Goal: Task Accomplishment & Management: Manage account settings

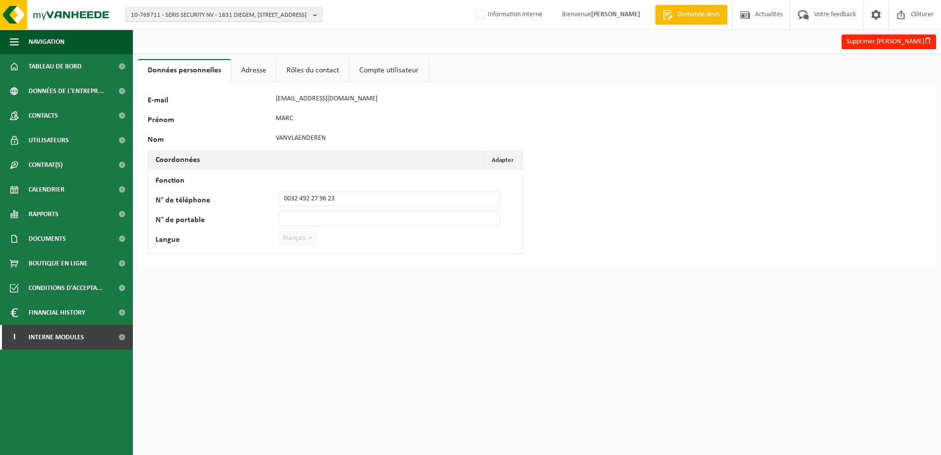
click at [248, 13] on span "10-769711 - SERIS SECURITY NV - 1831 DIEGEM, TELECOMLAAN 8" at bounding box center [220, 15] width 178 height 15
click at [231, 27] on input "text" at bounding box center [224, 31] width 192 height 12
paste input "10-898585"
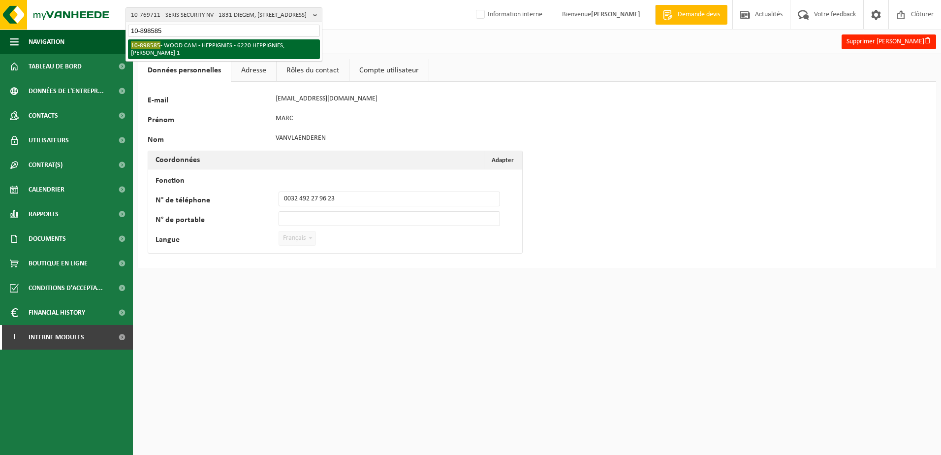
type input "10-898585"
click at [225, 47] on li "10-898585 - WOOD CAM - HEPPIGNIES - 6220 HEPPIGNIES, ALEXANDRE FLEMING 1" at bounding box center [224, 49] width 192 height 20
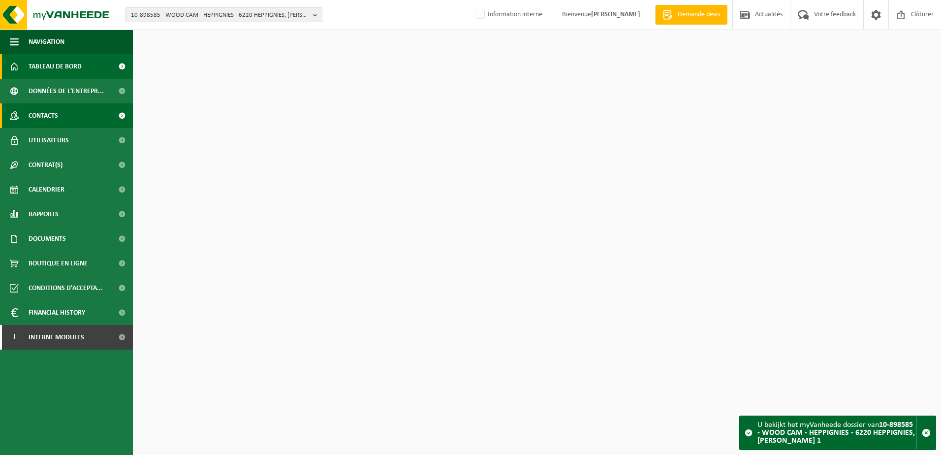
click at [85, 124] on link "Contacts" at bounding box center [66, 115] width 133 height 25
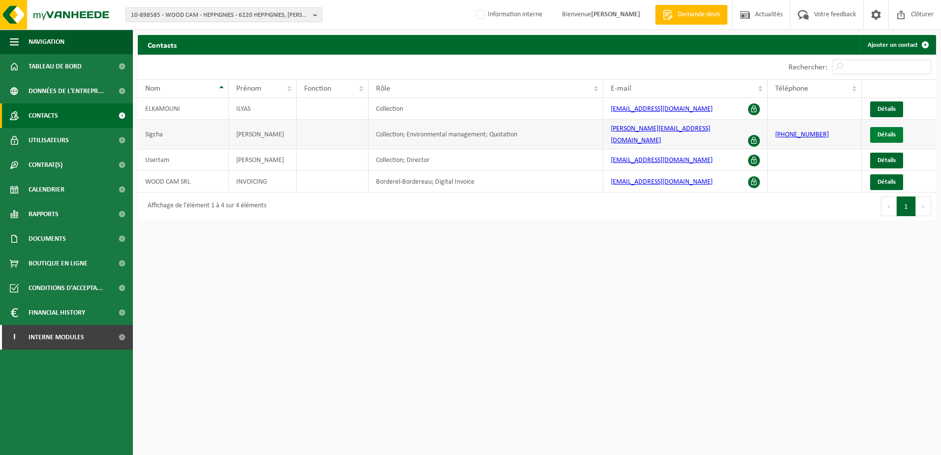
click at [883, 134] on link "Détails" at bounding box center [886, 135] width 33 height 16
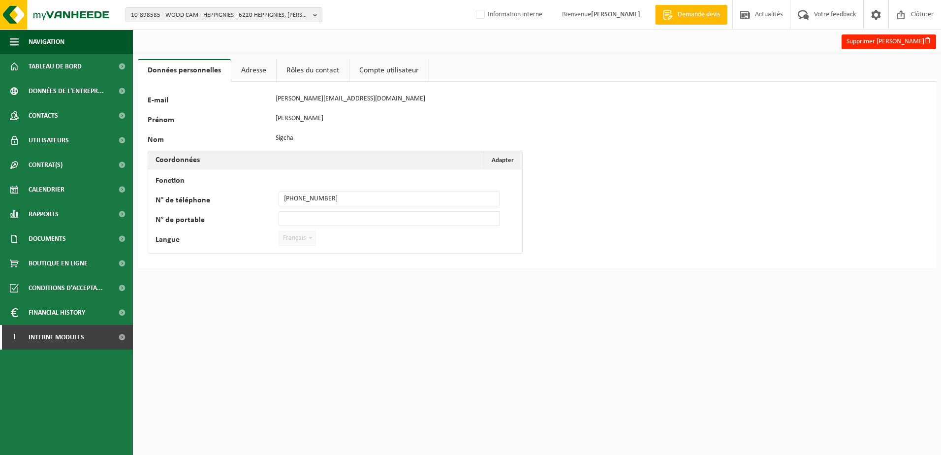
click at [258, 105] on div "E-mail f.sigcha@tecnibo.com" at bounding box center [325, 99] width 354 height 15
click at [69, 112] on link "Contacts" at bounding box center [66, 115] width 133 height 25
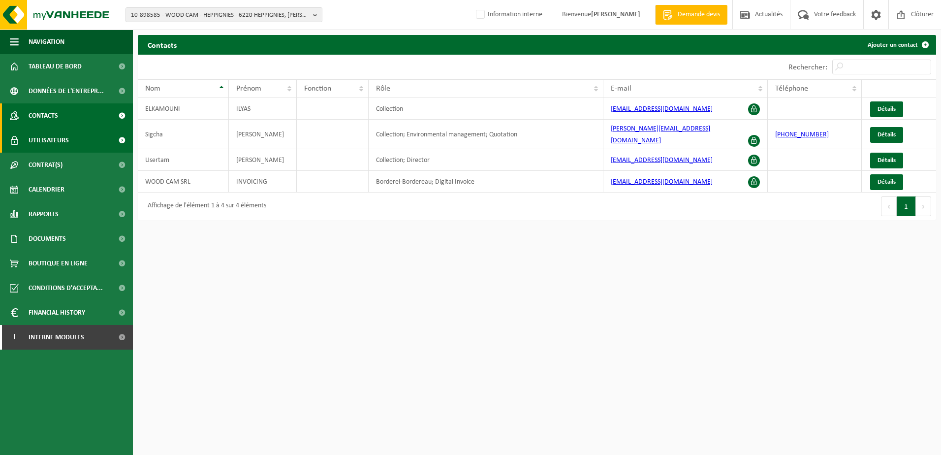
click at [91, 139] on link "Utilisateurs" at bounding box center [66, 140] width 133 height 25
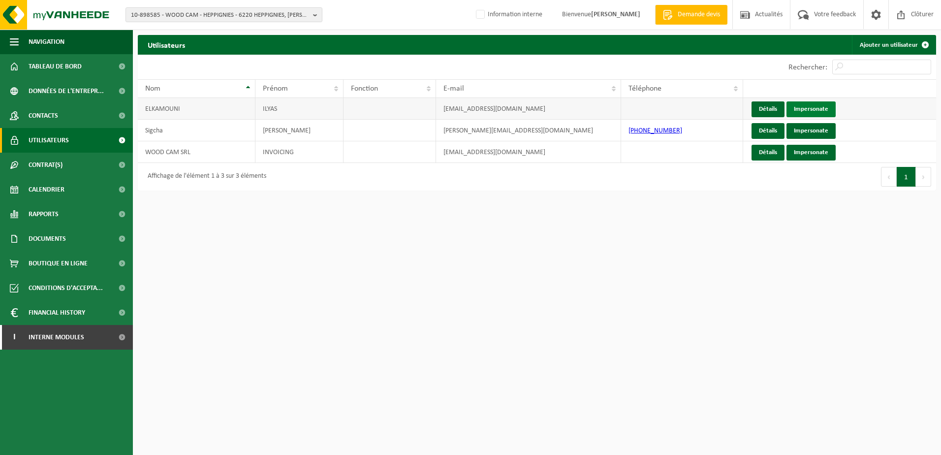
click at [811, 107] on link "Impersonate" at bounding box center [811, 109] width 49 height 16
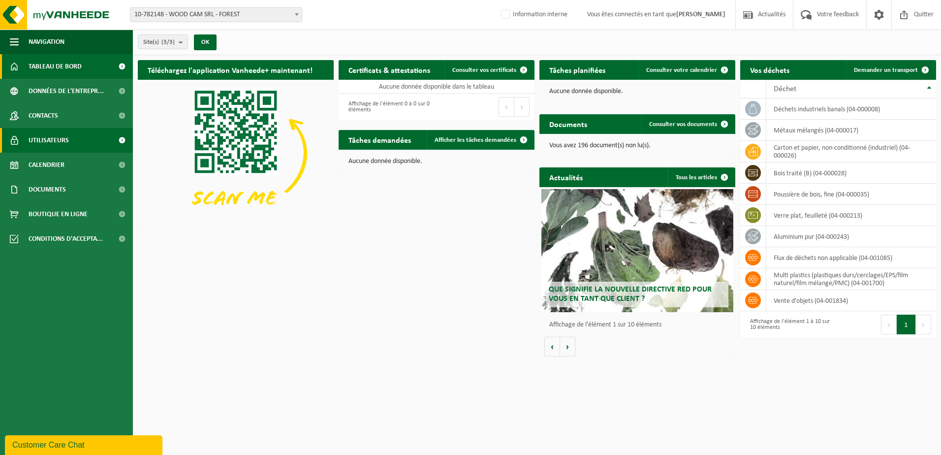
click at [56, 149] on span "Utilisateurs" at bounding box center [49, 140] width 40 height 25
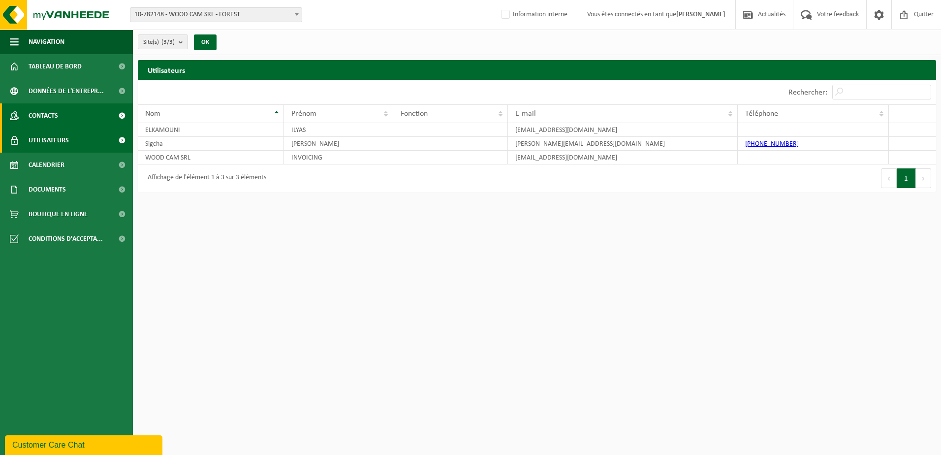
click at [75, 112] on link "Contacts" at bounding box center [66, 115] width 133 height 25
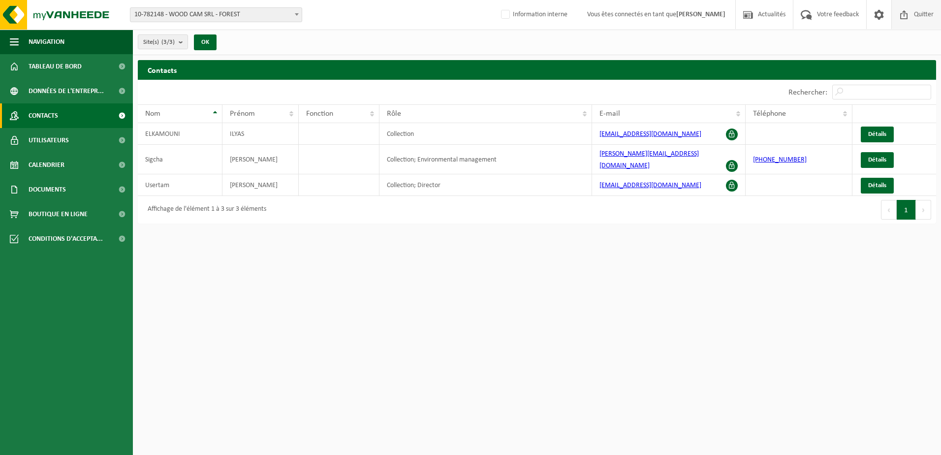
click at [924, 15] on span "Quitter" at bounding box center [924, 14] width 25 height 29
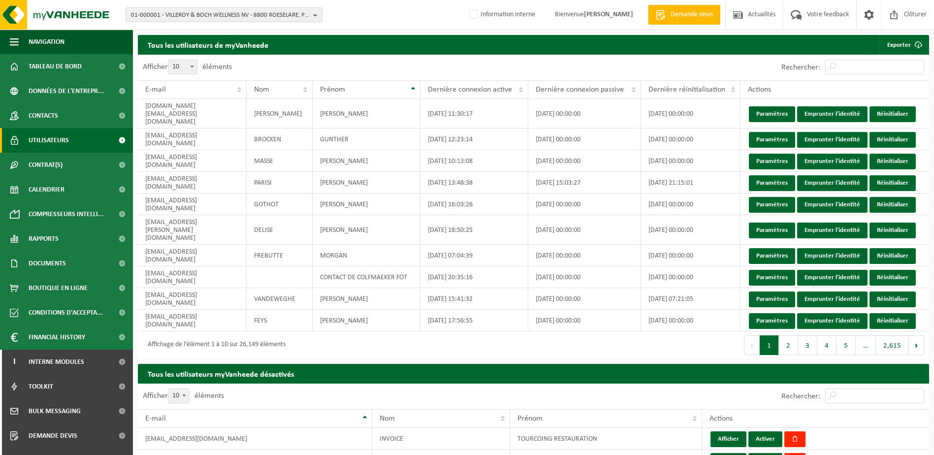
click at [56, 142] on span "Utilisateurs" at bounding box center [49, 140] width 40 height 25
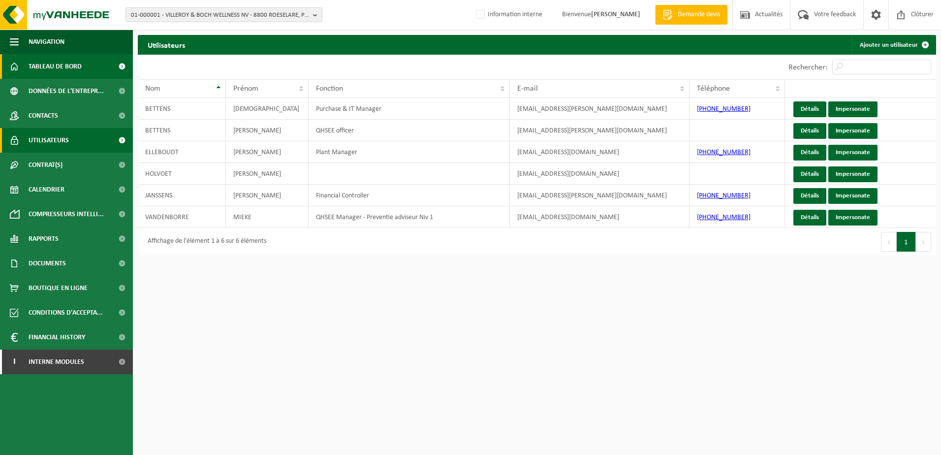
click at [63, 64] on span "Tableau de bord" at bounding box center [55, 66] width 53 height 25
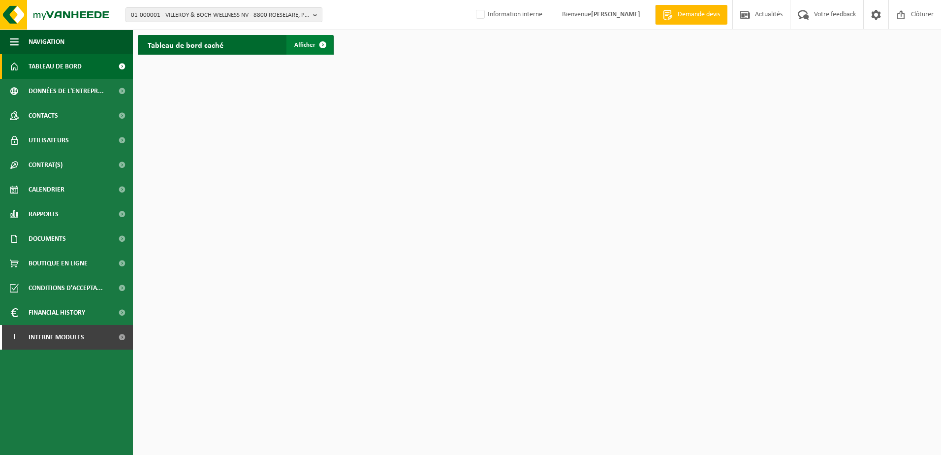
click at [304, 44] on span "Afficher" at bounding box center [304, 45] width 21 height 6
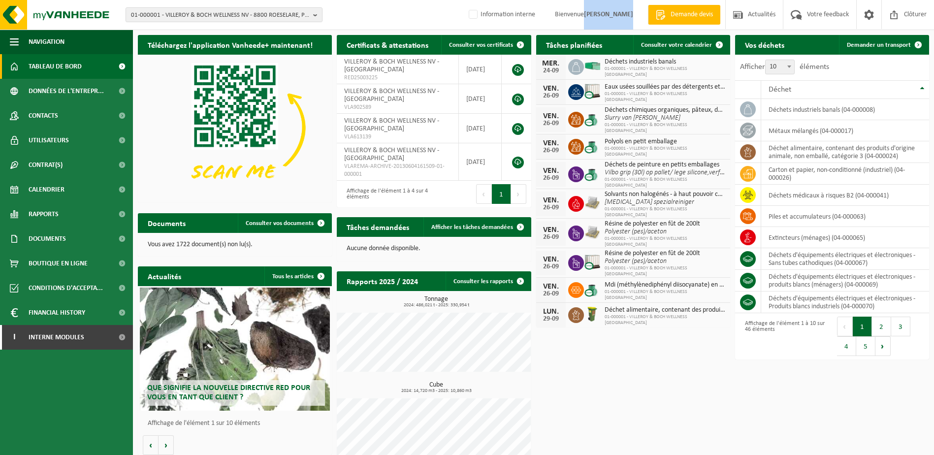
drag, startPoint x: 589, startPoint y: 16, endPoint x: 633, endPoint y: 16, distance: 44.3
click at [633, 16] on span "Bienvenue AURÉLIE YSEUX" at bounding box center [594, 14] width 98 height 29
click at [57, 144] on span "Utilisateurs" at bounding box center [49, 140] width 40 height 25
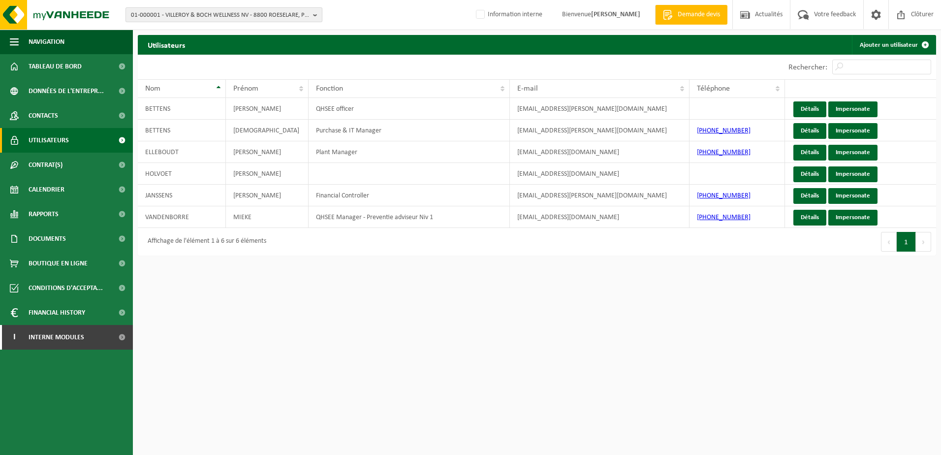
click at [182, 19] on span "01-000001 - VILLEROY & BOCH WELLNESS NV - 8800 ROESELARE, POPULIERSTRAAT 1" at bounding box center [220, 15] width 178 height 15
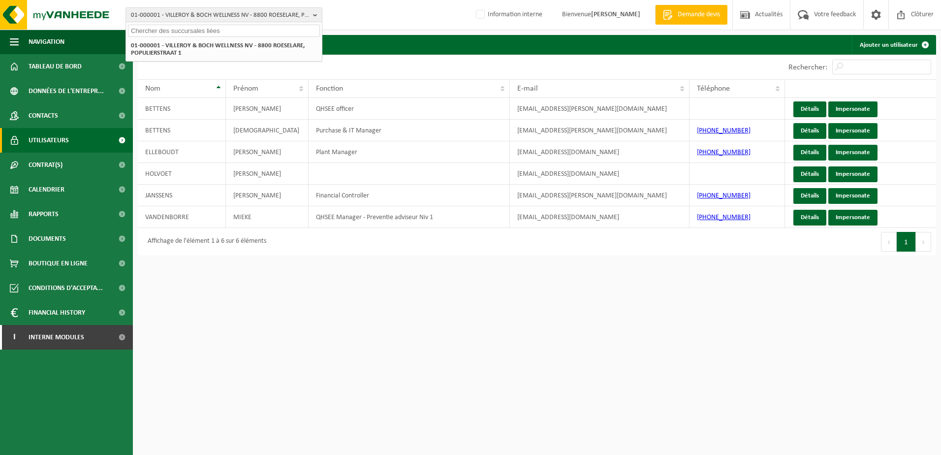
click at [176, 29] on input "text" at bounding box center [224, 31] width 192 height 12
type input "10-663300"
click at [199, 47] on strong "10-663300 - DOUR MUSIC FESTIVAL SA - [STREET_ADDRESS]" at bounding box center [208, 44] width 155 height 7
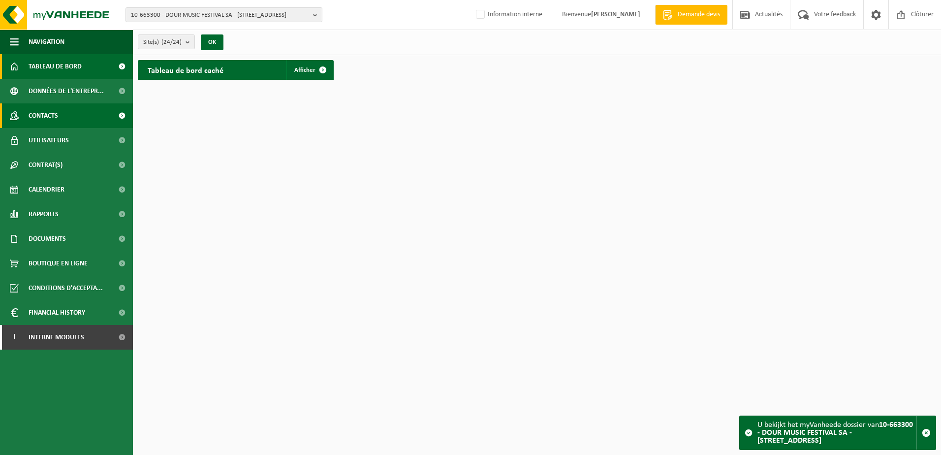
click at [54, 117] on span "Contacts" at bounding box center [44, 115] width 30 height 25
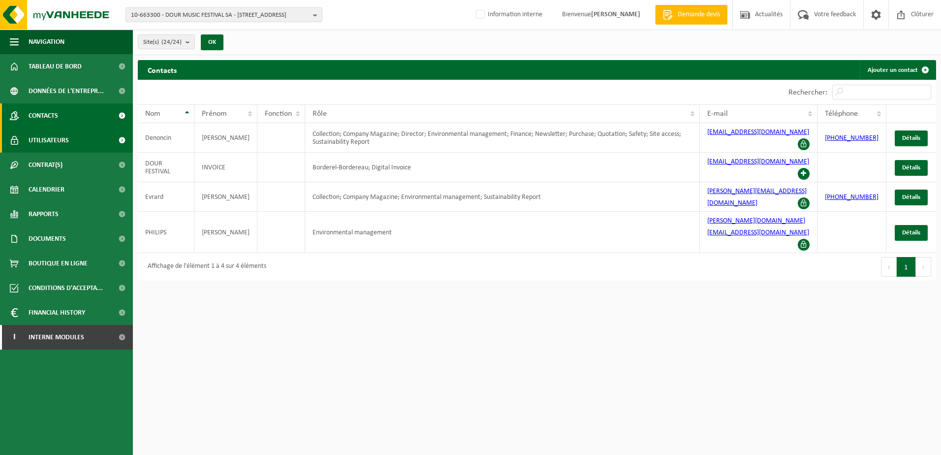
click at [45, 146] on span "Utilisateurs" at bounding box center [49, 140] width 40 height 25
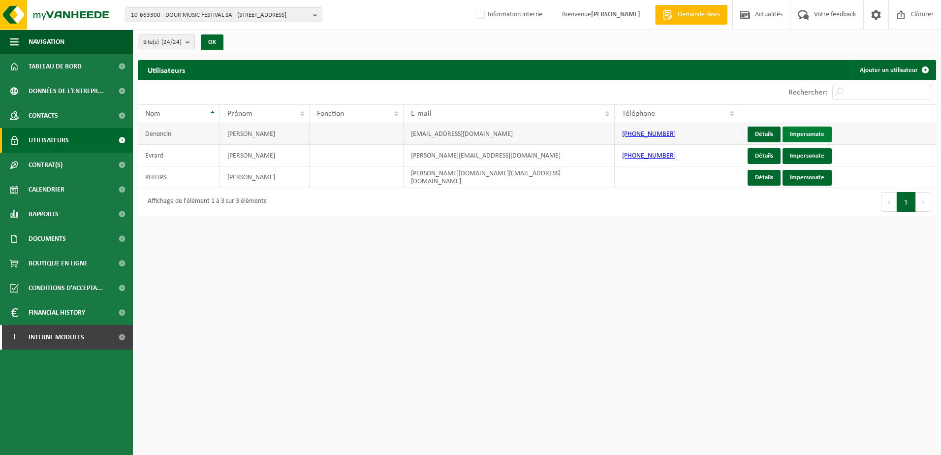
click at [809, 134] on link "Impersonate" at bounding box center [807, 135] width 49 height 16
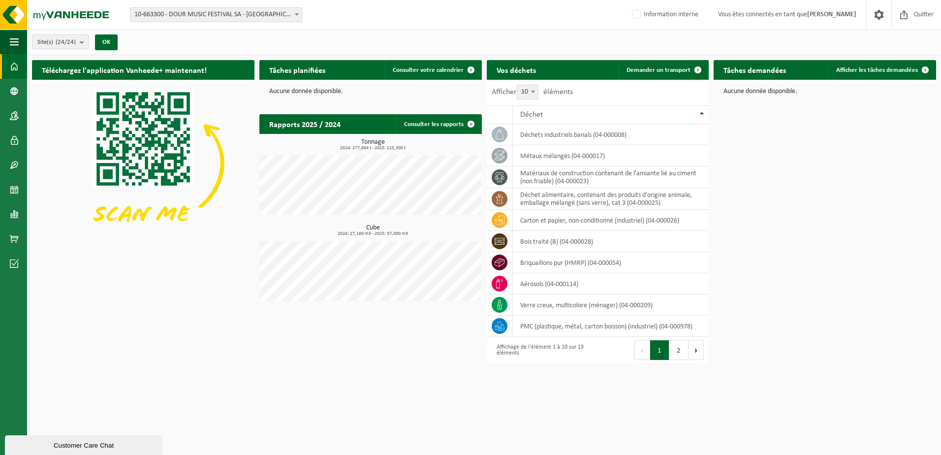
drag, startPoint x: 717, startPoint y: 11, endPoint x: 858, endPoint y: 18, distance: 141.0
click at [858, 18] on span "Vous êtes connectés en tant que Sylvie Denoncin" at bounding box center [787, 14] width 158 height 29
drag, startPoint x: 747, startPoint y: 72, endPoint x: 811, endPoint y: 80, distance: 63.9
click at [811, 80] on div "Tâches demandées Afficher les tâches demandées Aucune donnée disponible." at bounding box center [824, 82] width 227 height 54
drag, startPoint x: 811, startPoint y: 80, endPoint x: 818, endPoint y: 139, distance: 59.5
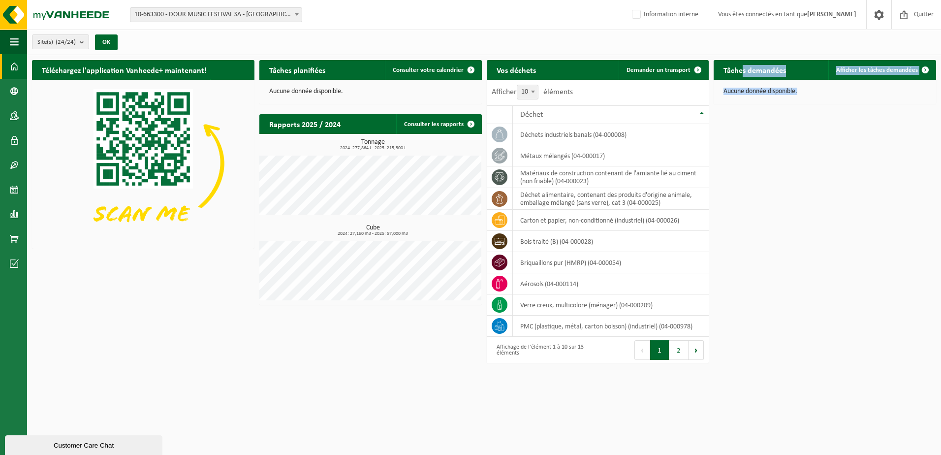
click at [818, 139] on div "Téléchargez l'application Vanheede+ maintenant! Cachez Tâches planifiées Consul…" at bounding box center [484, 198] width 909 height 287
click at [913, 19] on span "Quitter" at bounding box center [924, 14] width 25 height 29
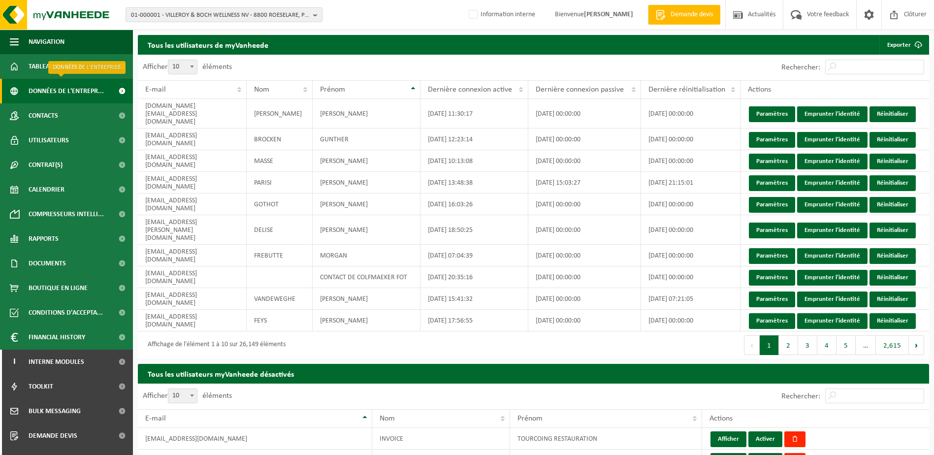
click at [55, 90] on span "Données de l'entrepr..." at bounding box center [66, 91] width 75 height 25
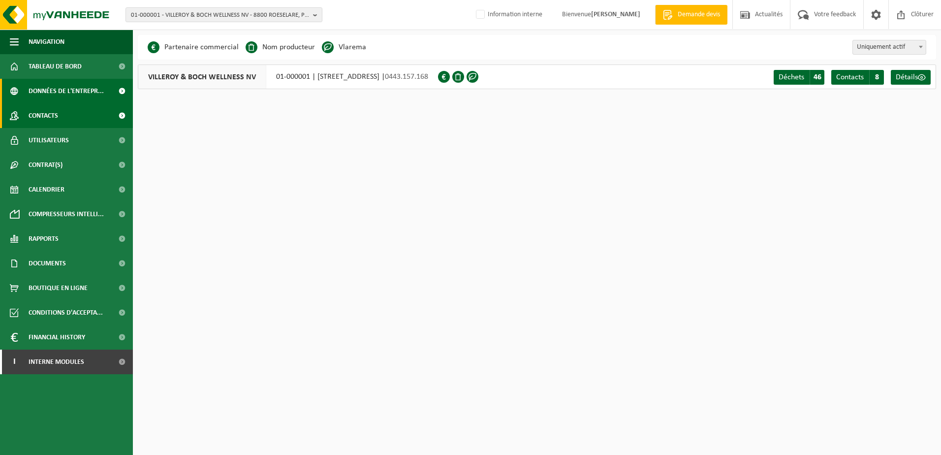
click at [47, 119] on span "Contacts" at bounding box center [44, 115] width 30 height 25
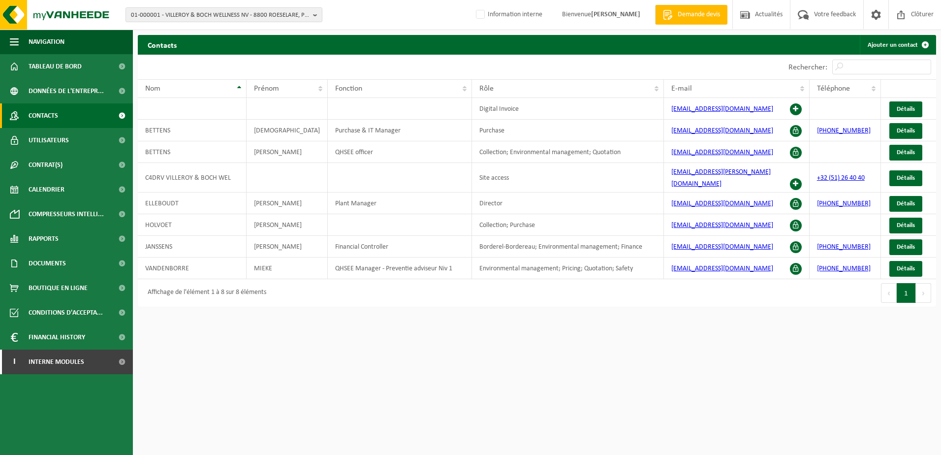
click at [161, 15] on span "01-000001 - VILLEROY & BOCH WELLNESS NV - 8800 ROESELARE, POPULIERSTRAAT 1" at bounding box center [220, 15] width 178 height 15
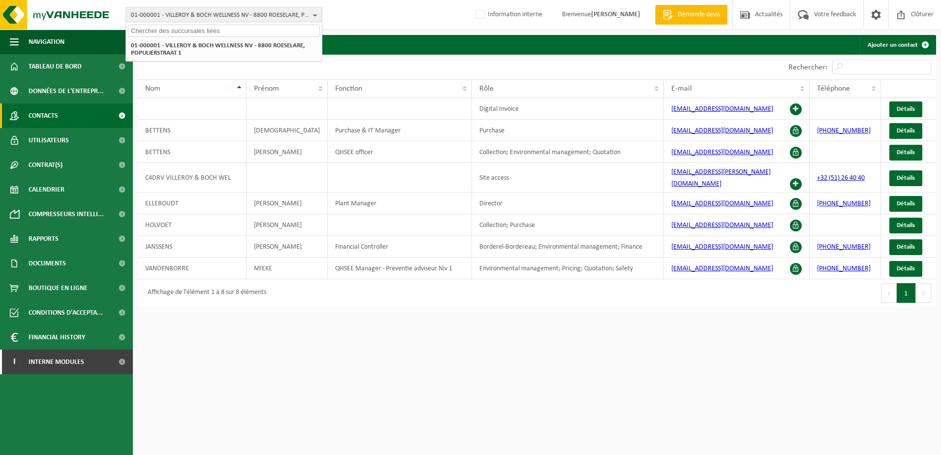
click at [167, 32] on input "text" at bounding box center [224, 31] width 192 height 12
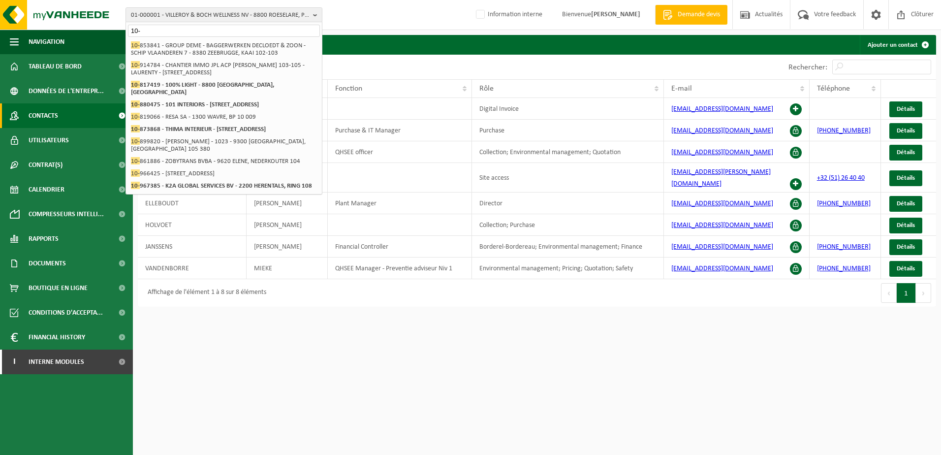
click at [156, 32] on input "10-" at bounding box center [224, 31] width 192 height 12
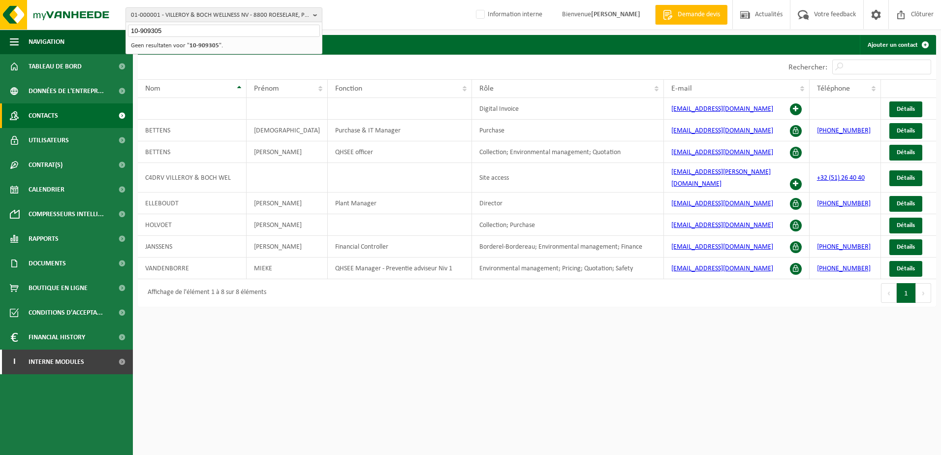
drag, startPoint x: 171, startPoint y: 28, endPoint x: 140, endPoint y: 27, distance: 31.5
click at [140, 27] on input "10-909305" at bounding box center [224, 31] width 192 height 12
type input "10-663300"
click at [243, 49] on strong "10-663300 - DOUR MUSIC FESTIVAL SA - 7370 DOUR, RUE DE LA CORDERIE 19" at bounding box center [208, 44] width 155 height 7
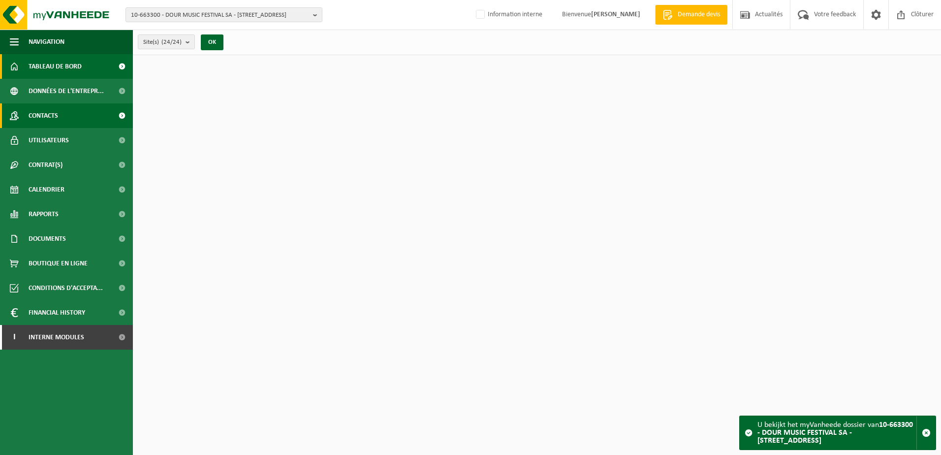
click at [72, 117] on link "Contacts" at bounding box center [66, 115] width 133 height 25
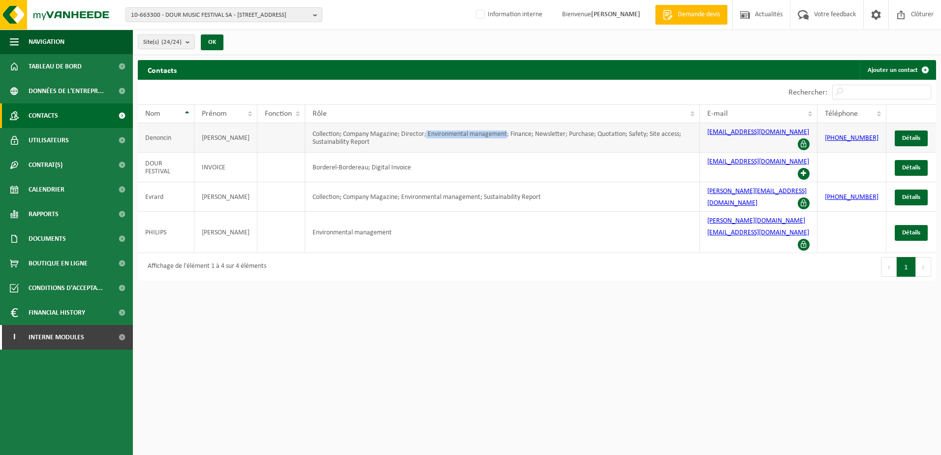
drag, startPoint x: 411, startPoint y: 131, endPoint x: 492, endPoint y: 129, distance: 80.8
click at [492, 129] on td "Collection; Company Magazine; Director; Environmental management; Finance; News…" at bounding box center [502, 138] width 394 height 30
click at [904, 130] on link "Détails" at bounding box center [911, 138] width 33 height 16
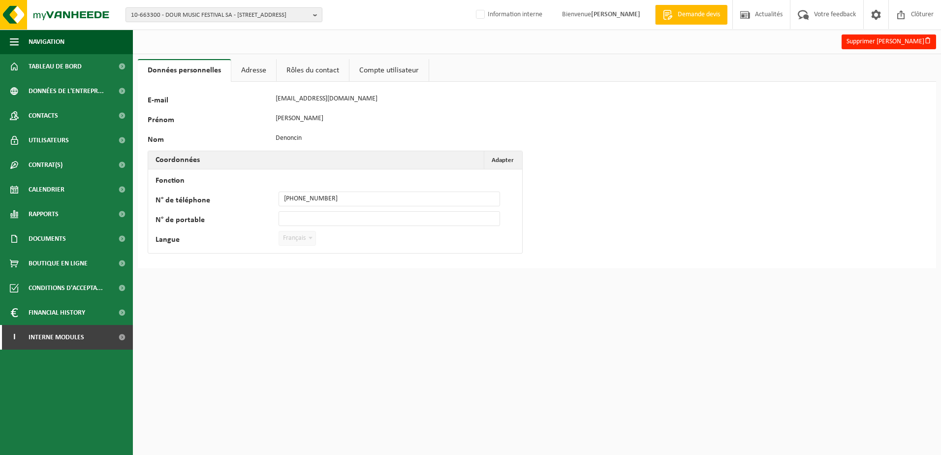
click at [317, 64] on link "Rôles du contact" at bounding box center [313, 70] width 72 height 23
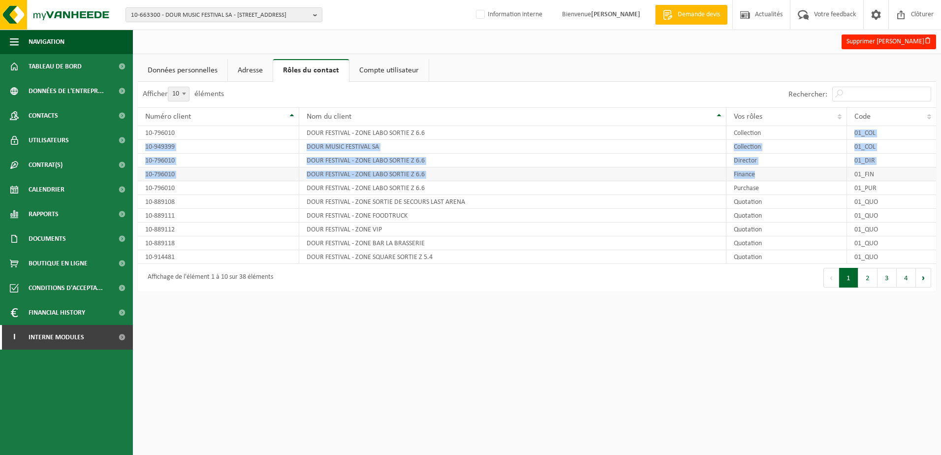
drag, startPoint x: 793, startPoint y: 135, endPoint x: 788, endPoint y: 177, distance: 42.1
click at [788, 177] on tbody "10-796010 DOUR FESTIVAL - ZONE LABO SORTIE Z 6.6 Collection 01_COL 10-949399 DO…" at bounding box center [537, 195] width 798 height 138
drag, startPoint x: 788, startPoint y: 177, endPoint x: 772, endPoint y: 160, distance: 23.3
click at [772, 165] on td "Director" at bounding box center [787, 161] width 120 height 14
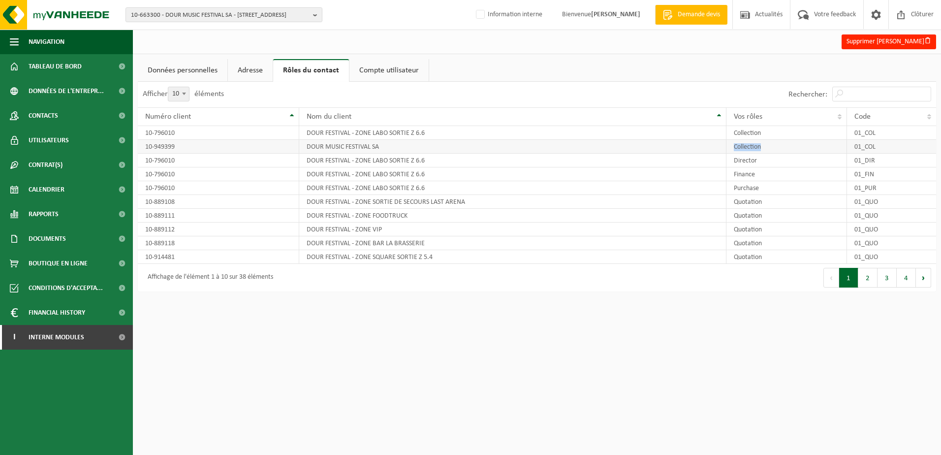
drag, startPoint x: 771, startPoint y: 148, endPoint x: 729, endPoint y: 145, distance: 41.9
click at [729, 145] on td "Collection" at bounding box center [787, 147] width 120 height 14
drag, startPoint x: 729, startPoint y: 145, endPoint x: 722, endPoint y: 160, distance: 17.0
click at [722, 160] on tr "10-796010 DOUR FESTIVAL - ZONE LABO SORTIE Z 6.6 Director 01_DIR" at bounding box center [537, 161] width 798 height 14
click at [870, 280] on button "2" at bounding box center [868, 278] width 19 height 20
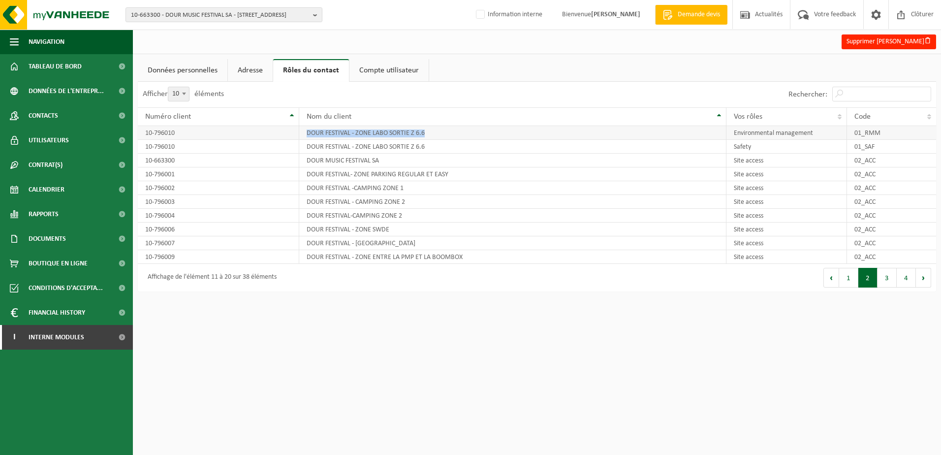
drag, startPoint x: 464, startPoint y: 135, endPoint x: 288, endPoint y: 129, distance: 176.3
click at [288, 129] on tr "10-796010 DOUR FESTIVAL - ZONE LABO SORTIE Z 6.6 Environmental management 01_RMM" at bounding box center [537, 133] width 798 height 14
drag, startPoint x: 288, startPoint y: 129, endPoint x: 237, endPoint y: 66, distance: 80.9
click at [238, 67] on link "Adresse" at bounding box center [250, 70] width 45 height 23
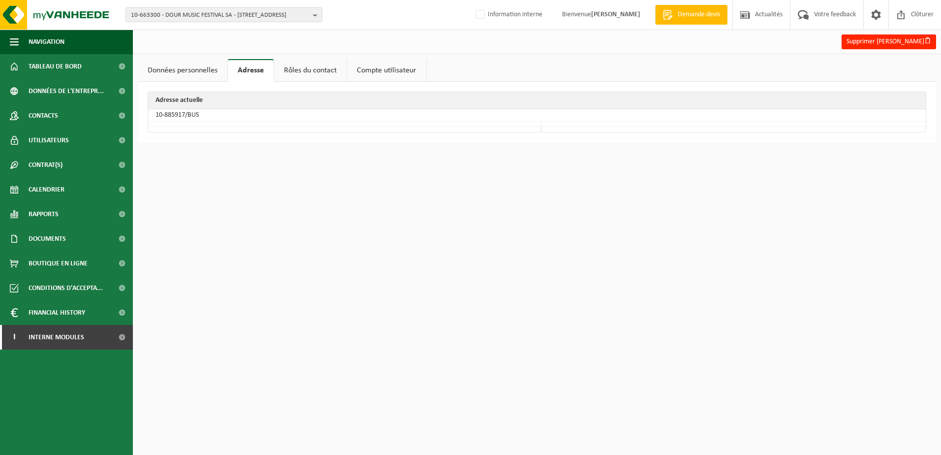
click at [190, 71] on link "Données personnelles" at bounding box center [183, 70] width 90 height 23
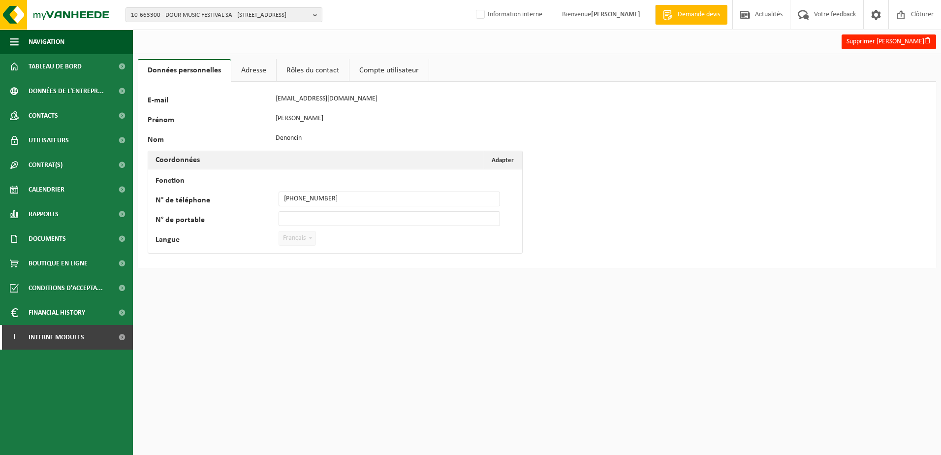
click at [256, 69] on link "Adresse" at bounding box center [253, 70] width 45 height 23
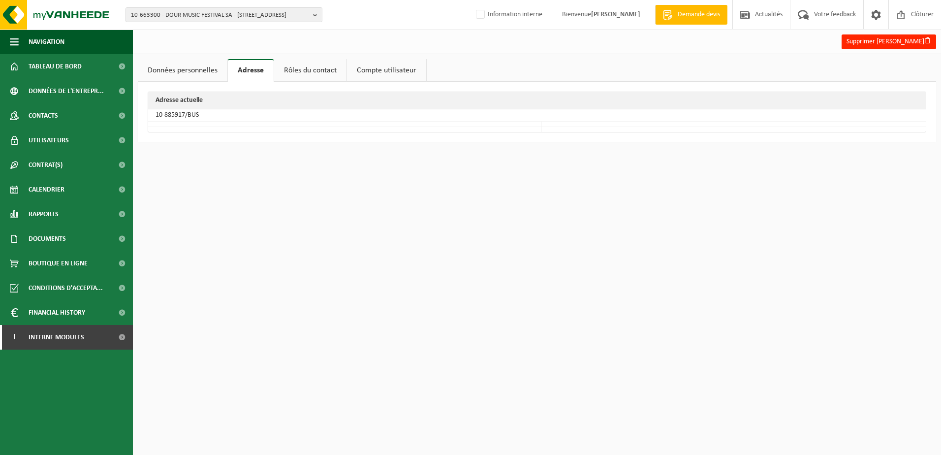
click at [310, 69] on link "Rôles du contact" at bounding box center [310, 70] width 72 height 23
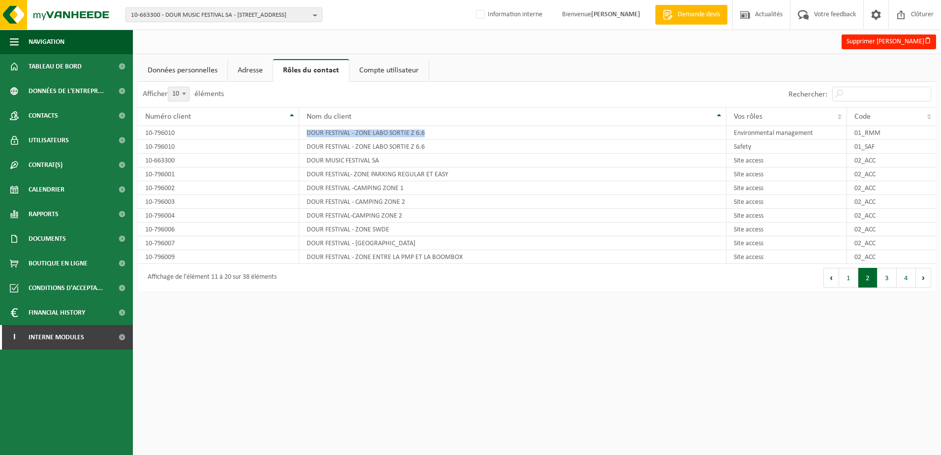
click at [187, 71] on link "Données personnelles" at bounding box center [183, 70] width 90 height 23
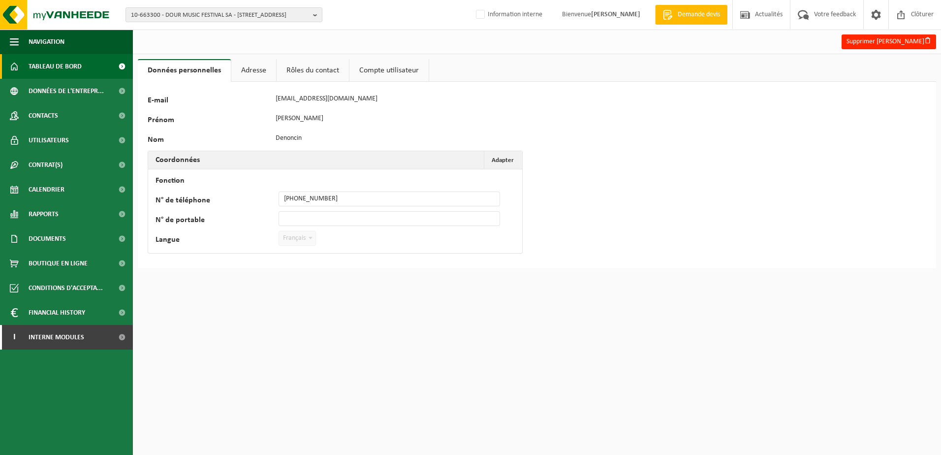
click at [59, 64] on span "Tableau de bord" at bounding box center [55, 66] width 53 height 25
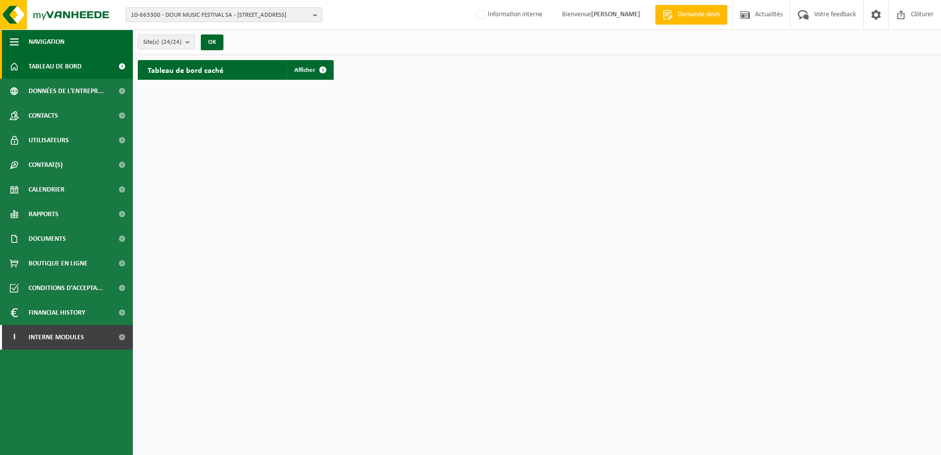
click at [95, 46] on button "Navigation" at bounding box center [66, 42] width 133 height 25
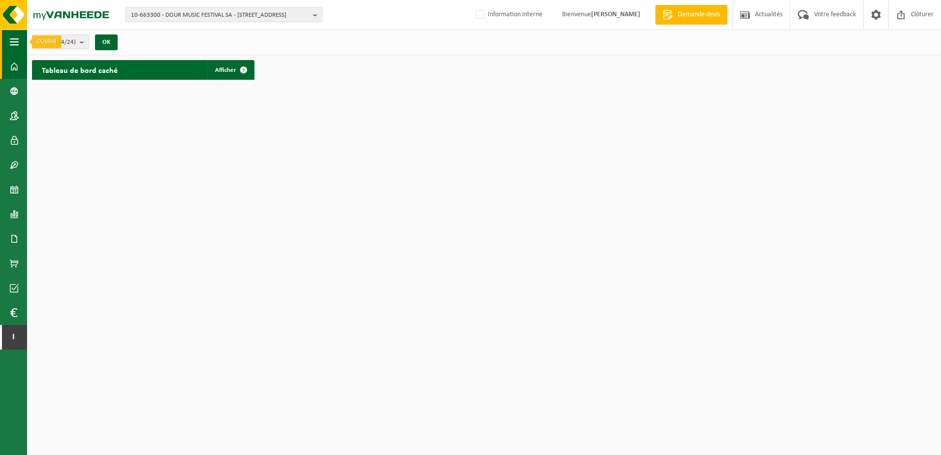
click at [18, 43] on span "button" at bounding box center [14, 42] width 9 height 25
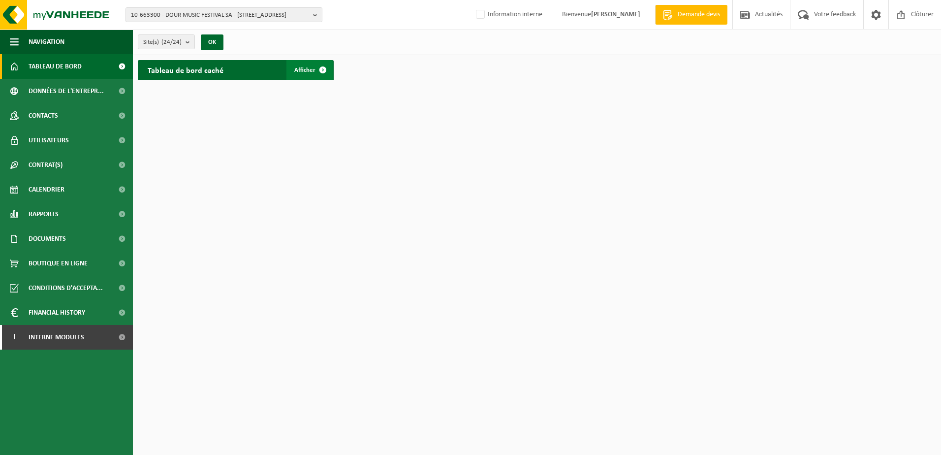
click at [319, 74] on span at bounding box center [323, 70] width 20 height 20
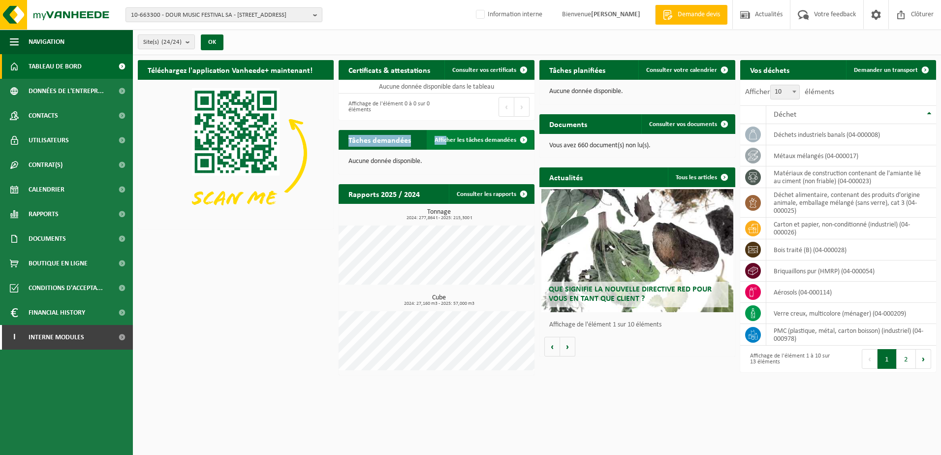
drag, startPoint x: 338, startPoint y: 140, endPoint x: 447, endPoint y: 147, distance: 110.0
click at [447, 147] on div "Tâches demandées Afficher les tâches demandées Aucune donnée disponible." at bounding box center [436, 152] width 201 height 54
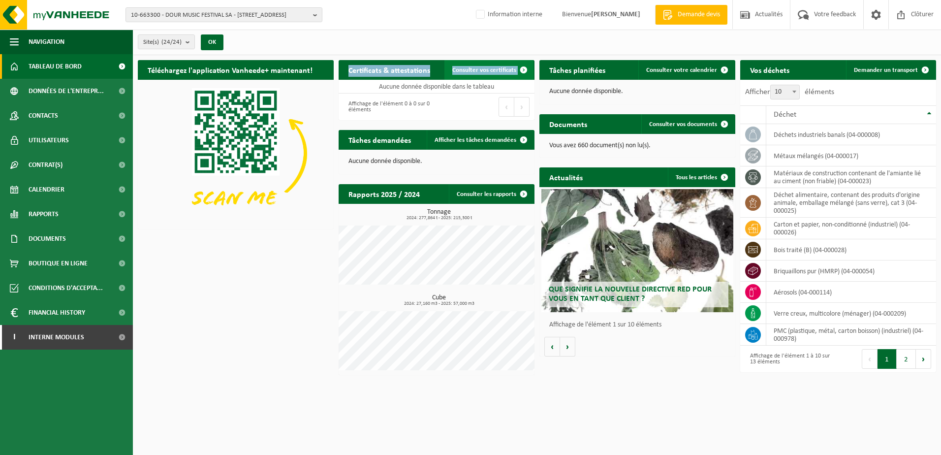
drag, startPoint x: 346, startPoint y: 67, endPoint x: 525, endPoint y: 69, distance: 179.2
click at [525, 69] on div "Certificats & attestations Consulter vos certificats" at bounding box center [437, 70] width 196 height 20
click at [461, 113] on div "Premier Précédent Suivant Dernier" at bounding box center [486, 107] width 98 height 27
click at [521, 72] on span at bounding box center [524, 70] width 20 height 20
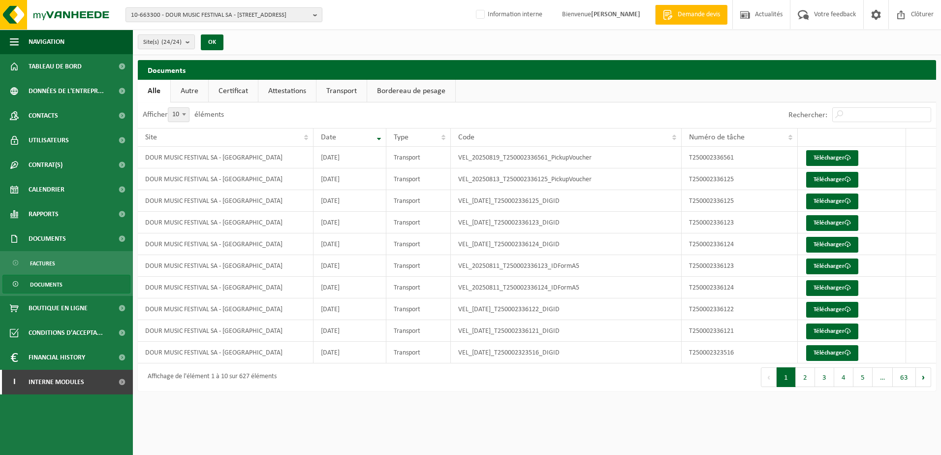
click at [236, 95] on link "Certificat" at bounding box center [233, 91] width 49 height 23
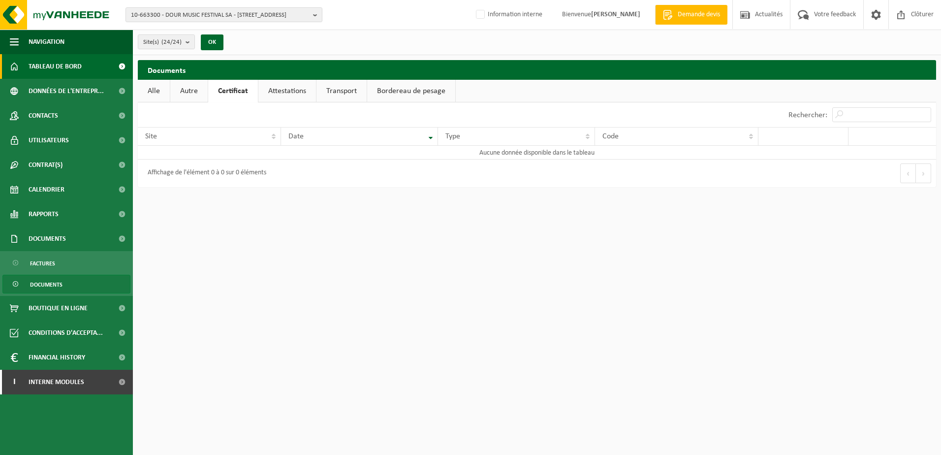
click at [56, 66] on span "Tableau de bord" at bounding box center [55, 66] width 53 height 25
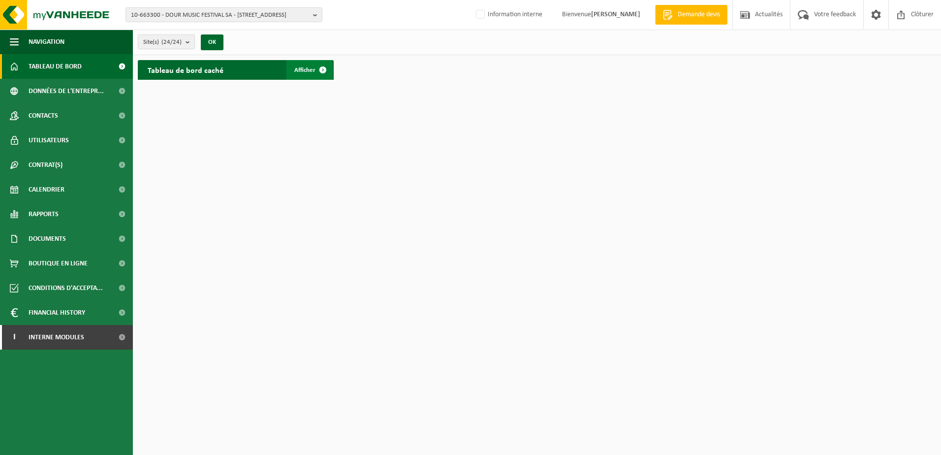
click at [313, 73] on span at bounding box center [323, 70] width 20 height 20
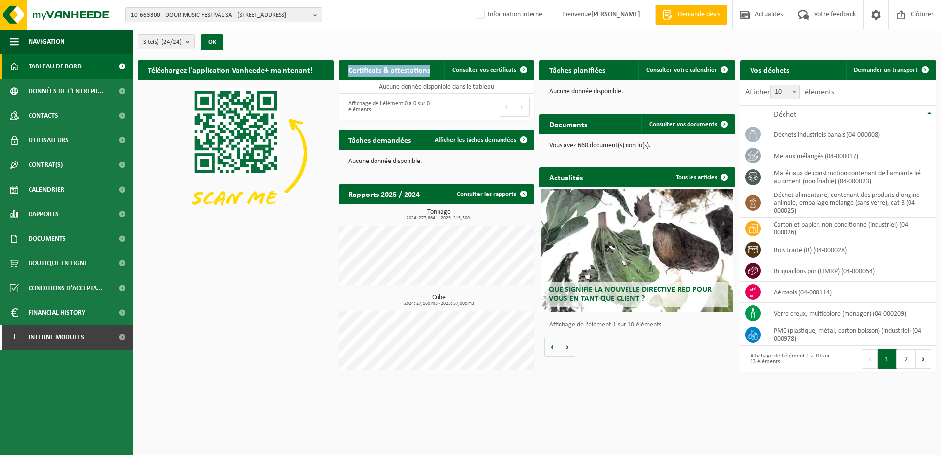
drag, startPoint x: 345, startPoint y: 70, endPoint x: 444, endPoint y: 66, distance: 98.5
click at [444, 66] on div "Certificats & attestations Consulter vos certificats" at bounding box center [437, 70] width 196 height 20
click at [191, 17] on span "10-663300 - DOUR MUSIC FESTIVAL SA - 7370 DOUR, RUE DE LA CORDERIE 19" at bounding box center [220, 15] width 178 height 15
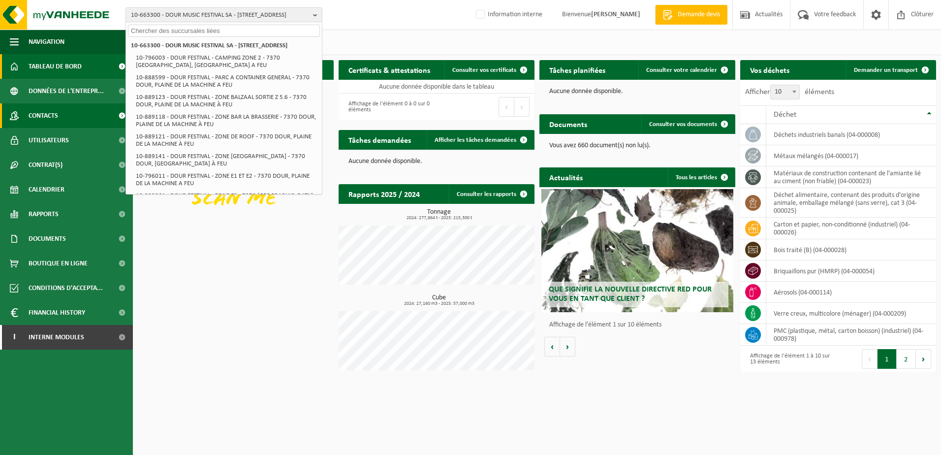
click at [70, 120] on link "Contacts" at bounding box center [66, 115] width 133 height 25
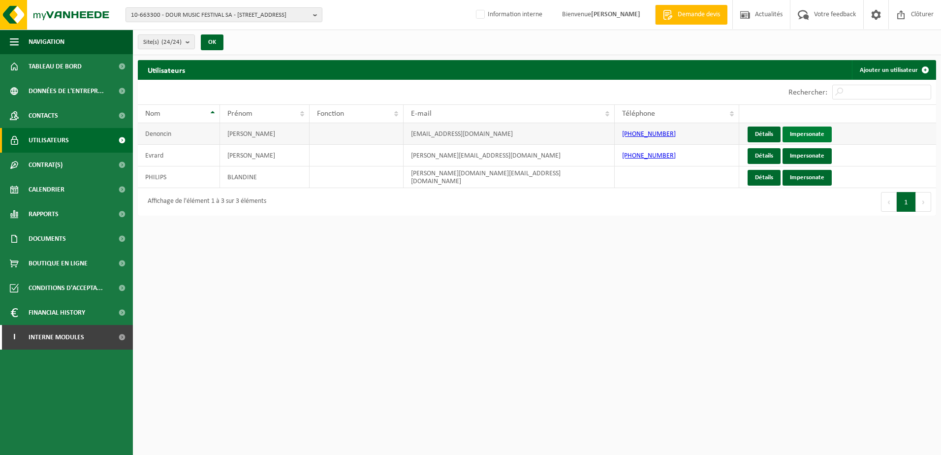
click at [816, 136] on link "Impersonate" at bounding box center [807, 135] width 49 height 16
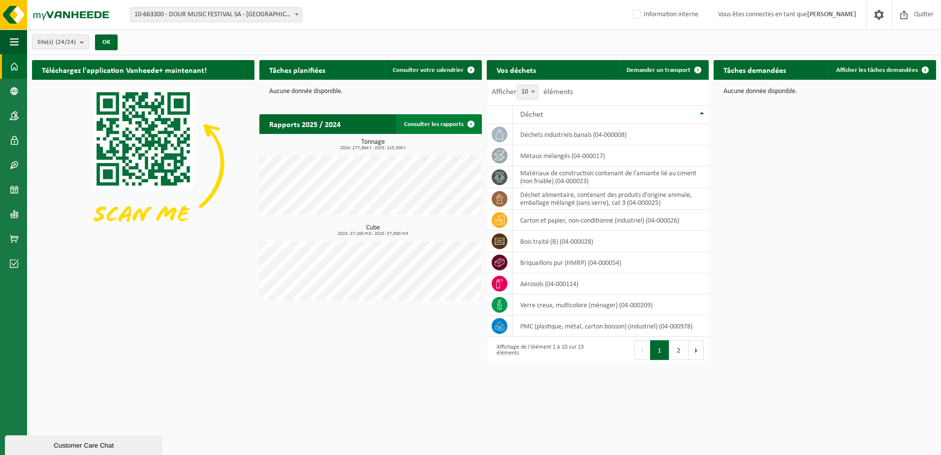
click at [437, 120] on link "Consulter les rapports" at bounding box center [438, 124] width 85 height 20
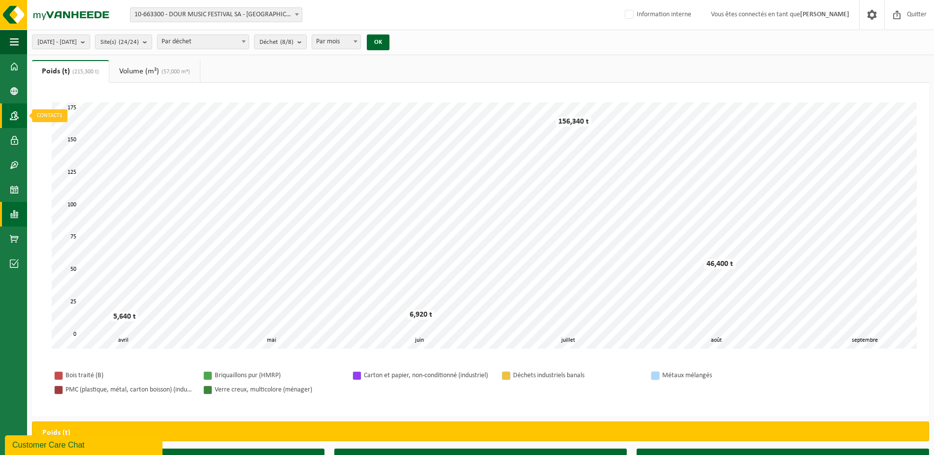
click at [16, 112] on span at bounding box center [14, 115] width 9 height 25
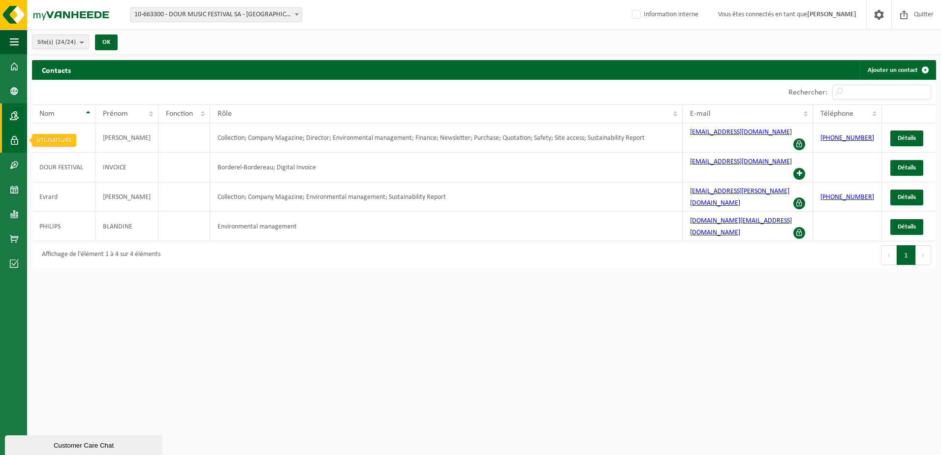
click at [12, 141] on span at bounding box center [14, 140] width 9 height 25
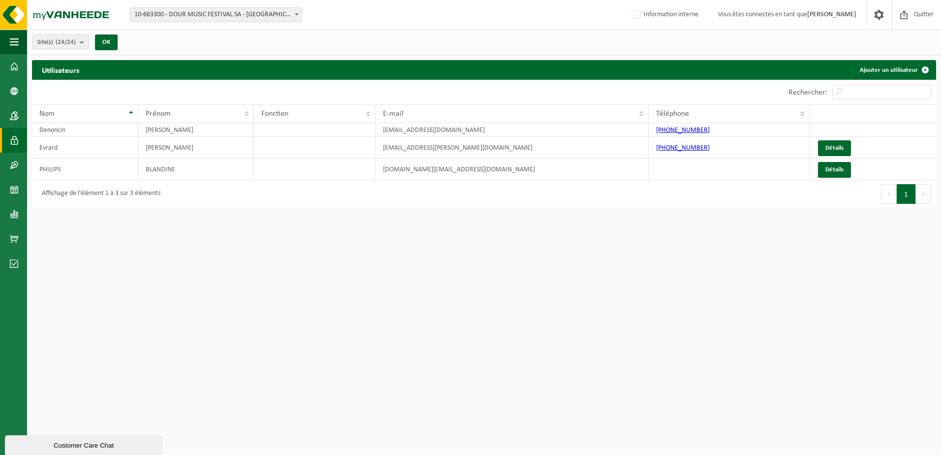
click at [13, 166] on span at bounding box center [14, 165] width 9 height 25
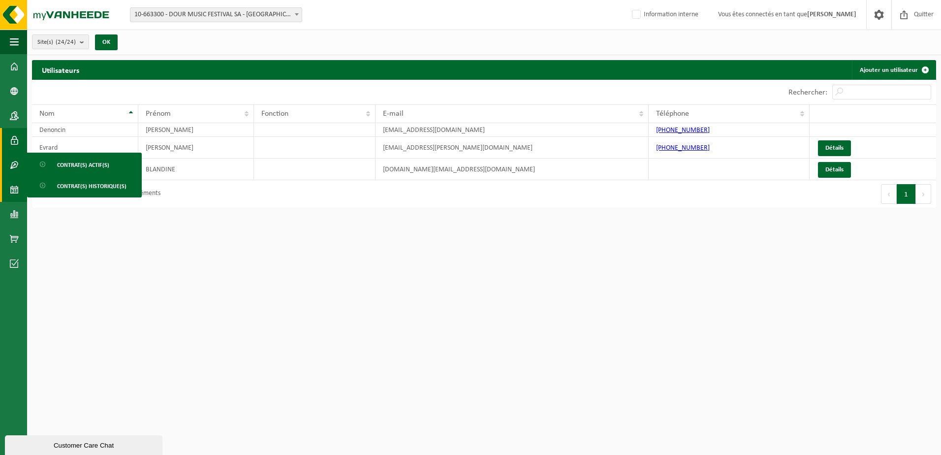
click at [15, 188] on span at bounding box center [14, 189] width 9 height 25
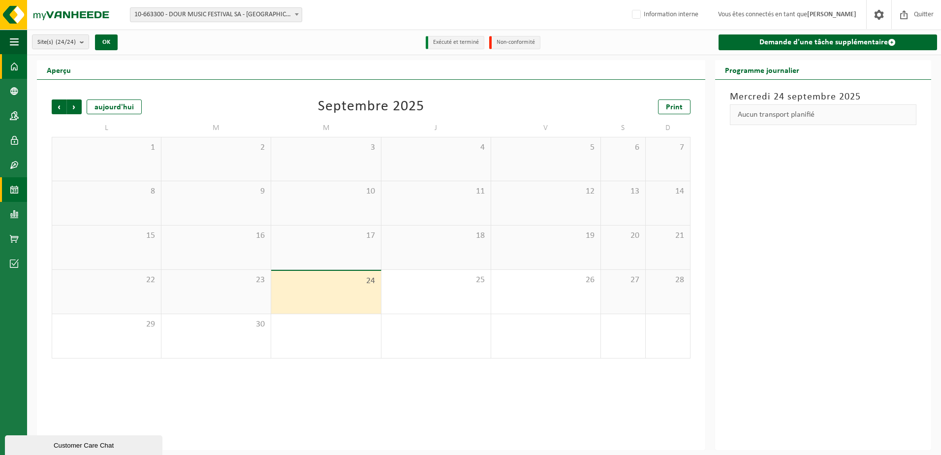
click at [15, 66] on span at bounding box center [14, 66] width 9 height 25
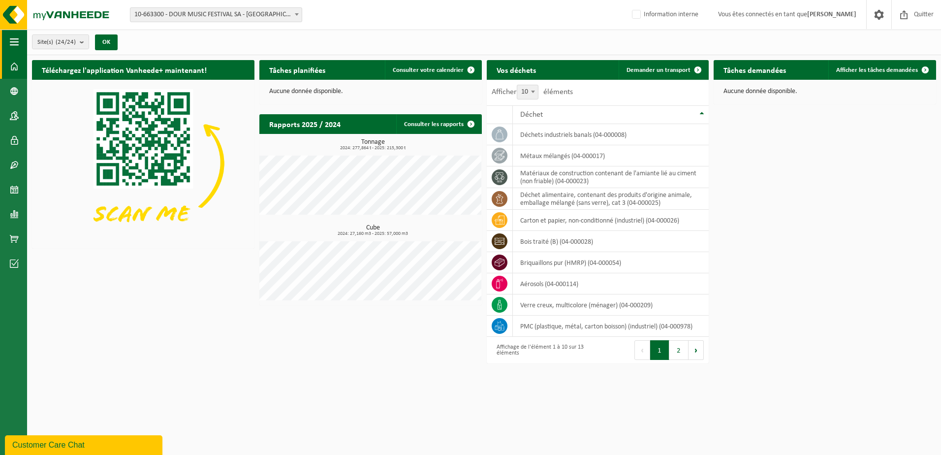
click at [12, 44] on span "button" at bounding box center [14, 42] width 9 height 25
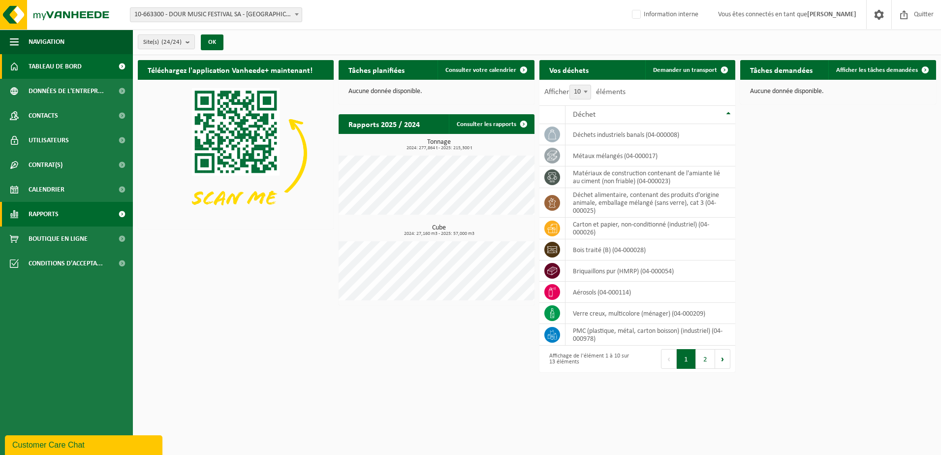
click at [68, 213] on link "Rapports" at bounding box center [66, 214] width 133 height 25
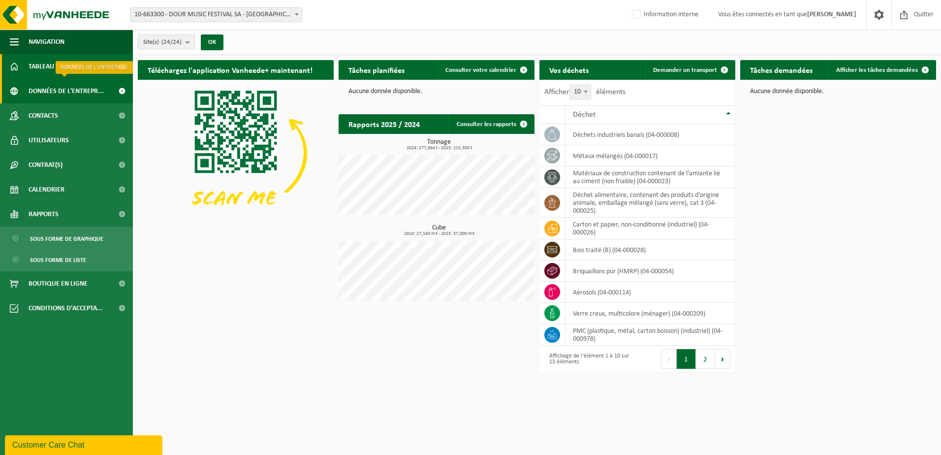
click at [67, 89] on span "Données de l'entrepr..." at bounding box center [66, 91] width 75 height 25
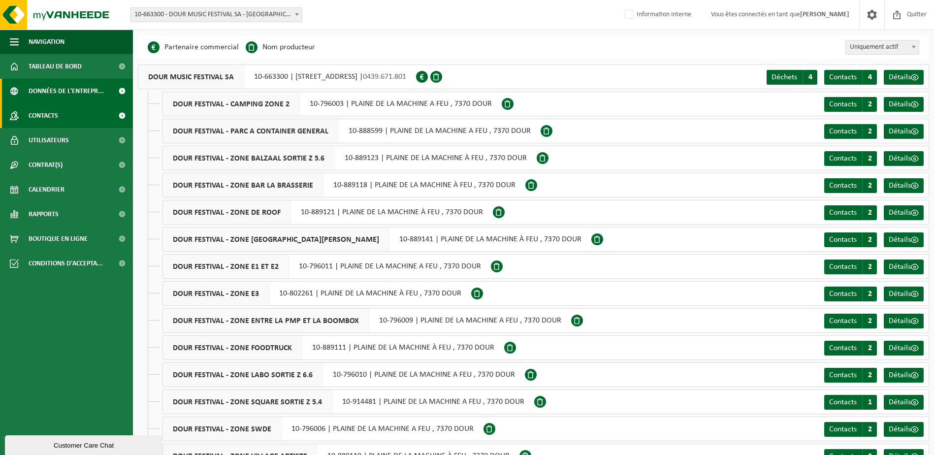
click at [102, 115] on link "Contacts" at bounding box center [66, 115] width 133 height 25
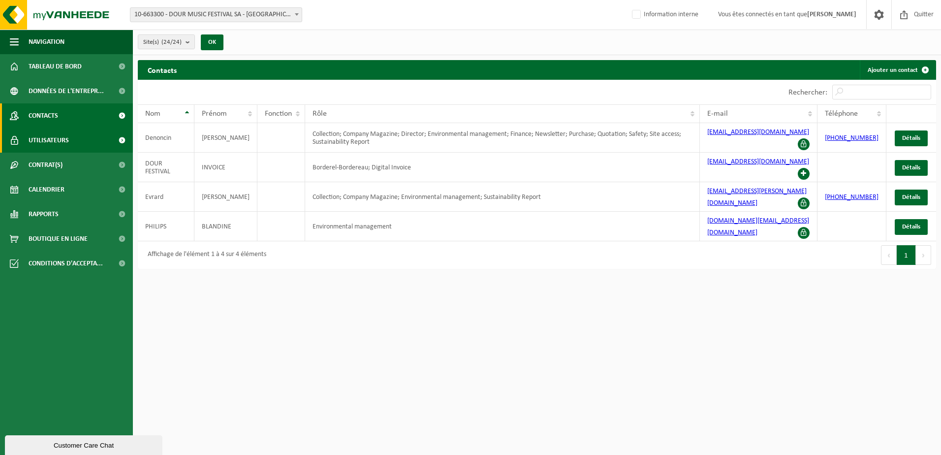
click at [102, 149] on link "Utilisateurs" at bounding box center [66, 140] width 133 height 25
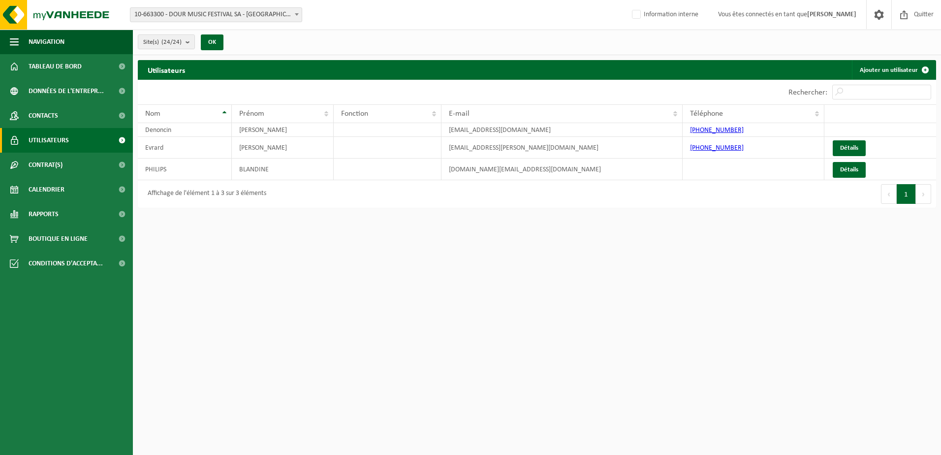
click at [99, 169] on link "Contrat(s)" at bounding box center [66, 165] width 133 height 25
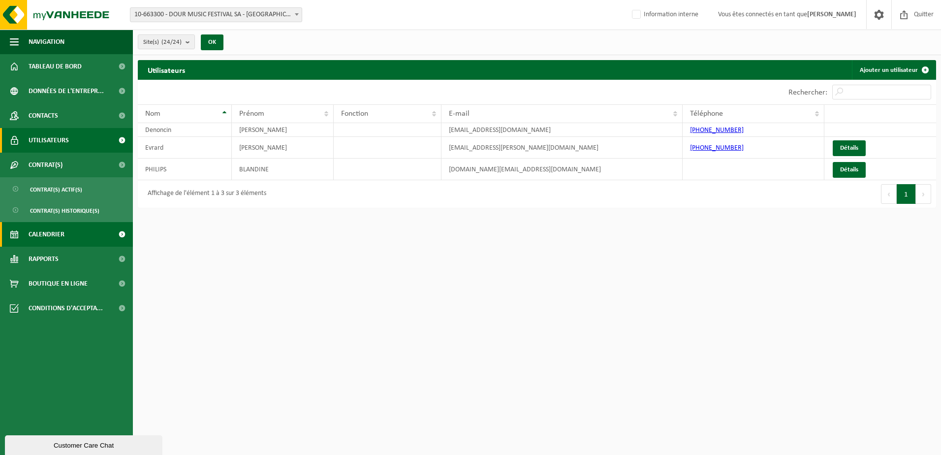
click at [71, 234] on link "Calendrier" at bounding box center [66, 234] width 133 height 25
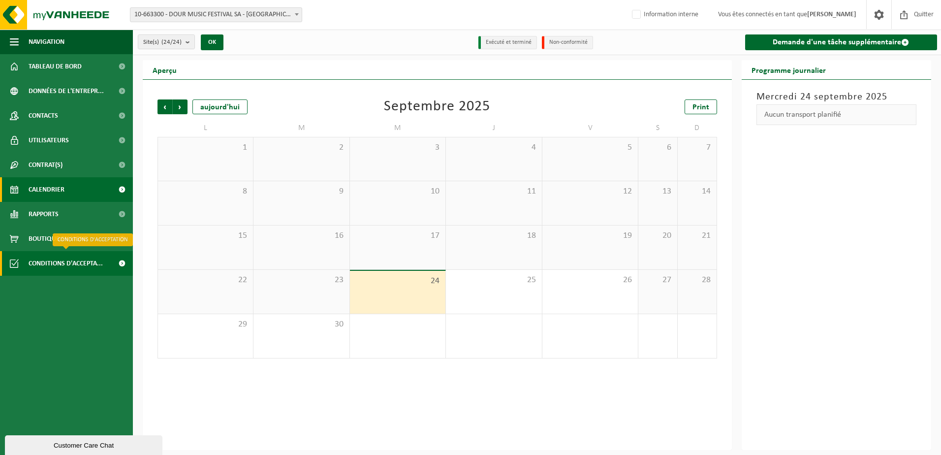
click at [73, 265] on span "Conditions d'accepta..." at bounding box center [66, 263] width 74 height 25
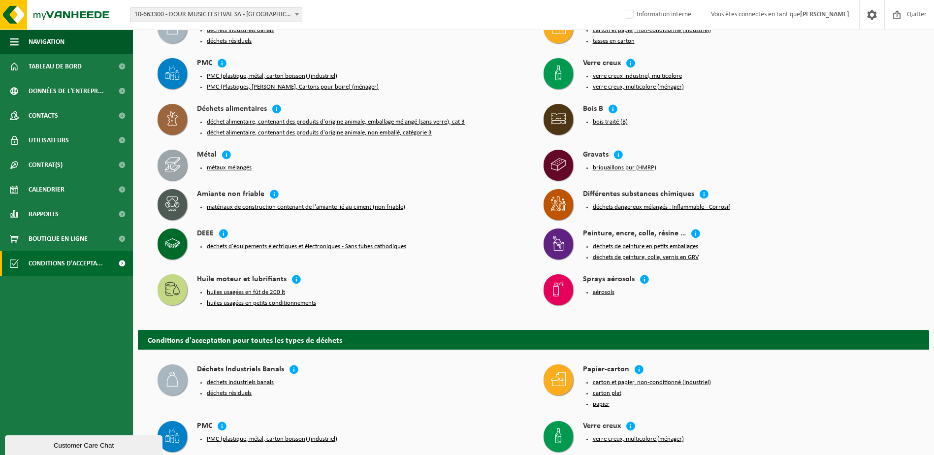
scroll to position [98, 0]
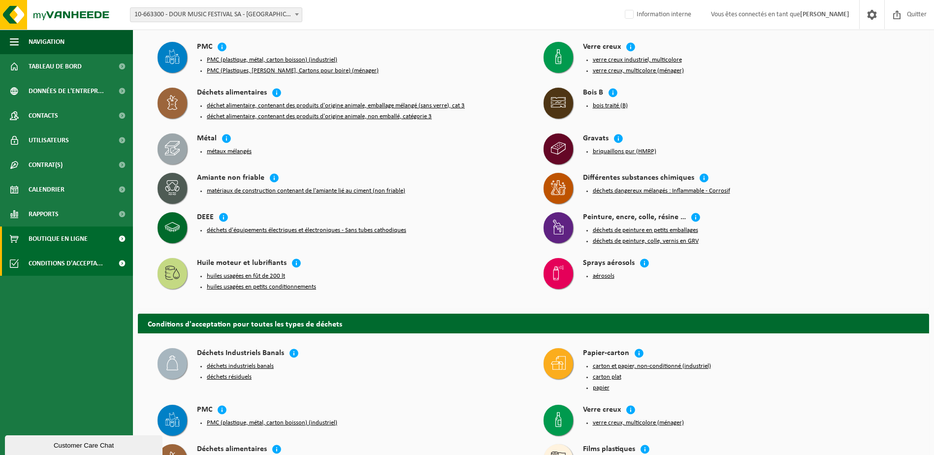
click at [48, 229] on span "Boutique en ligne" at bounding box center [58, 238] width 59 height 25
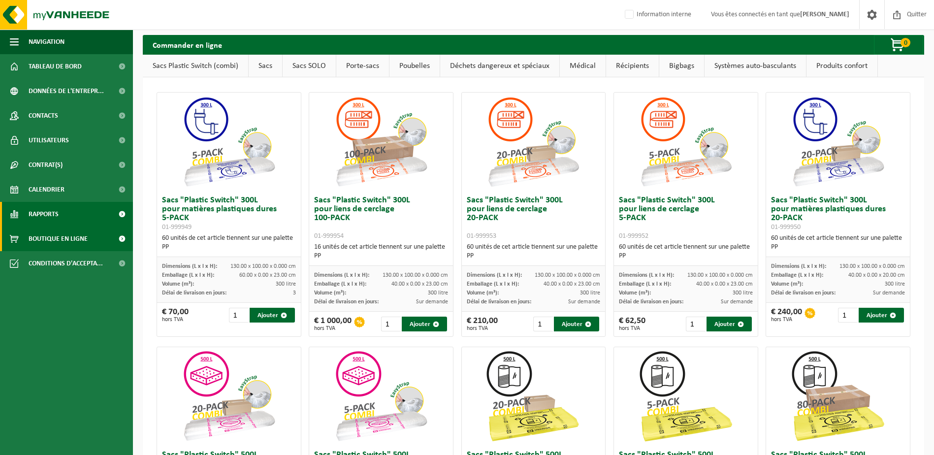
click at [46, 215] on span "Rapports" at bounding box center [44, 214] width 30 height 25
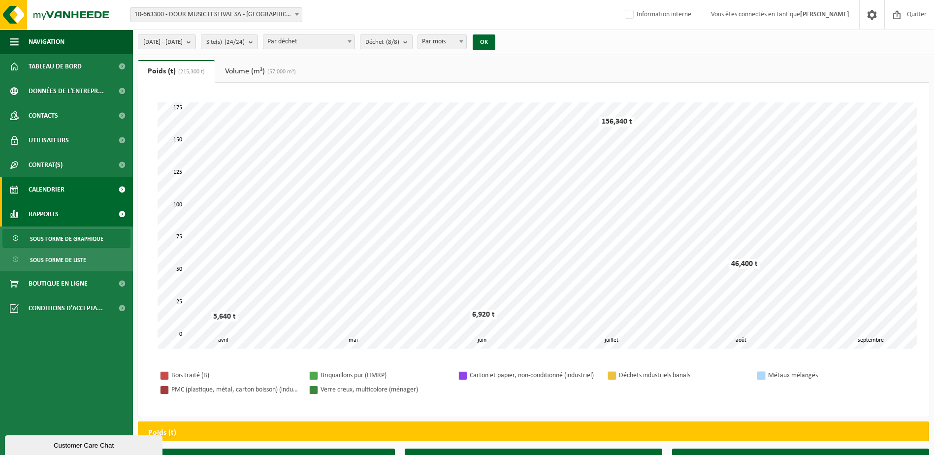
click at [59, 188] on span "Calendrier" at bounding box center [47, 189] width 36 height 25
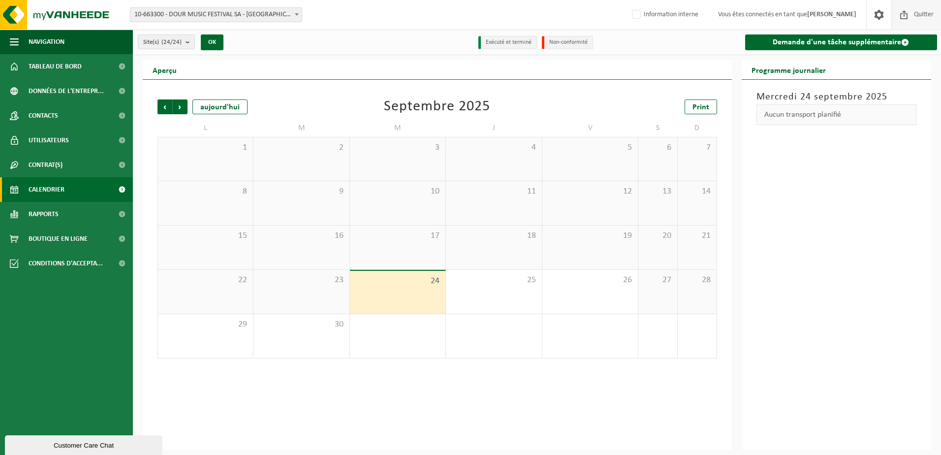
click at [925, 18] on span "Quitter" at bounding box center [924, 14] width 25 height 29
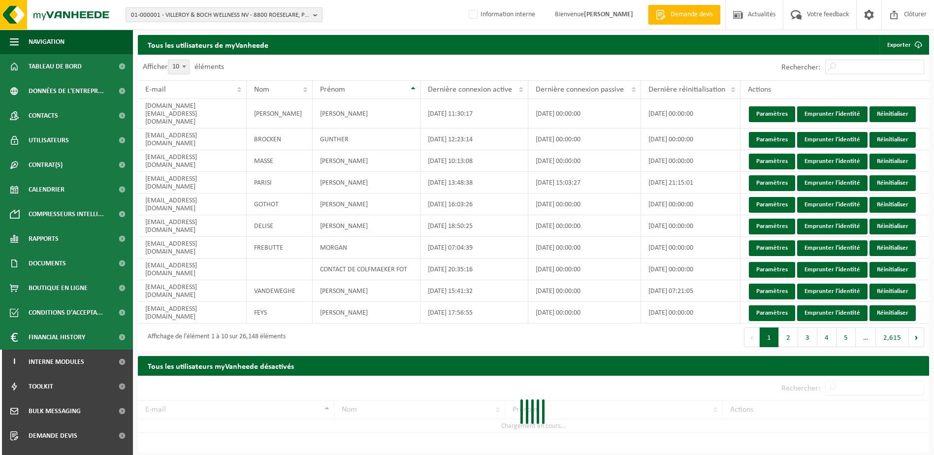
click at [189, 16] on span "01-000001 - VILLEROY & BOCH WELLNESS NV - 8800 ROESELARE, POPULIERSTRAAT 1" at bounding box center [220, 15] width 178 height 15
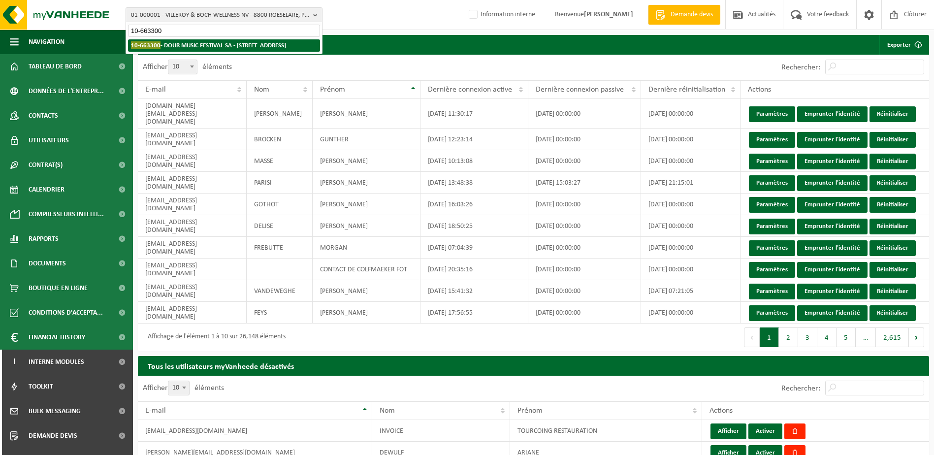
type input "10-663300"
click at [246, 51] on li "10-663300 - DOUR MUSIC FESTIVAL SA - 7370 DOUR, RUE DE LA CORDERIE 19" at bounding box center [224, 45] width 192 height 12
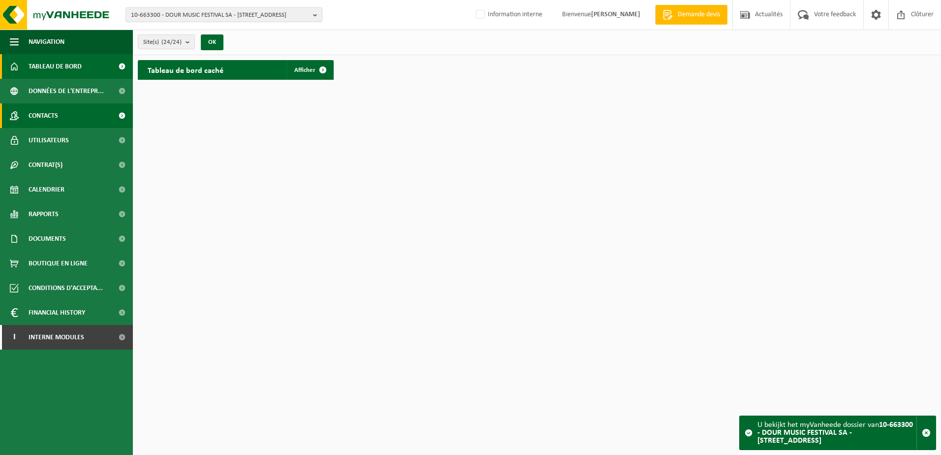
click at [49, 115] on span "Contacts" at bounding box center [44, 115] width 30 height 25
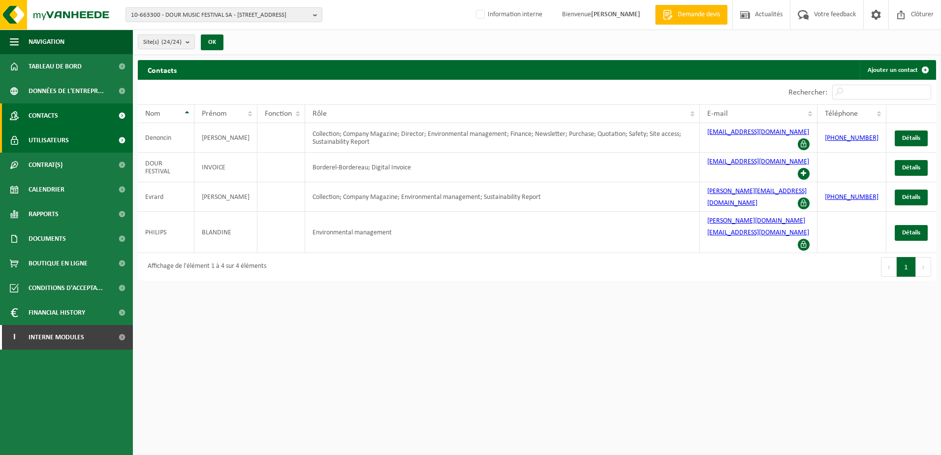
click at [62, 144] on span "Utilisateurs" at bounding box center [49, 140] width 40 height 25
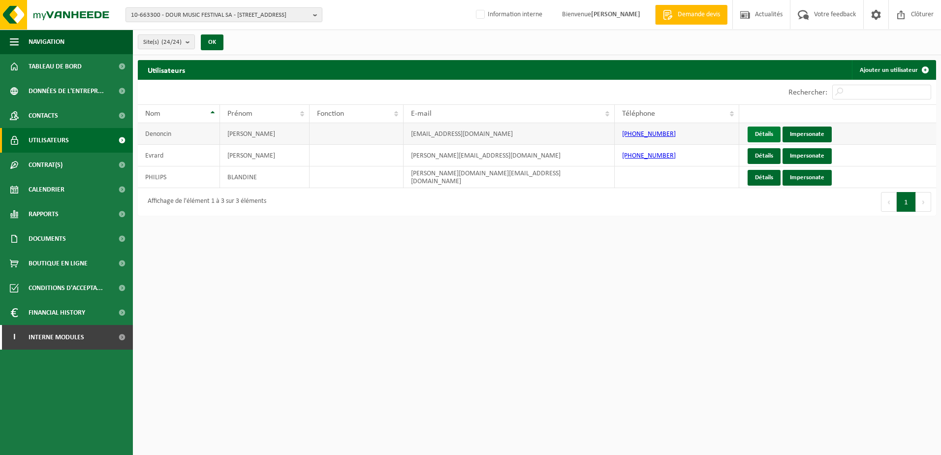
click at [764, 135] on link "Détails" at bounding box center [764, 135] width 33 height 16
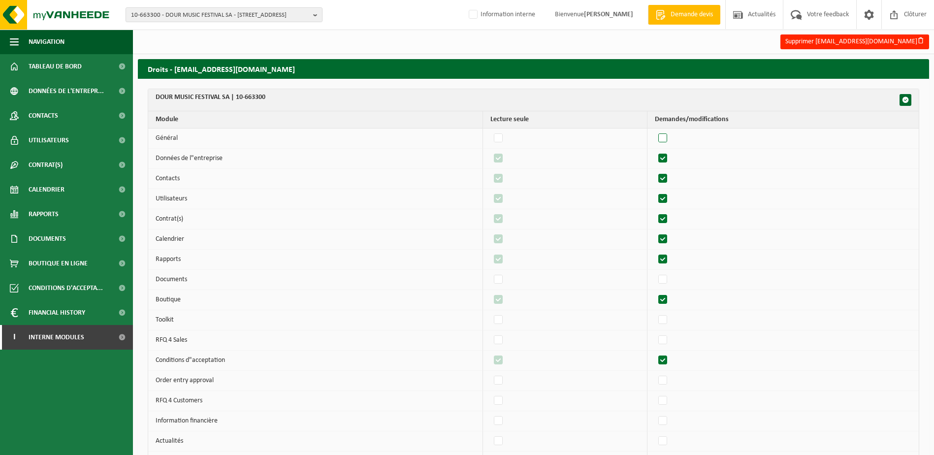
click at [666, 133] on label"] at bounding box center [663, 138] width 14 height 15
click at [655, 131] on input "checkbox" at bounding box center [654, 130] width 0 height 0
checkbox input "true"
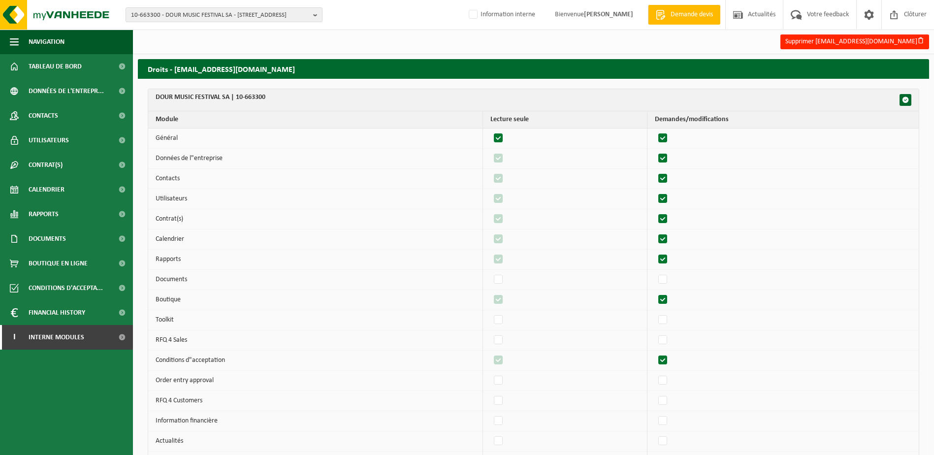
checkbox input "true"
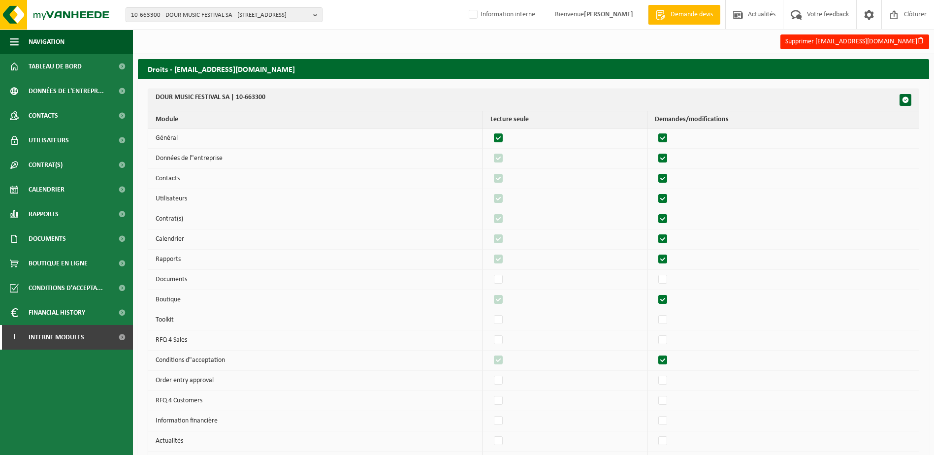
checkbox input "true"
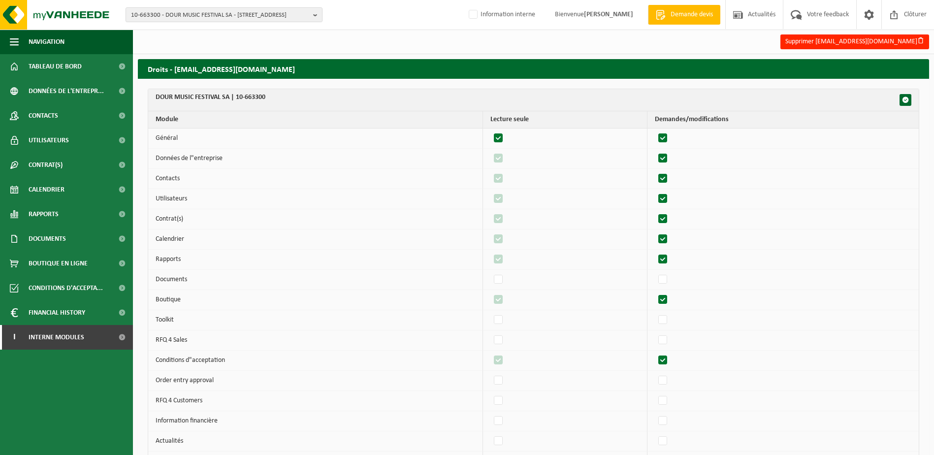
checkbox input "true"
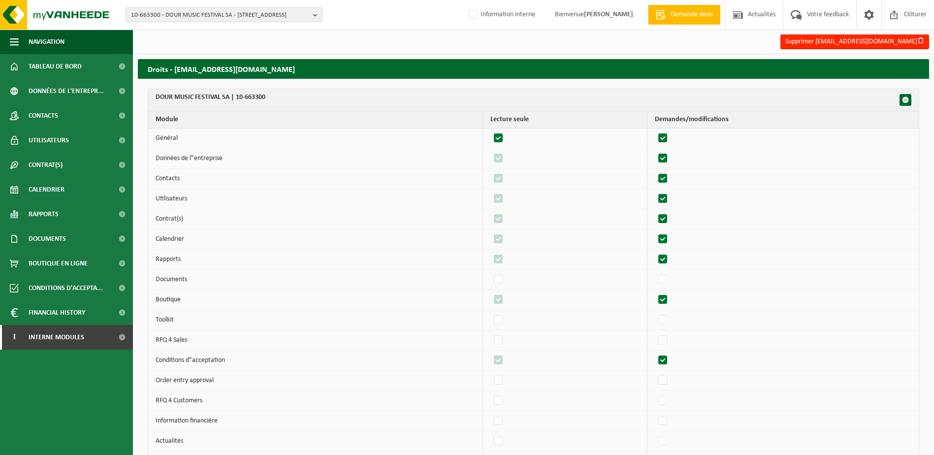
checkbox input "true"
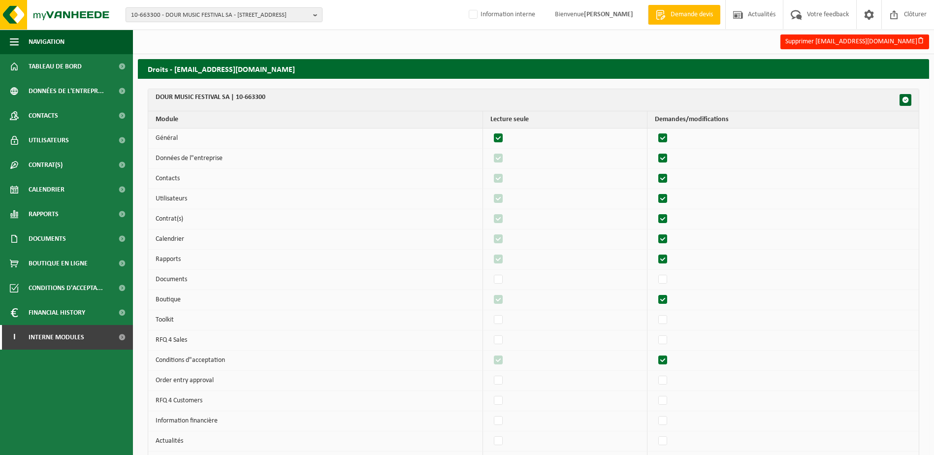
checkbox input "true"
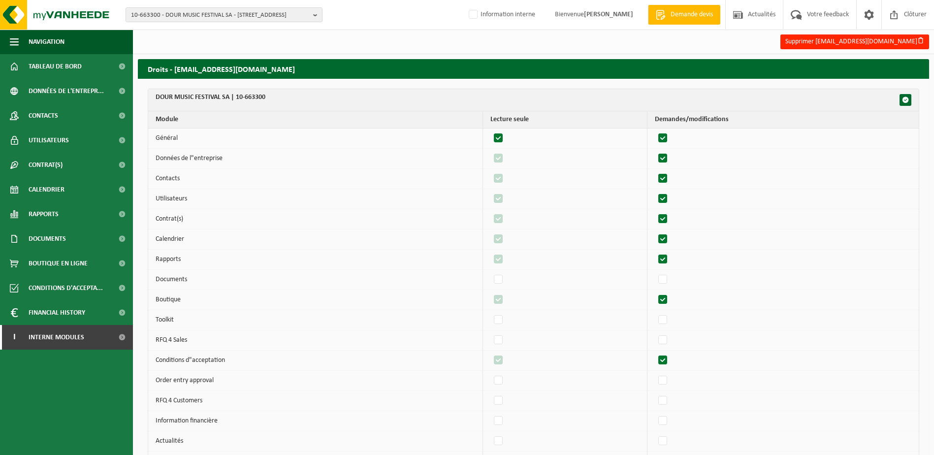
checkbox input "true"
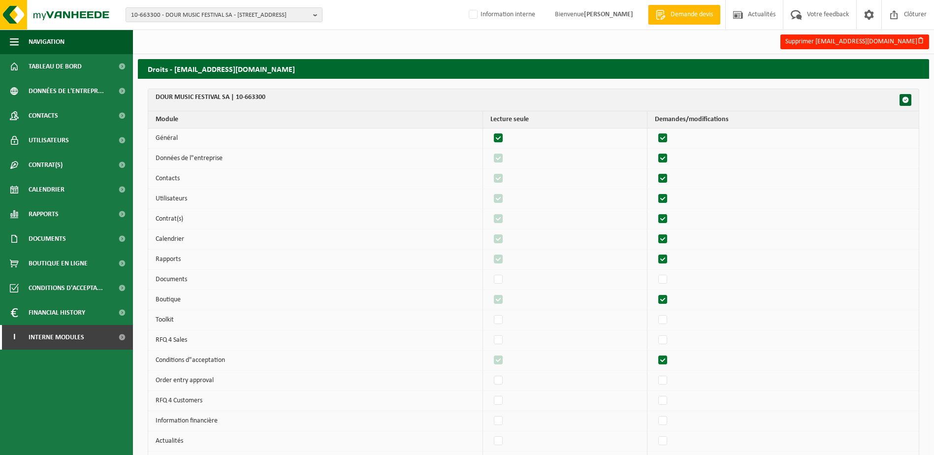
checkbox input "true"
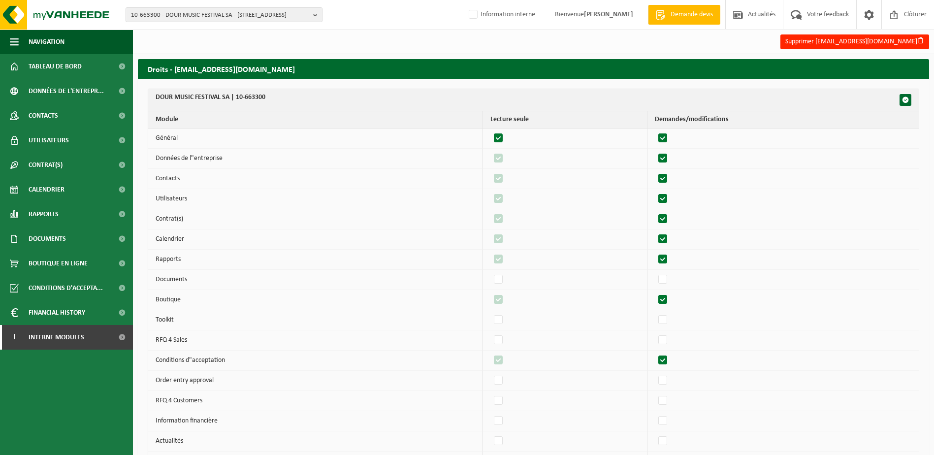
checkbox input "true"
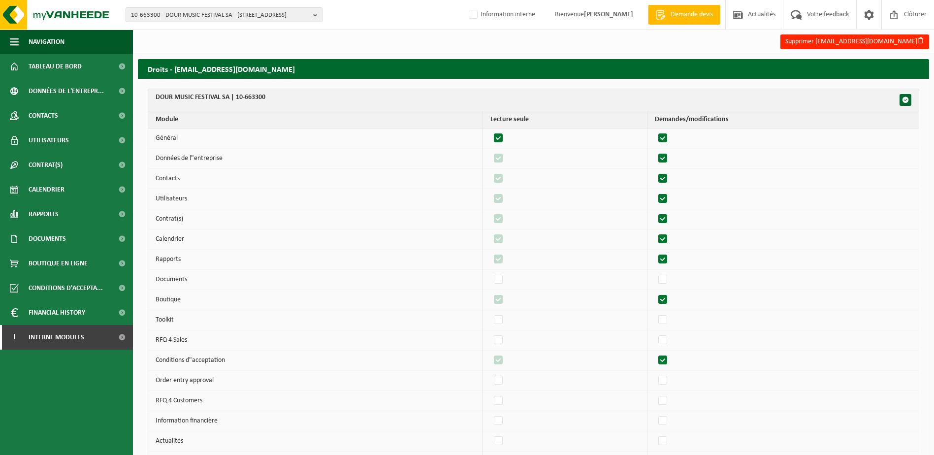
checkbox input "true"
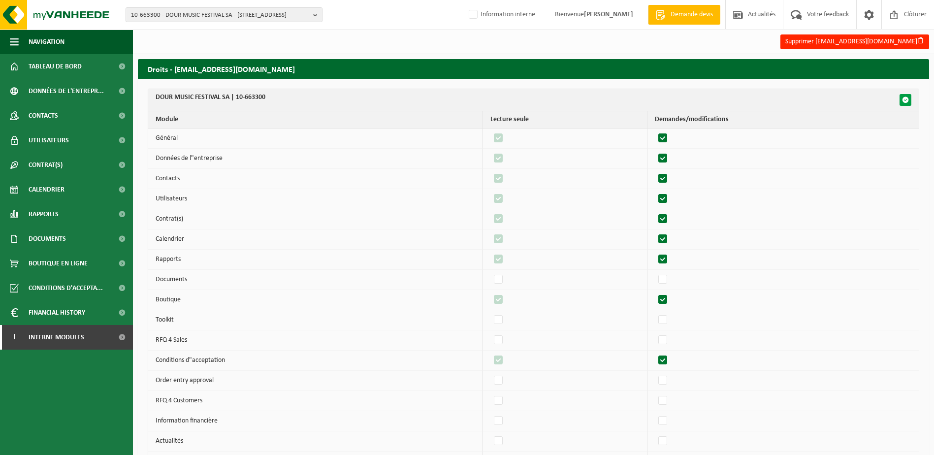
click at [908, 103] on span "button" at bounding box center [905, 99] width 7 height 7
checkbox input "true"
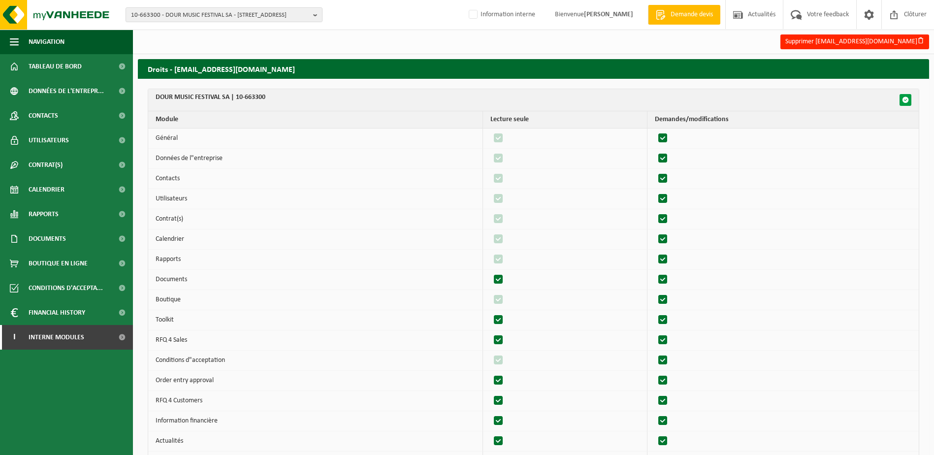
checkbox input "true"
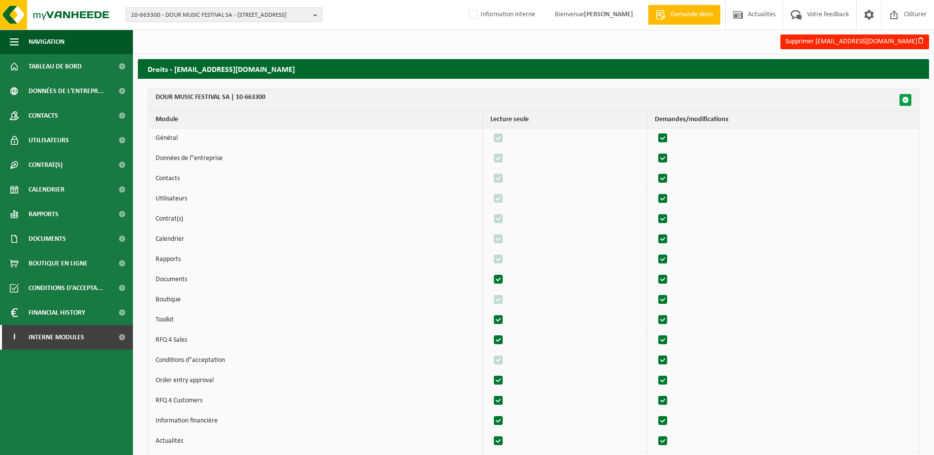
checkbox input "true"
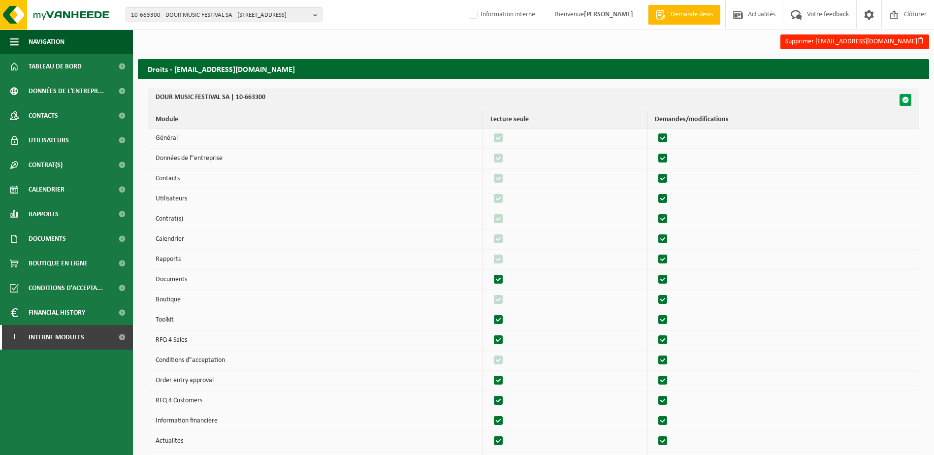
checkbox input "true"
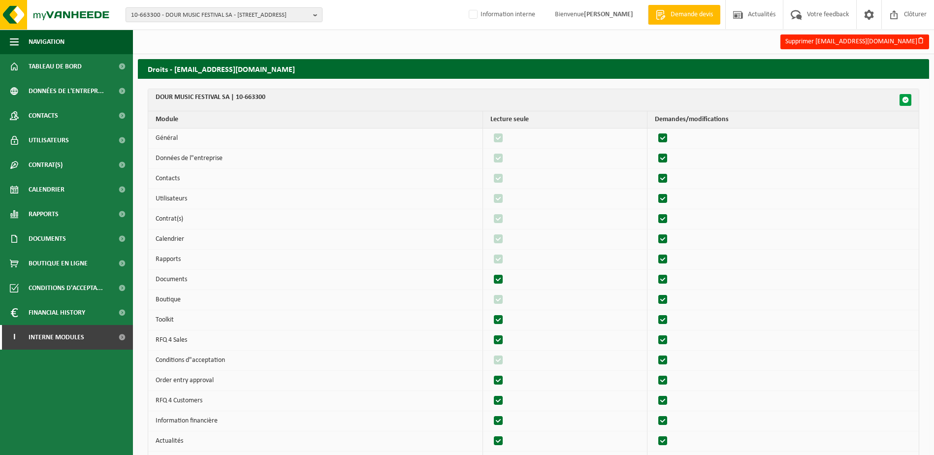
checkbox input "true"
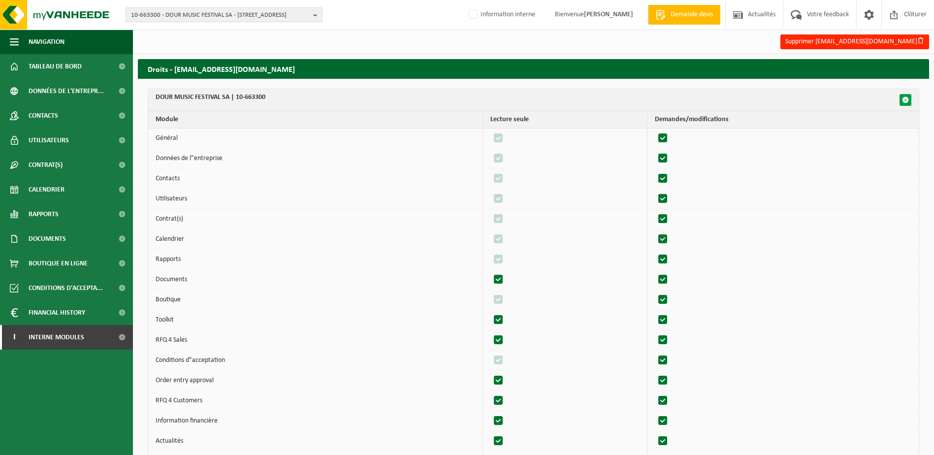
checkbox input "true"
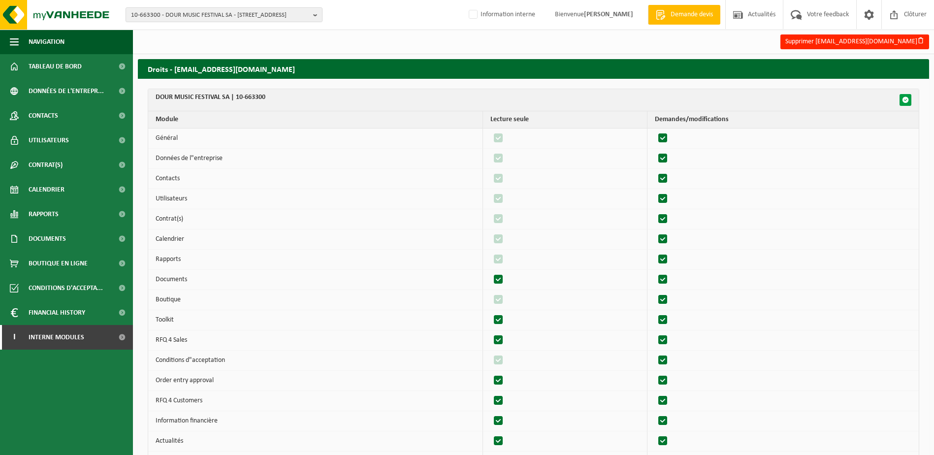
checkbox input "true"
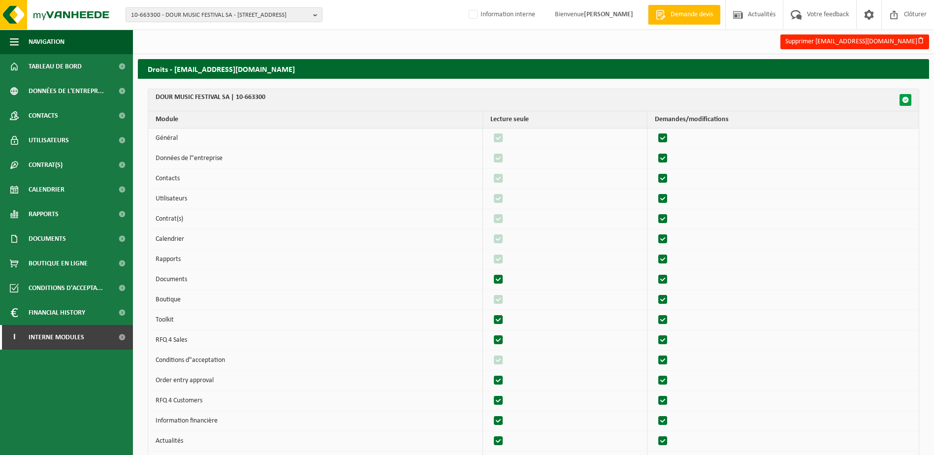
checkbox input "true"
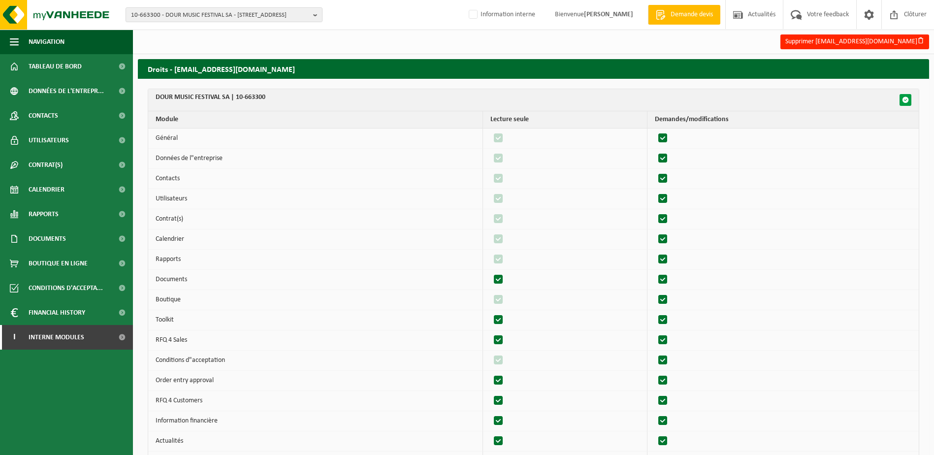
checkbox input "true"
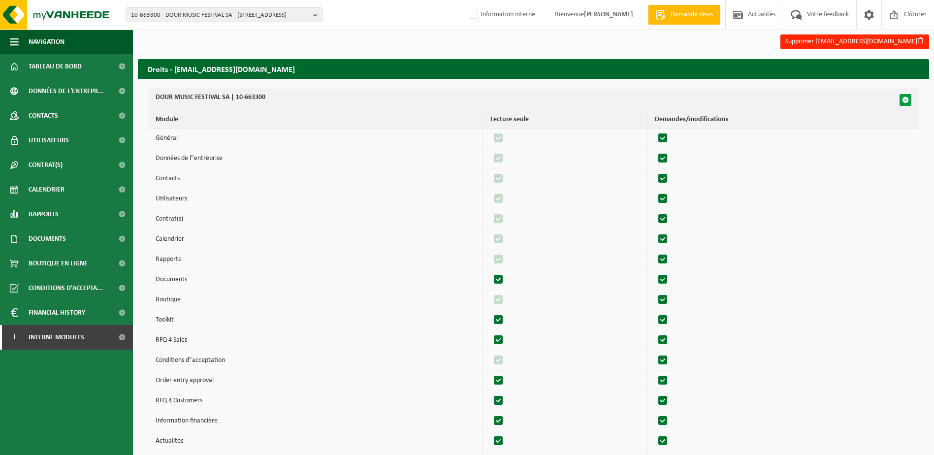
checkbox input "true"
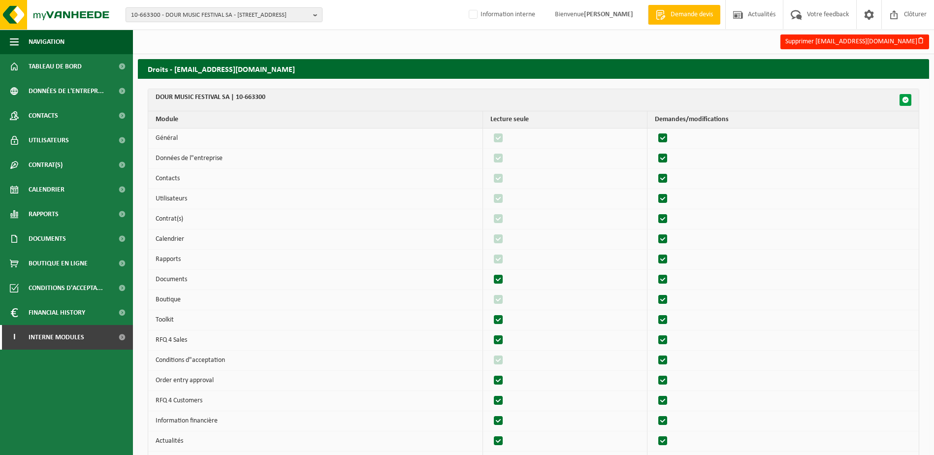
checkbox input "true"
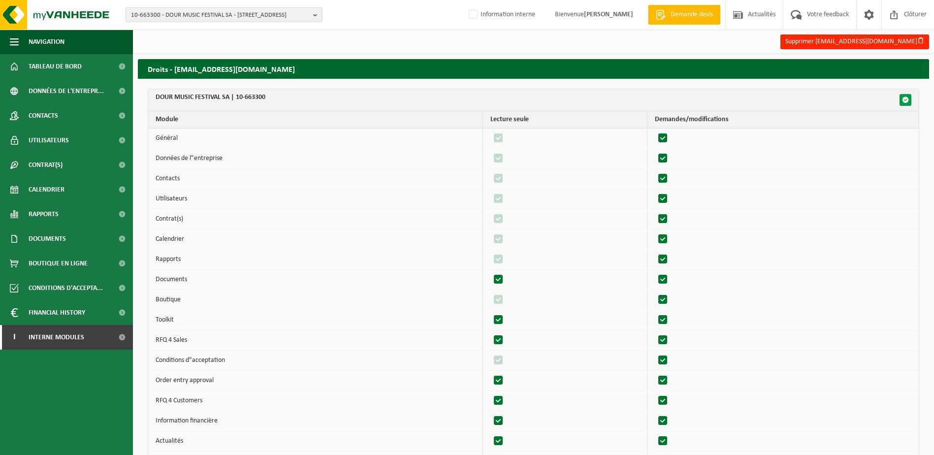
checkbox input "true"
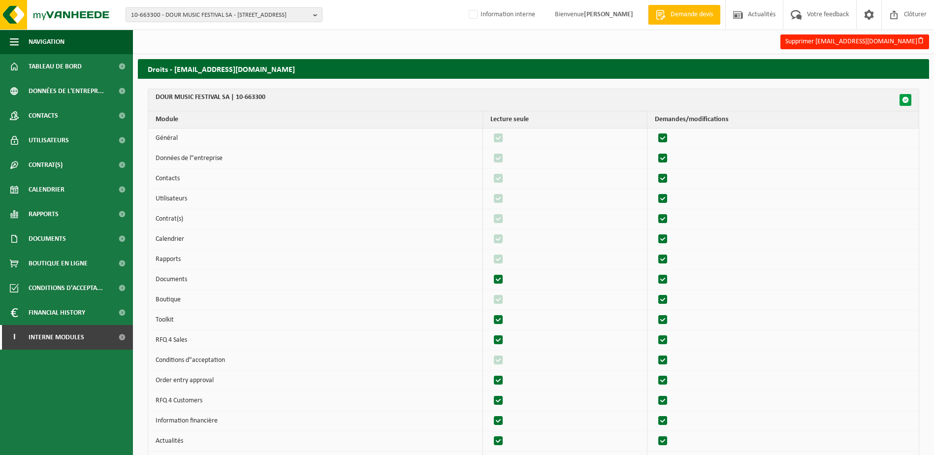
checkbox input "true"
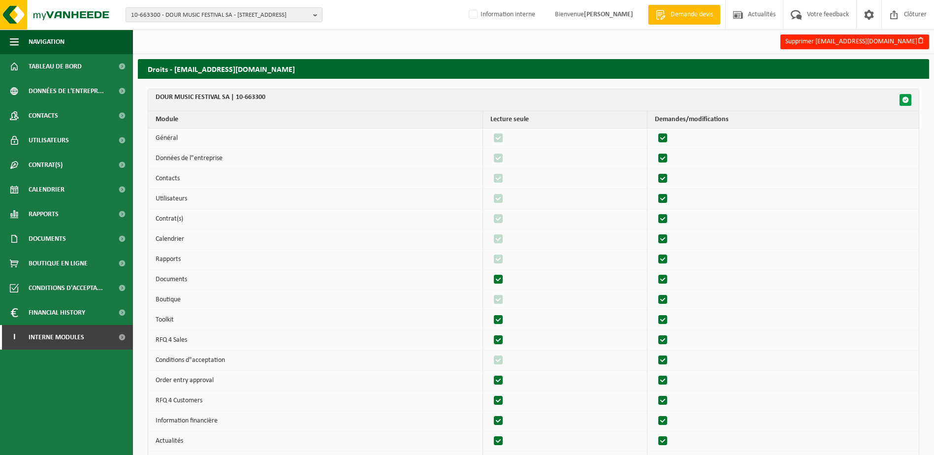
checkbox input "true"
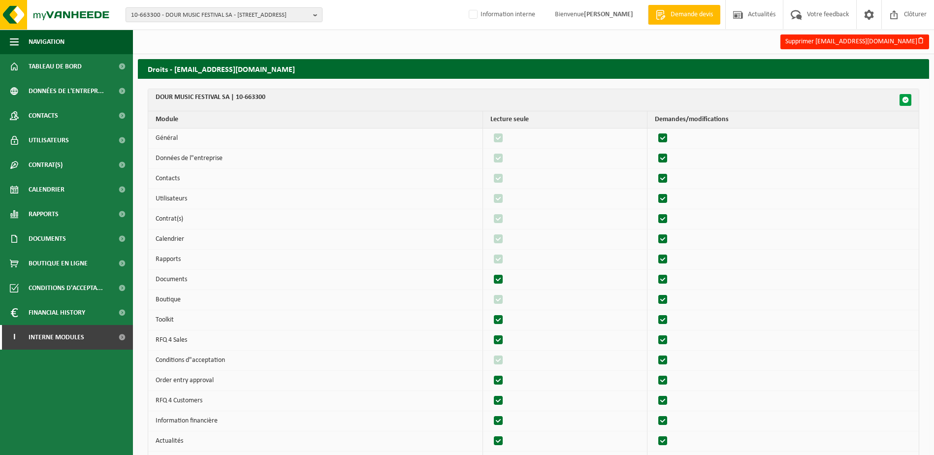
checkbox input "true"
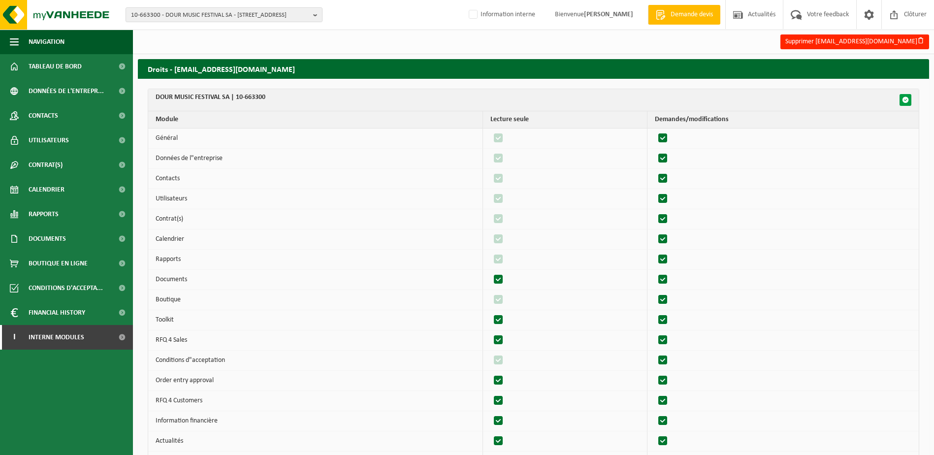
checkbox input "true"
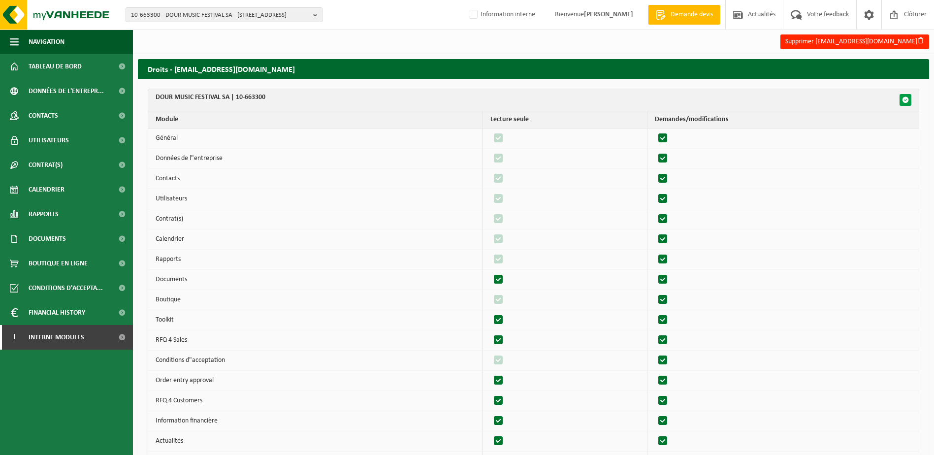
checkbox input "true"
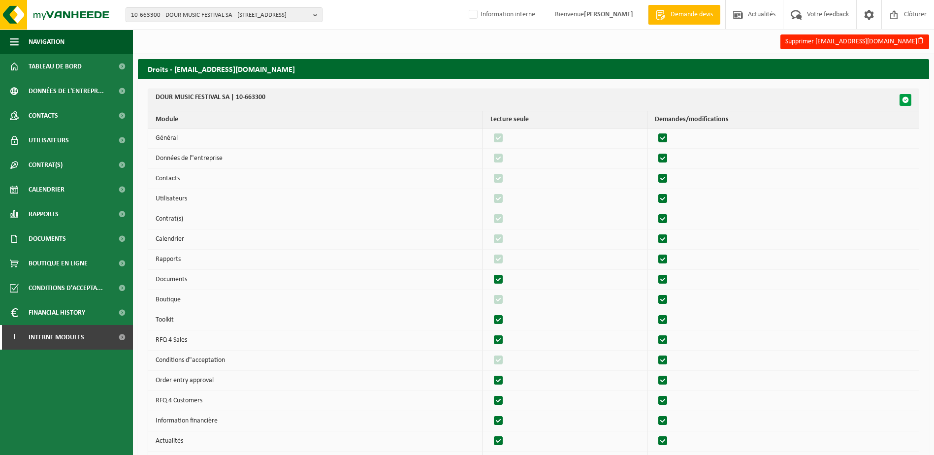
checkbox input "true"
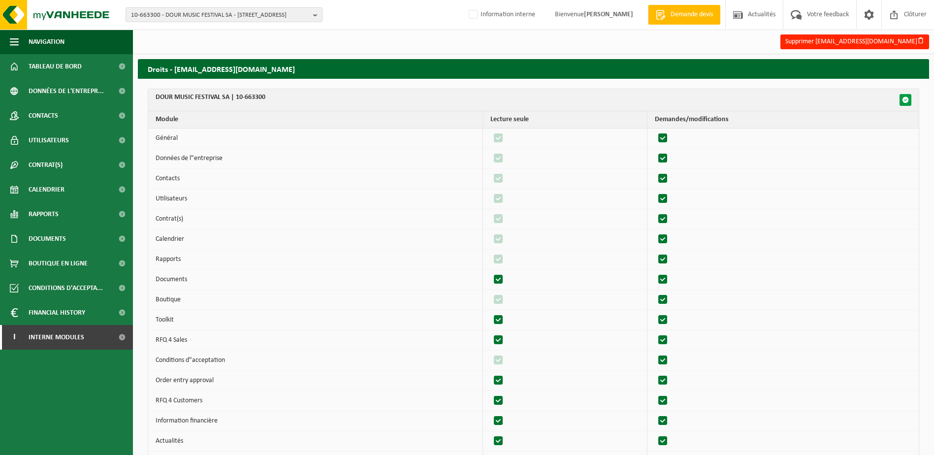
checkbox input "true"
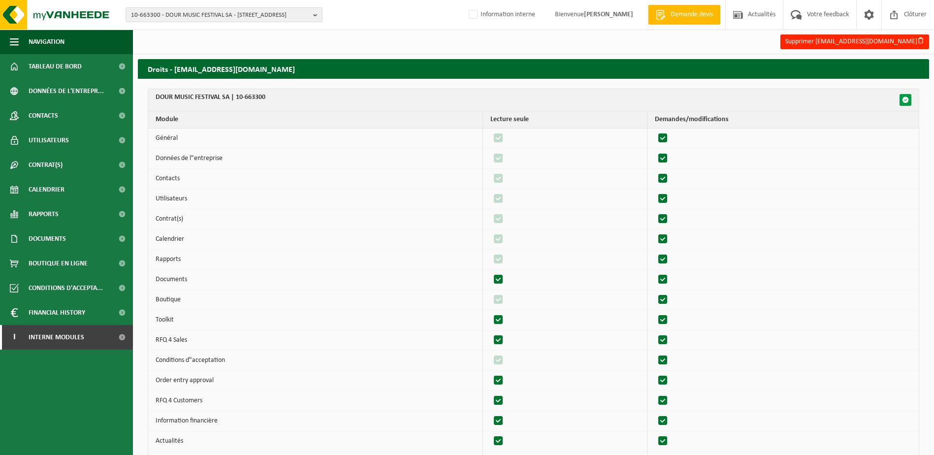
checkbox input "true"
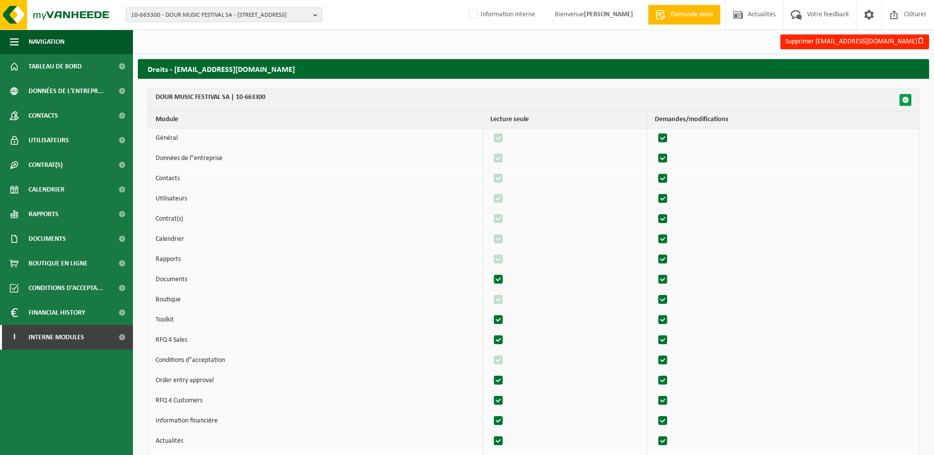
checkbox input "true"
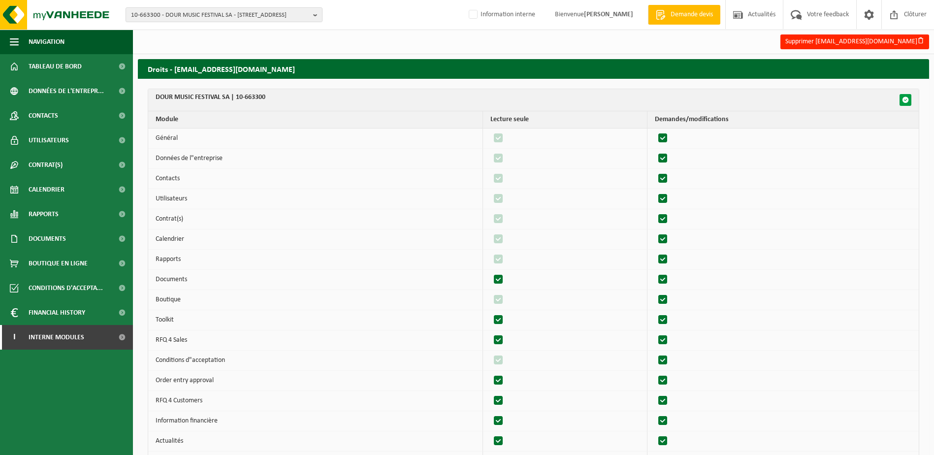
checkbox input "true"
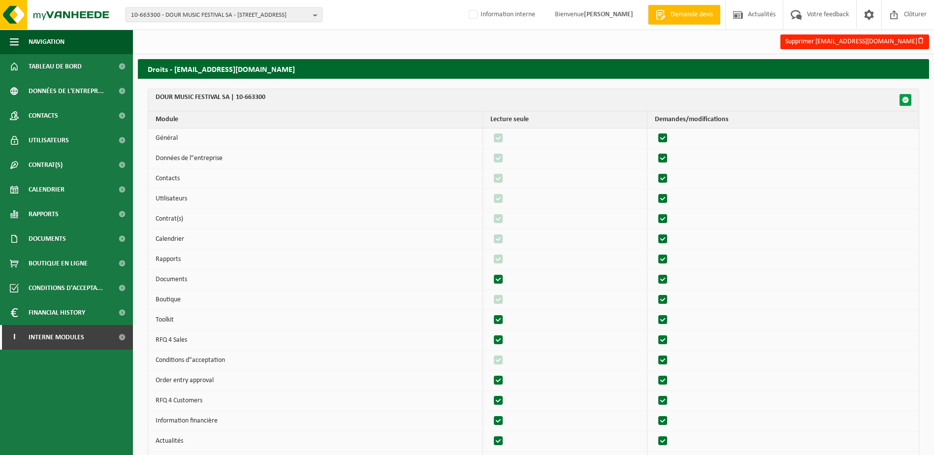
checkbox input "true"
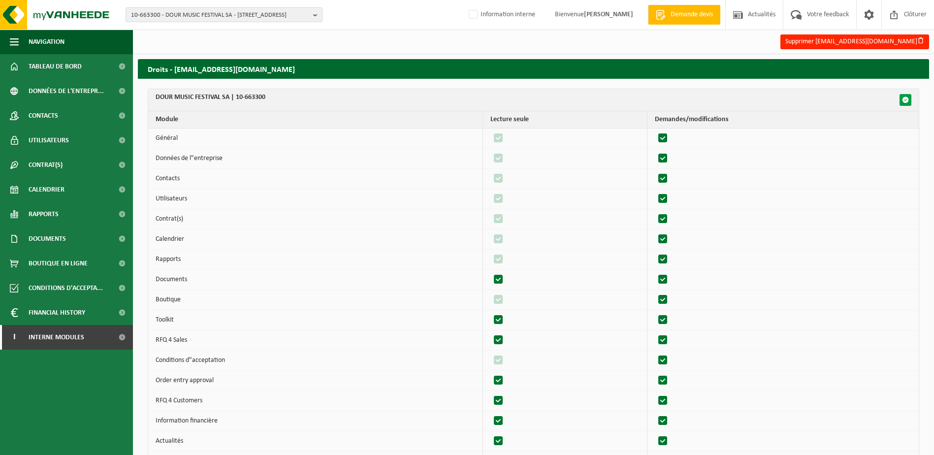
checkbox input "true"
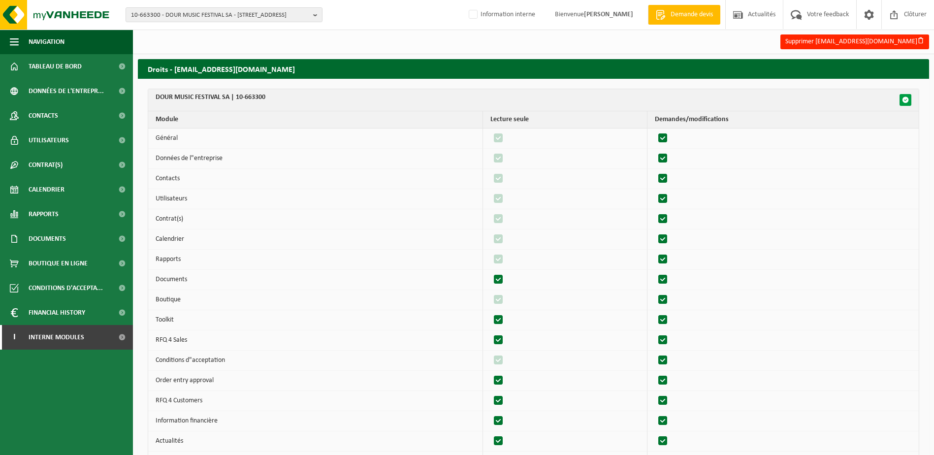
checkbox input "true"
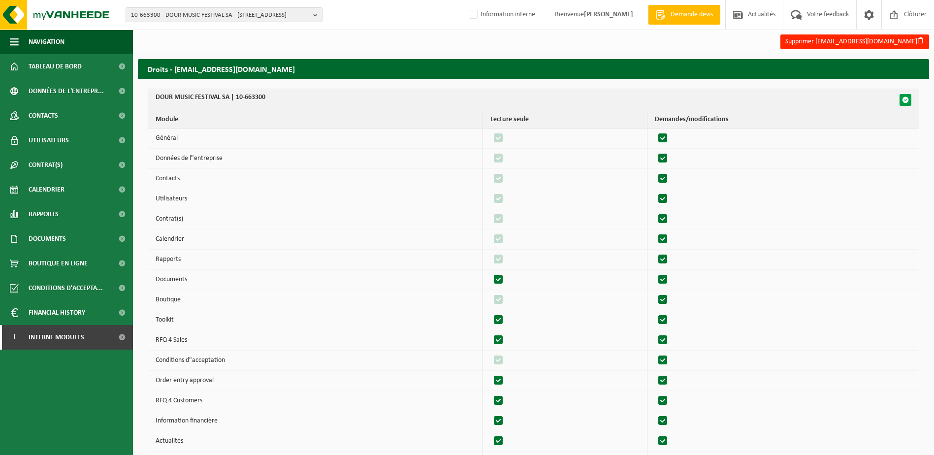
checkbox input "true"
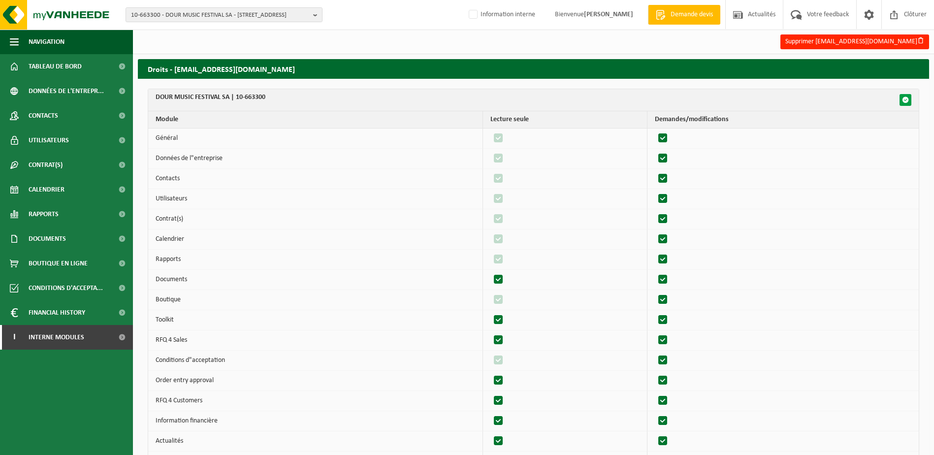
checkbox input "true"
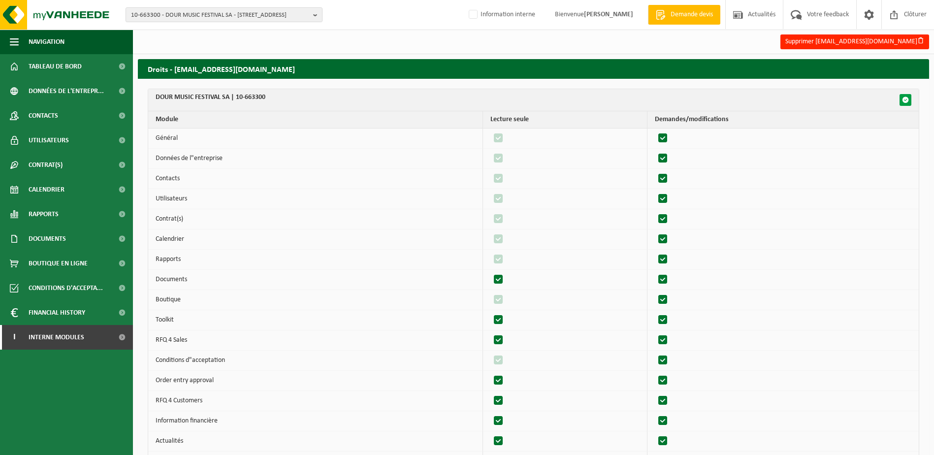
checkbox input "true"
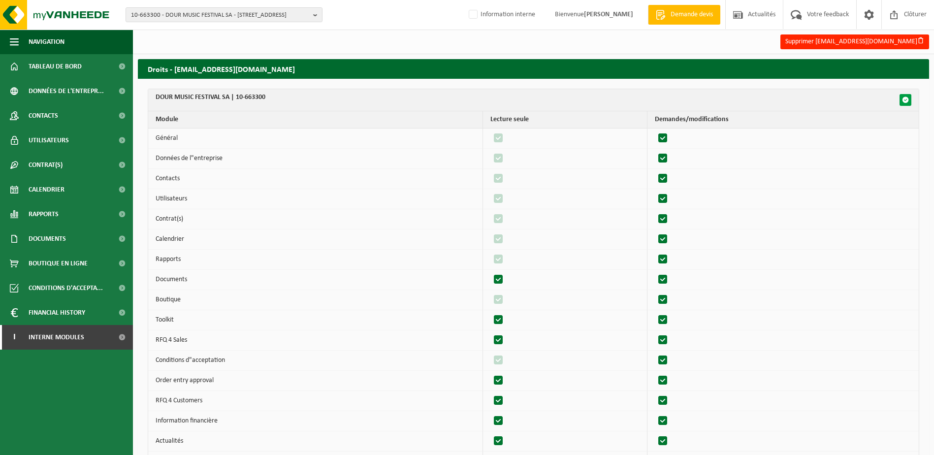
checkbox input "true"
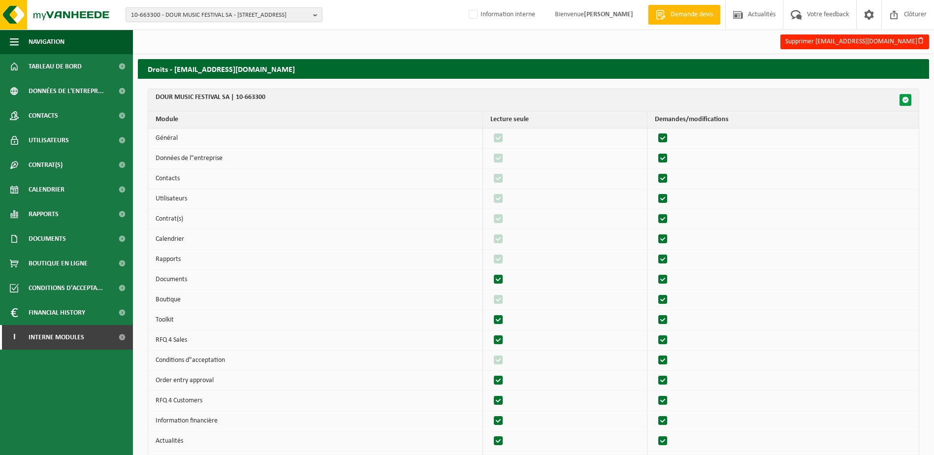
checkbox input "true"
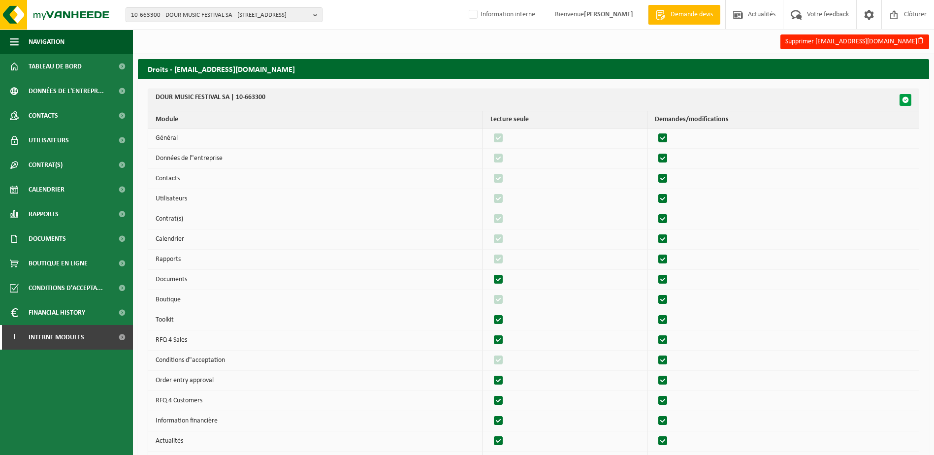
checkbox input "true"
click at [907, 101] on span "button" at bounding box center [905, 99] width 7 height 7
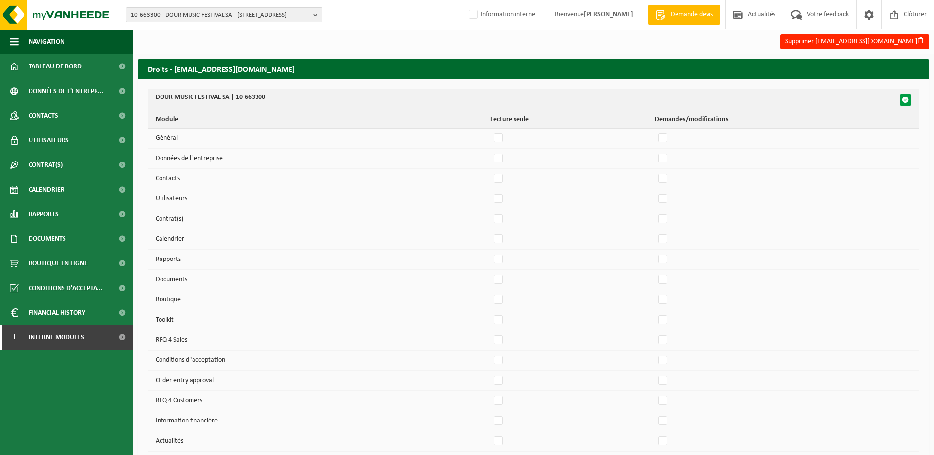
click at [907, 101] on span "button" at bounding box center [905, 99] width 7 height 7
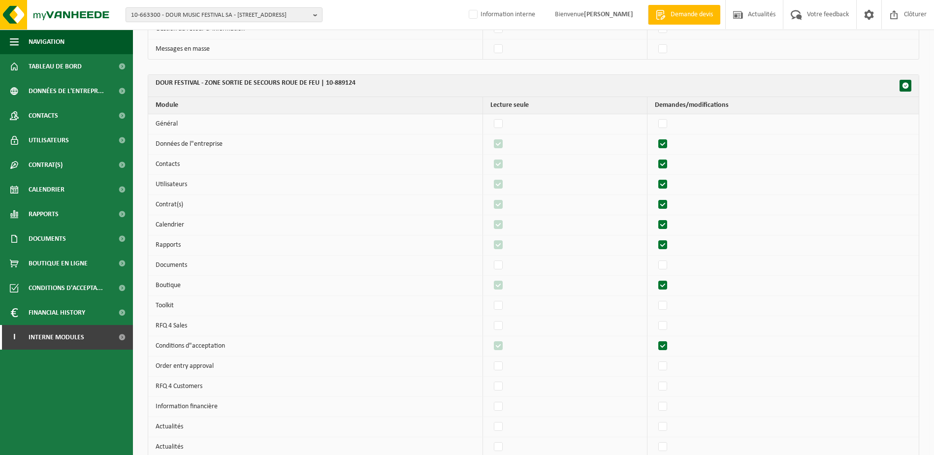
scroll to position [11401, 0]
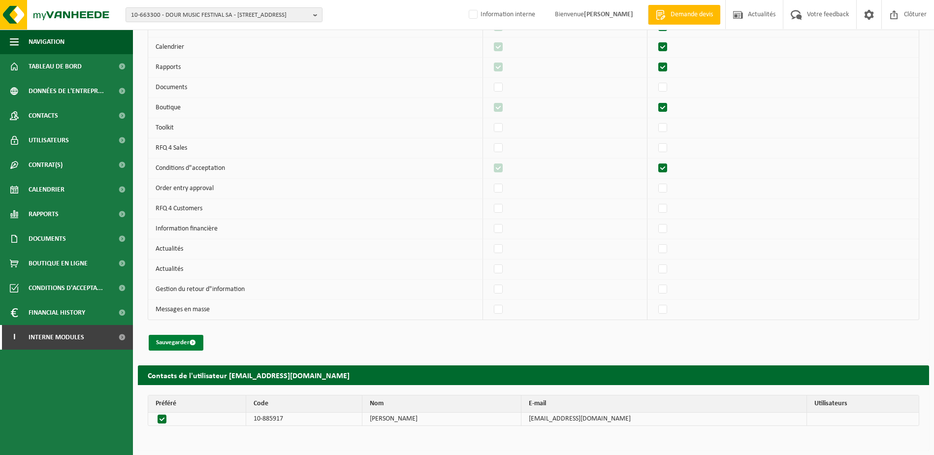
click at [170, 343] on button "Sauvegarder" at bounding box center [176, 343] width 55 height 16
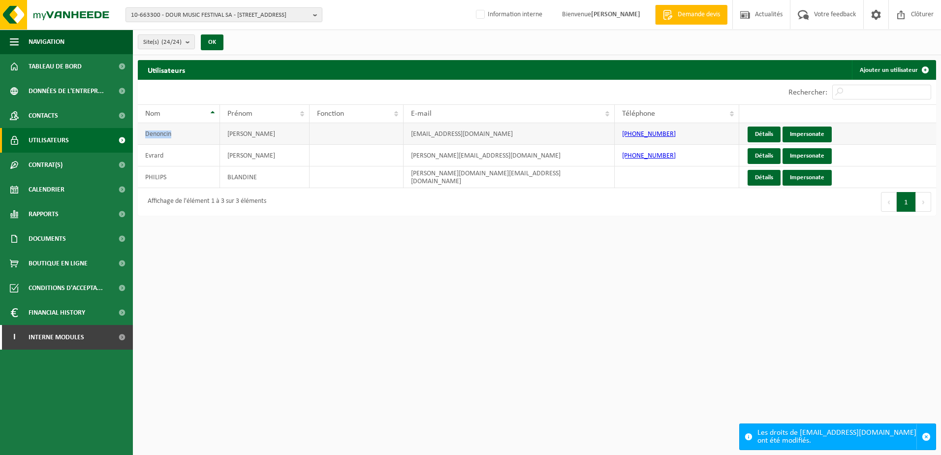
drag, startPoint x: 190, startPoint y: 136, endPoint x: 143, endPoint y: 139, distance: 46.4
click at [143, 139] on td "Denoncin" at bounding box center [179, 134] width 82 height 22
drag, startPoint x: 143, startPoint y: 139, endPoint x: 272, endPoint y: 131, distance: 129.2
click at [272, 131] on td "[PERSON_NAME]" at bounding box center [264, 134] width 89 height 22
click at [822, 136] on link "Impersonate" at bounding box center [807, 135] width 49 height 16
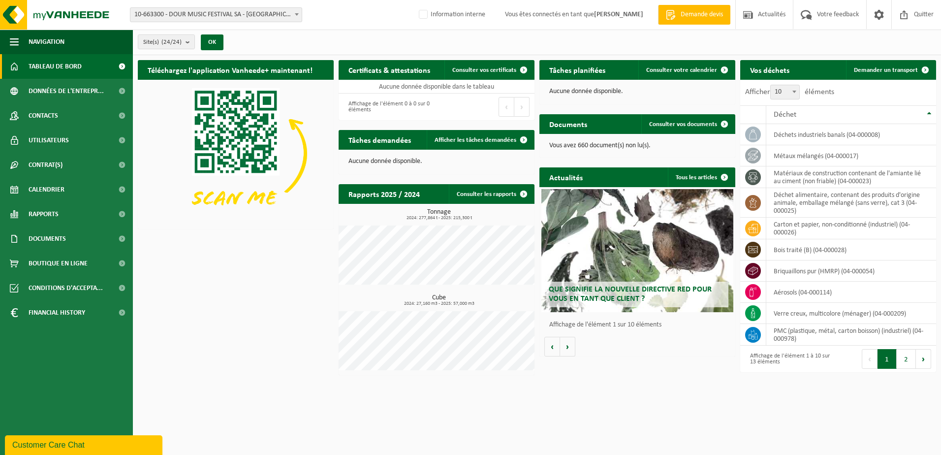
click at [508, 11] on span "Vous êtes connectés en tant que [PERSON_NAME]" at bounding box center [574, 14] width 158 height 29
drag, startPoint x: 503, startPoint y: 14, endPoint x: 646, endPoint y: 16, distance: 142.8
click at [646, 16] on span "Vous êtes connectés en tant que [PERSON_NAME]" at bounding box center [574, 14] width 158 height 29
click at [509, 15] on span "Vous êtes connectés en tant que [PERSON_NAME]" at bounding box center [574, 14] width 158 height 29
drag, startPoint x: 506, startPoint y: 15, endPoint x: 643, endPoint y: 14, distance: 137.3
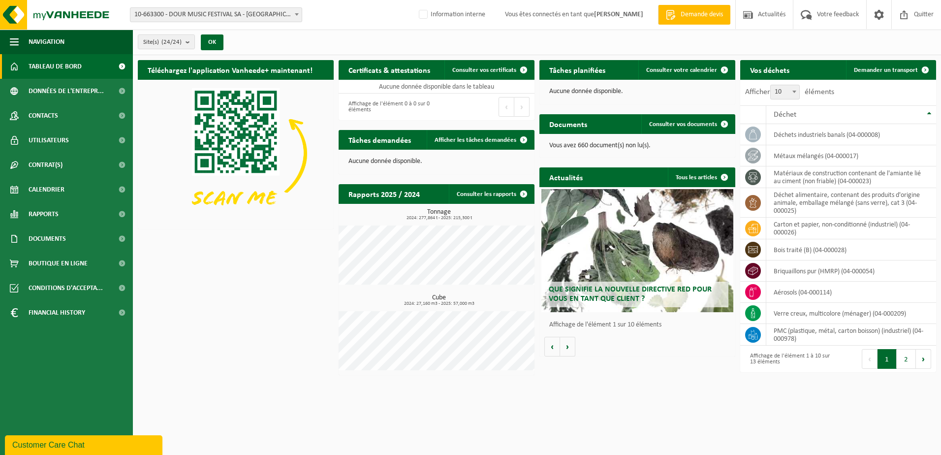
click at [643, 14] on span "Vous êtes connectés en tant que [PERSON_NAME]" at bounding box center [574, 14] width 158 height 29
drag, startPoint x: 39, startPoint y: 116, endPoint x: 48, endPoint y: 150, distance: 35.1
click at [39, 116] on span "Contacts" at bounding box center [44, 115] width 30 height 25
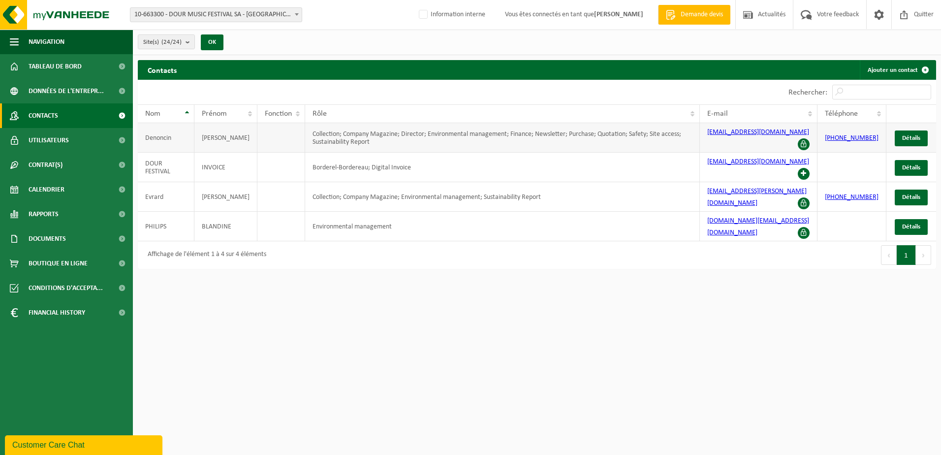
drag, startPoint x: 847, startPoint y: 141, endPoint x: 830, endPoint y: 131, distance: 19.4
click at [830, 131] on td "[PHONE_NUMBER]" at bounding box center [852, 138] width 69 height 30
drag, startPoint x: 81, startPoint y: 86, endPoint x: 76, endPoint y: 83, distance: 5.6
click at [81, 86] on span "Données de l'entrepr..." at bounding box center [66, 91] width 75 height 25
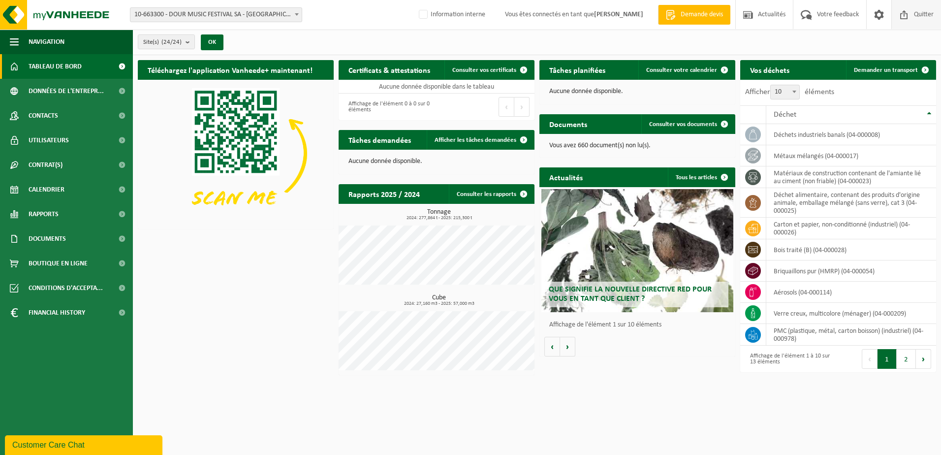
click at [914, 13] on span "Quitter" at bounding box center [924, 14] width 25 height 29
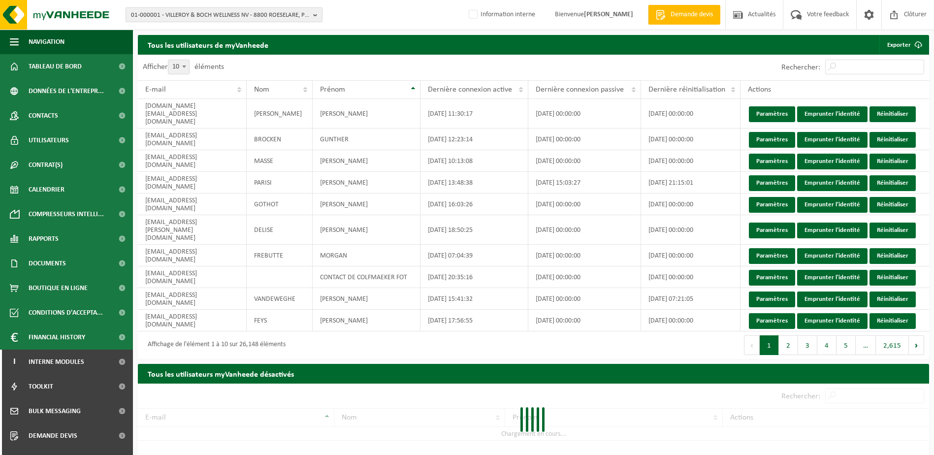
click at [184, 16] on span "01-000001 - VILLEROY & BOCH WELLNESS NV - 8800 ROESELARE, POPULIERSTRAAT 1" at bounding box center [220, 15] width 178 height 15
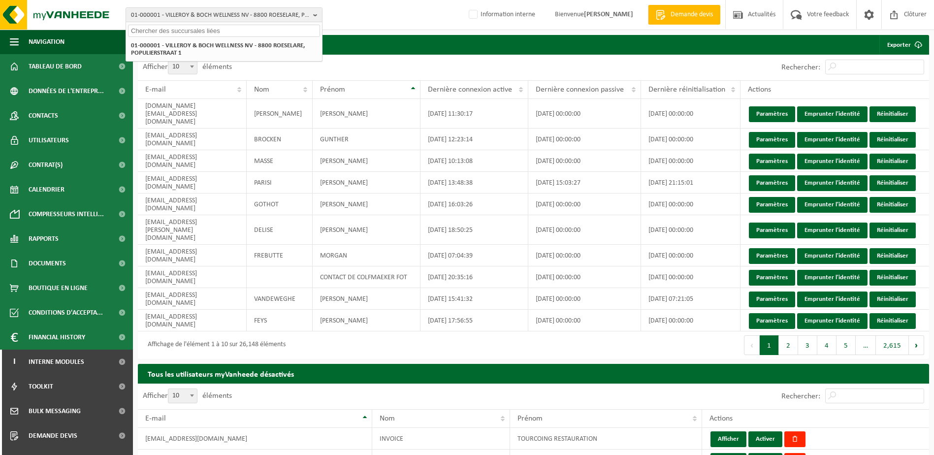
click at [177, 32] on input "text" at bounding box center [224, 31] width 192 height 12
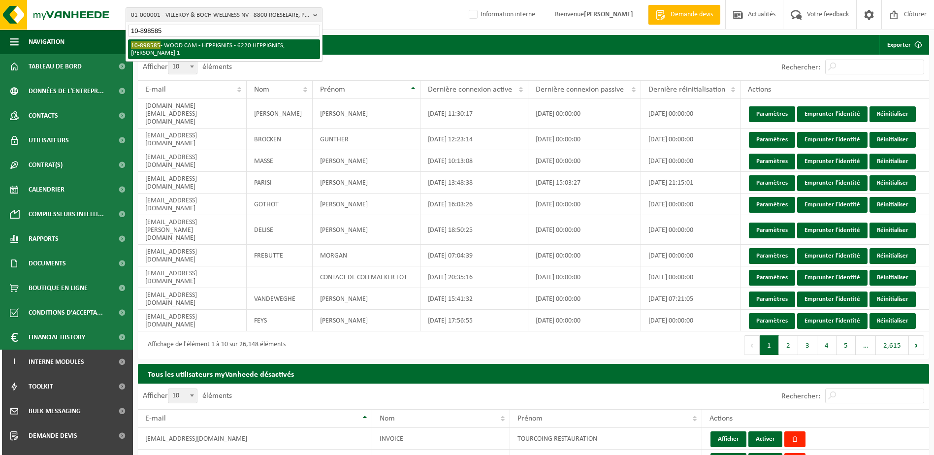
type input "10-898585"
click at [189, 49] on li "10-898585 - WOOD CAM - HEPPIGNIES - 6220 HEPPIGNIES, ALEXANDRE FLEMING 1" at bounding box center [224, 49] width 192 height 20
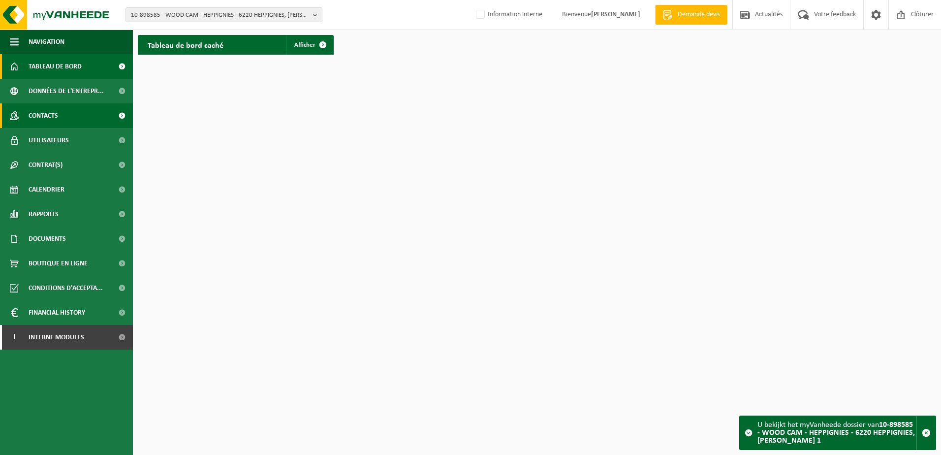
click at [68, 121] on link "Contacts" at bounding box center [66, 115] width 133 height 25
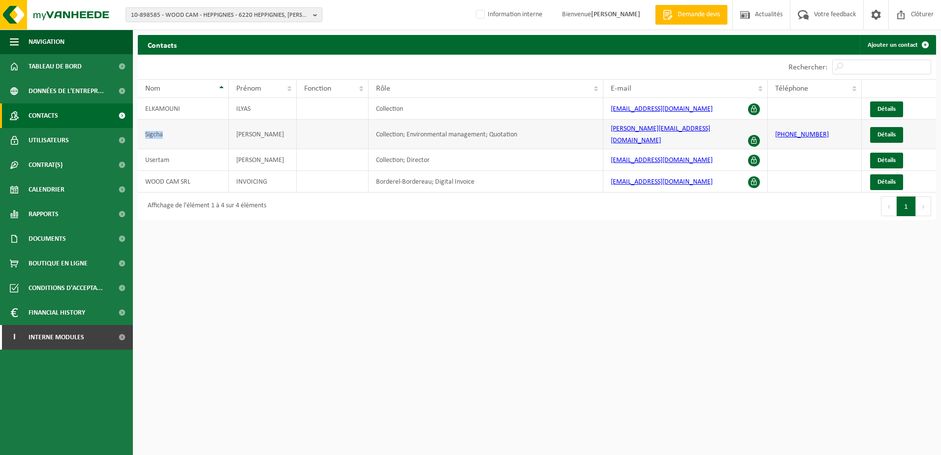
drag, startPoint x: 182, startPoint y: 129, endPoint x: 138, endPoint y: 127, distance: 43.9
click at [138, 127] on td "Sigcha" at bounding box center [183, 135] width 91 height 30
copy td "Sigcha"
drag, startPoint x: 260, startPoint y: 130, endPoint x: 233, endPoint y: 129, distance: 27.6
click at [233, 129] on td "Fausto" at bounding box center [263, 135] width 68 height 30
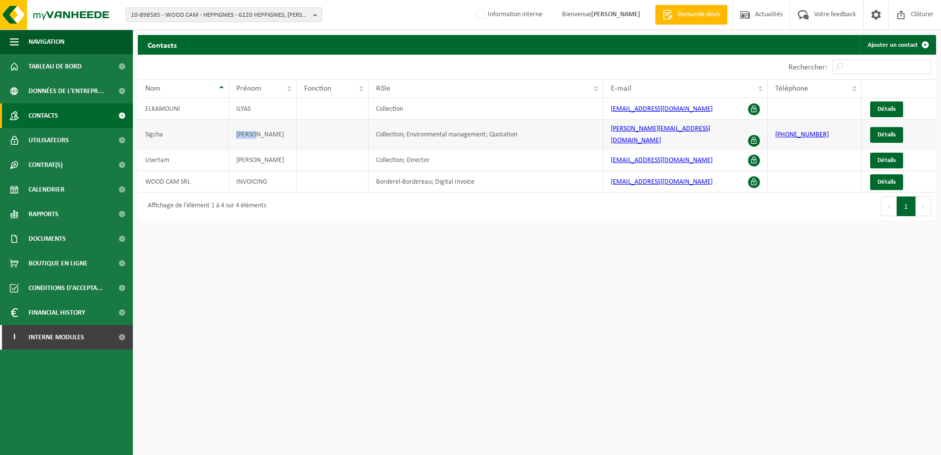
copy td "Fausto"
drag, startPoint x: 688, startPoint y: 128, endPoint x: 604, endPoint y: 129, distance: 84.2
click at [604, 129] on td "f.sigcha@tecnibo.com" at bounding box center [686, 135] width 164 height 30
copy link "f.sigcha@tecnibo.com"
click at [151, 17] on span "10-898585 - WOOD CAM - HEPPIGNIES - 6220 HEPPIGNIES, ALEXANDRE FLEMING 1" at bounding box center [220, 15] width 178 height 15
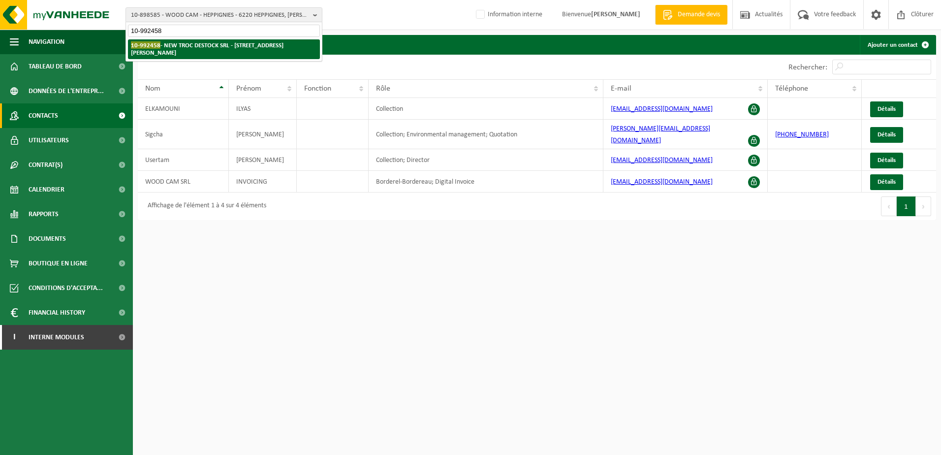
type input "10-992458"
click at [190, 48] on strong "10-992458 - NEW TROC DESTOCK SRL - 4100 SERAING, RUE PUITS-MARIE 82" at bounding box center [207, 48] width 153 height 15
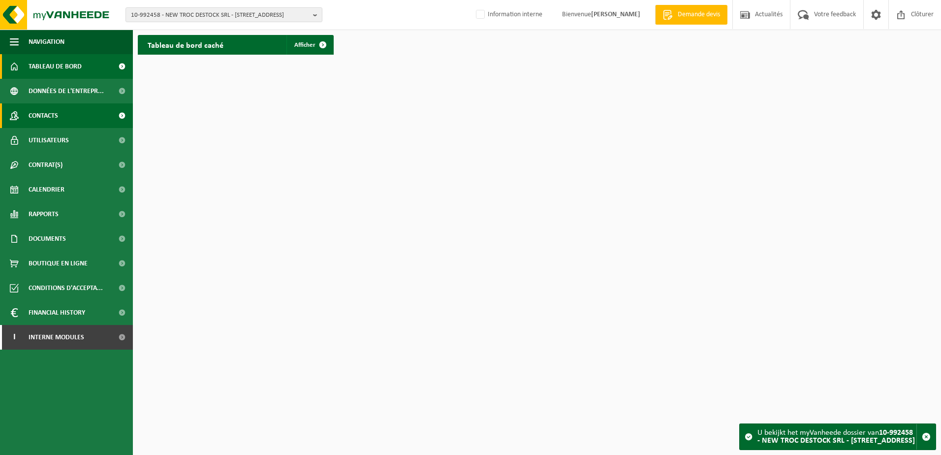
click at [62, 118] on link "Contacts" at bounding box center [66, 115] width 133 height 25
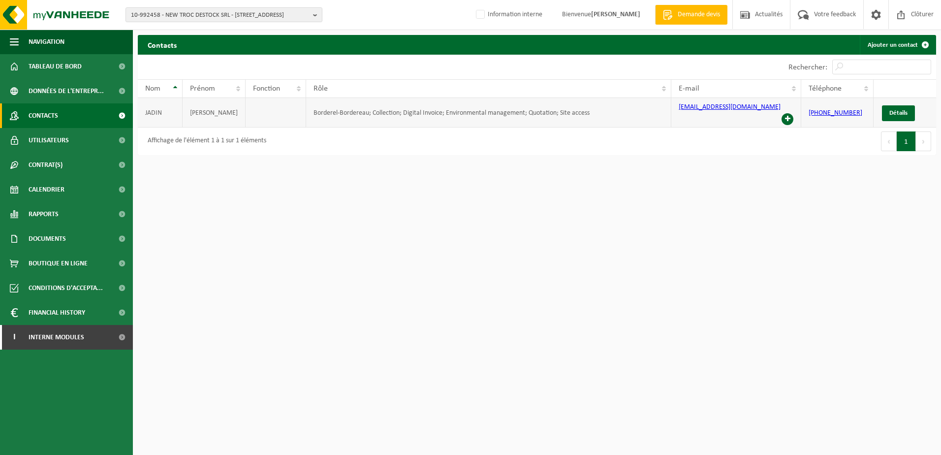
click at [788, 113] on span at bounding box center [788, 119] width 12 height 12
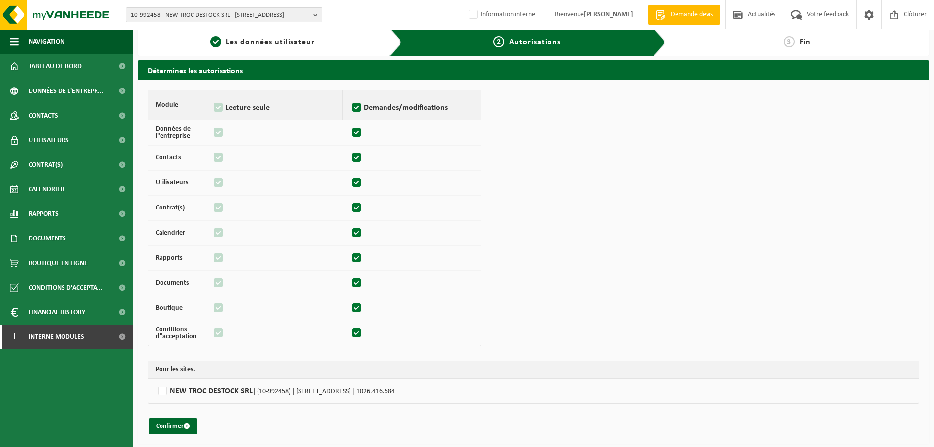
scroll to position [7, 0]
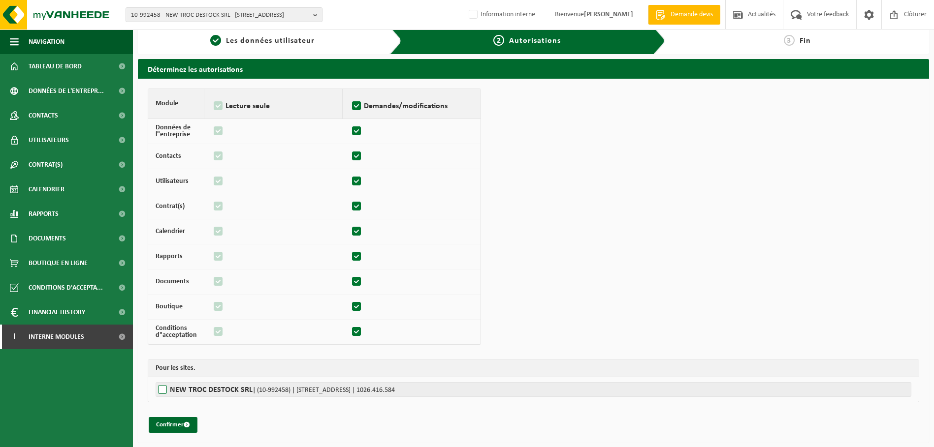
click at [161, 390] on label"] "NEW TROC DESTOCK SRL | (10-992458) | [STREET_ADDRESS] | 1026.416.584" at bounding box center [534, 389] width 756 height 15
click at [161, 390] on input "NEW TROC DESTOCK SRL | (10-992458) | [STREET_ADDRESS] | 1026.416.584" at bounding box center [623, 389] width 934 height 15
checkbox input "true"
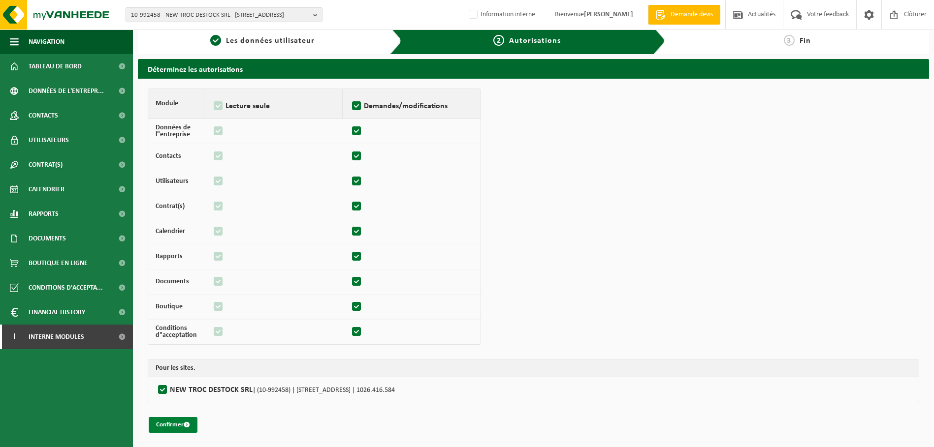
click at [182, 425] on button "Confirmer" at bounding box center [173, 425] width 49 height 16
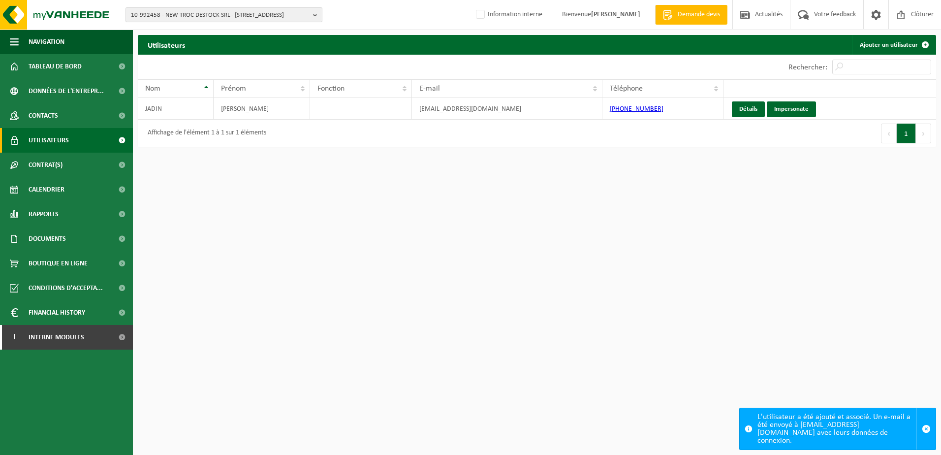
click at [157, 15] on span "10-992458 - NEW TROC DESTOCK SRL - [STREET_ADDRESS]" at bounding box center [220, 15] width 178 height 15
click at [155, 33] on input "text" at bounding box center [224, 31] width 192 height 12
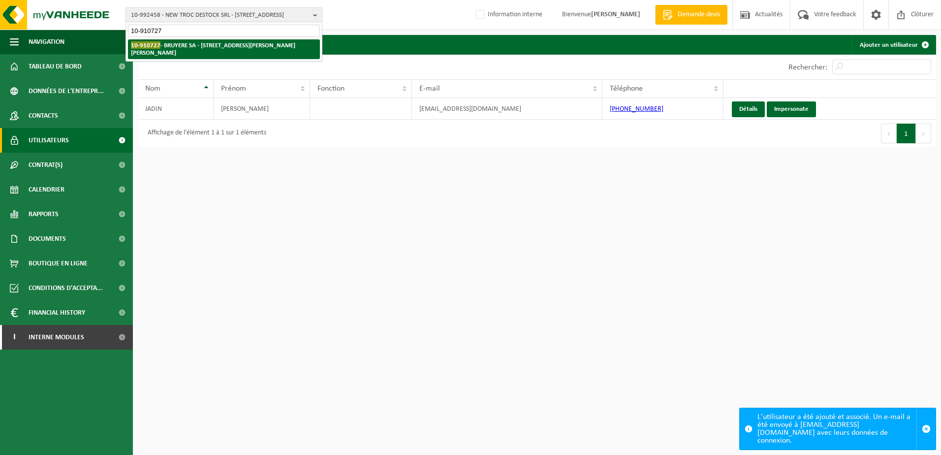
type input "10-910727"
click at [231, 45] on strong "10-910727 - BRUYERE SA - 6041 GOSSELIES, RUE FRANÇOIS LÉON BRUYERRE 34" at bounding box center [213, 48] width 164 height 15
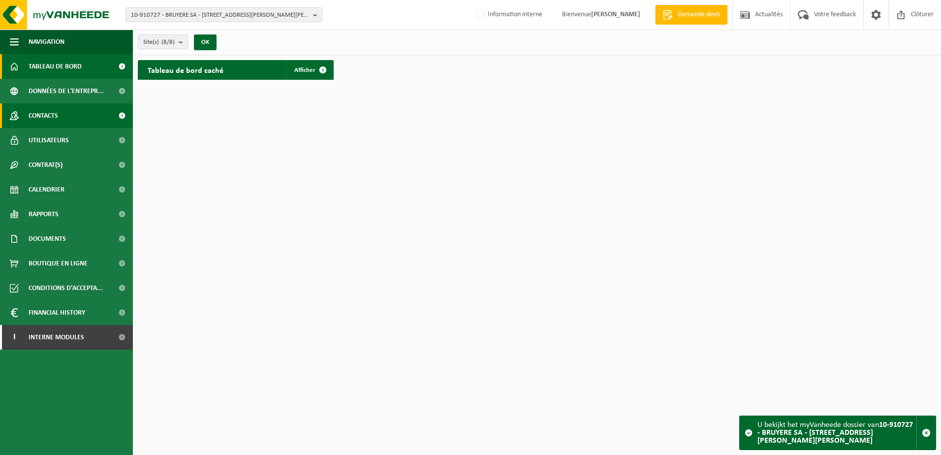
click at [78, 114] on link "Contacts" at bounding box center [66, 115] width 133 height 25
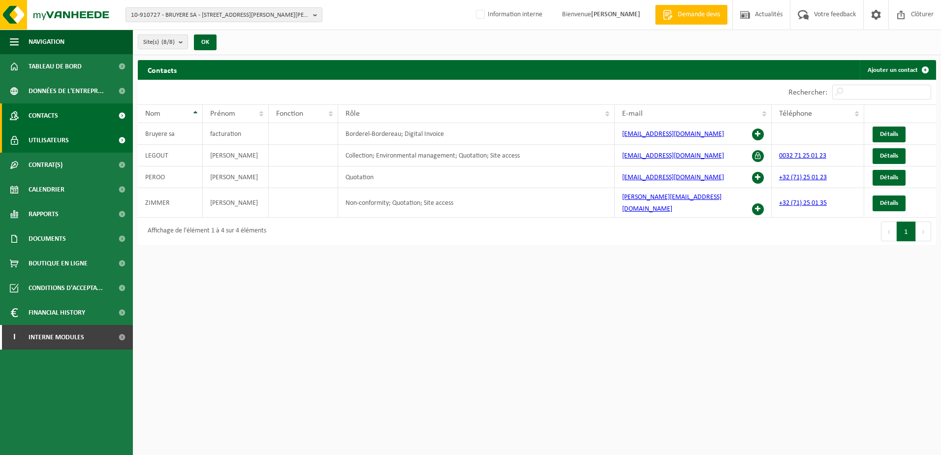
click at [51, 138] on span "Utilisateurs" at bounding box center [49, 140] width 40 height 25
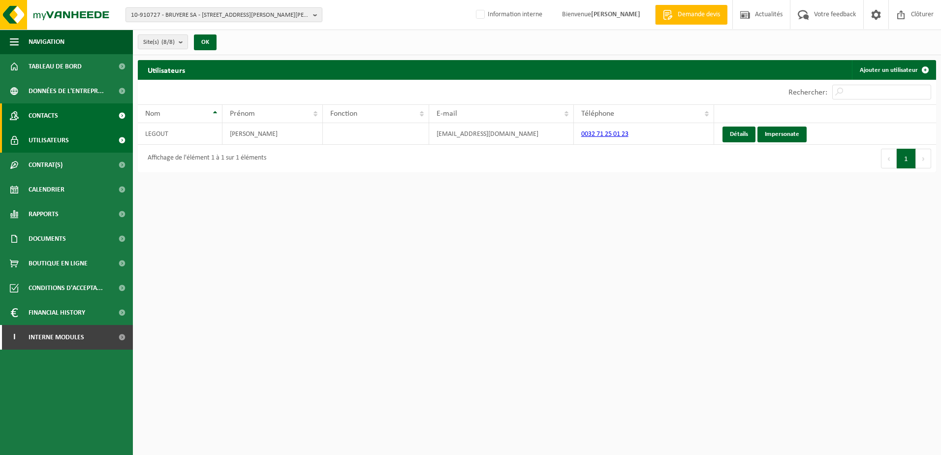
click at [72, 120] on link "Contacts" at bounding box center [66, 115] width 133 height 25
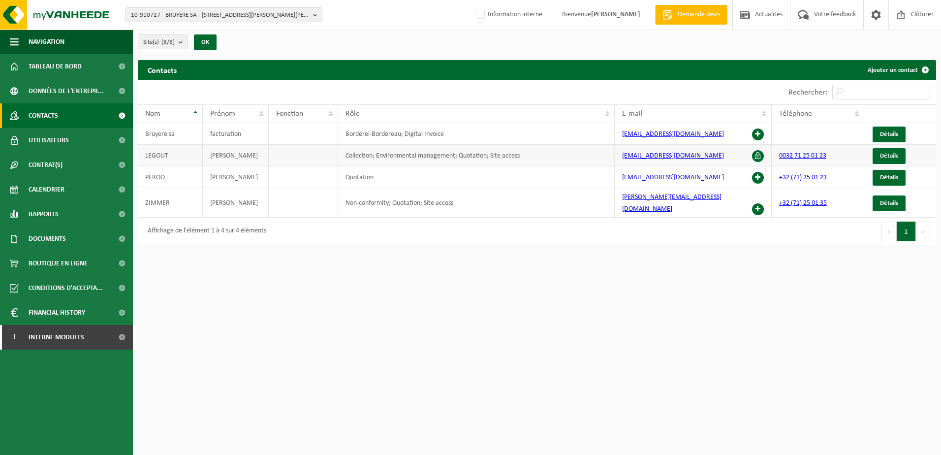
drag, startPoint x: 700, startPoint y: 161, endPoint x: 670, endPoint y: 158, distance: 29.7
click at [670, 158] on td "[EMAIL_ADDRESS][DOMAIN_NAME]" at bounding box center [693, 156] width 157 height 22
click at [676, 159] on td "[EMAIL_ADDRESS][DOMAIN_NAME]" at bounding box center [693, 156] width 157 height 22
drag, startPoint x: 677, startPoint y: 157, endPoint x: 619, endPoint y: 156, distance: 58.1
click at [619, 156] on td "[EMAIL_ADDRESS][DOMAIN_NAME]" at bounding box center [693, 156] width 157 height 22
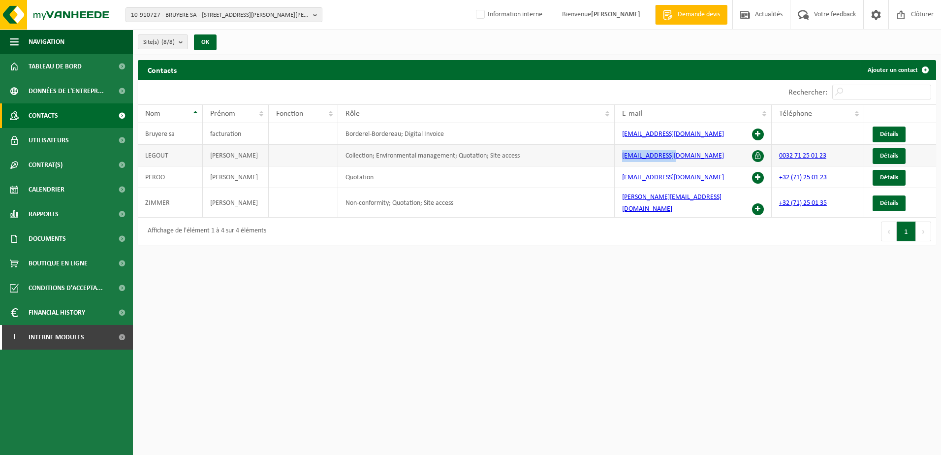
copy link "[EMAIL_ADDRESS][DOMAIN_NAME]"
click at [690, 160] on td "[EMAIL_ADDRESS][DOMAIN_NAME]" at bounding box center [693, 156] width 157 height 22
drag, startPoint x: 682, startPoint y: 153, endPoint x: 621, endPoint y: 157, distance: 61.2
click at [621, 157] on td "[EMAIL_ADDRESS][DOMAIN_NAME]" at bounding box center [693, 156] width 157 height 22
copy link "[EMAIL_ADDRESS][DOMAIN_NAME]"
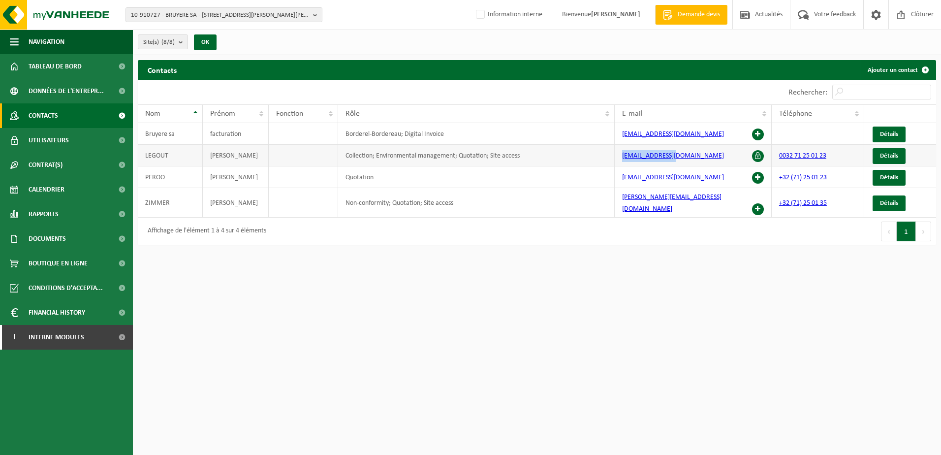
click at [693, 157] on td "[EMAIL_ADDRESS][DOMAIN_NAME]" at bounding box center [693, 156] width 157 height 22
click at [896, 151] on link "Détails" at bounding box center [889, 156] width 33 height 16
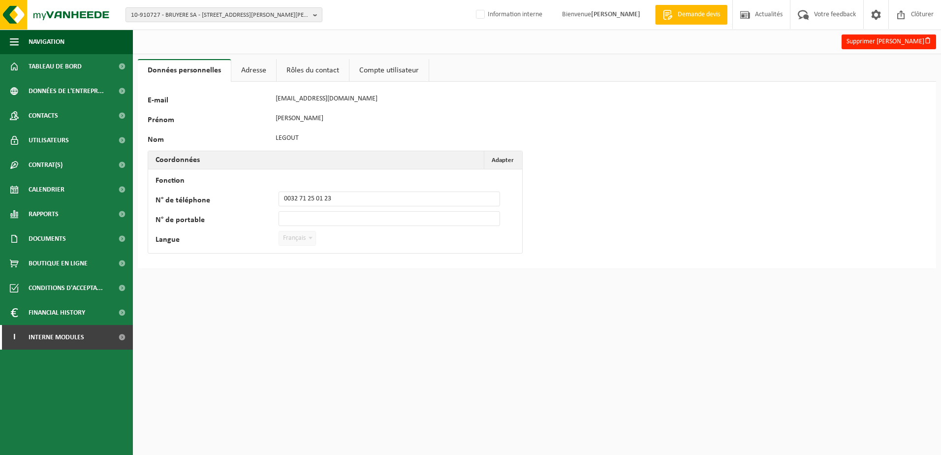
click at [261, 72] on link "Adresse" at bounding box center [253, 70] width 45 height 23
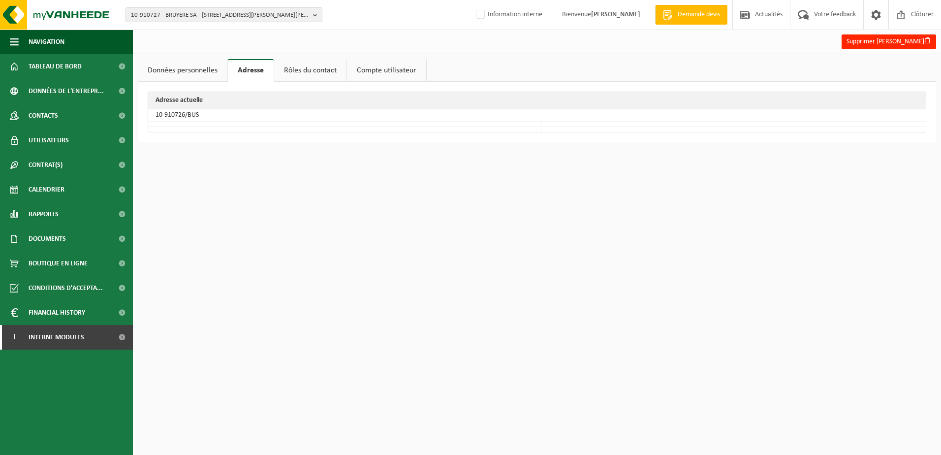
click at [191, 66] on link "Données personnelles" at bounding box center [183, 70] width 90 height 23
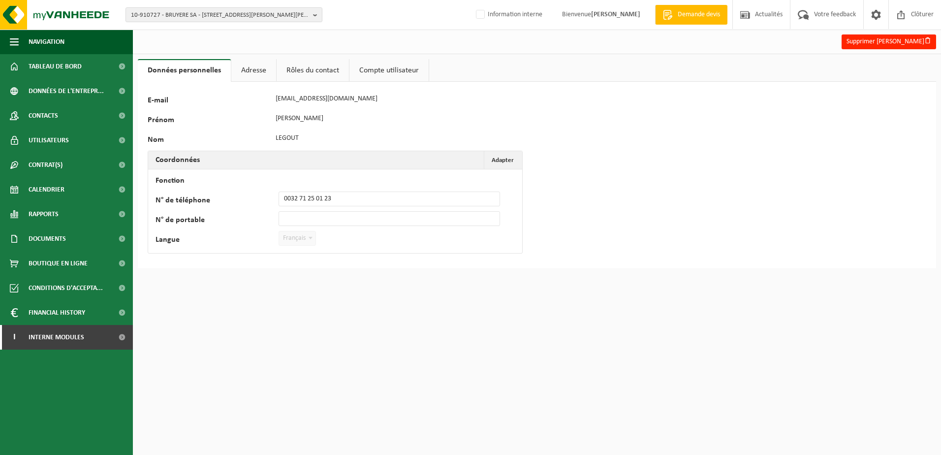
click at [358, 127] on div "88697 E-mail info@bruyerre.be Prénom VALERIE Nom LEGOUT Coordonnées Adapter Ann…" at bounding box center [308, 175] width 320 height 167
click at [266, 97] on div "E-mail info@bruyerre.be" at bounding box center [325, 99] width 354 height 15
click at [81, 339] on span "Interne modules" at bounding box center [57, 337] width 56 height 25
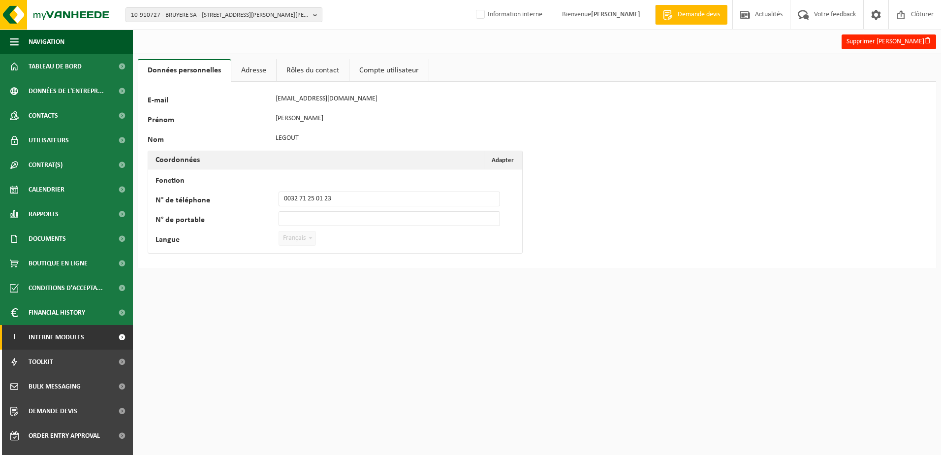
scroll to position [42, 0]
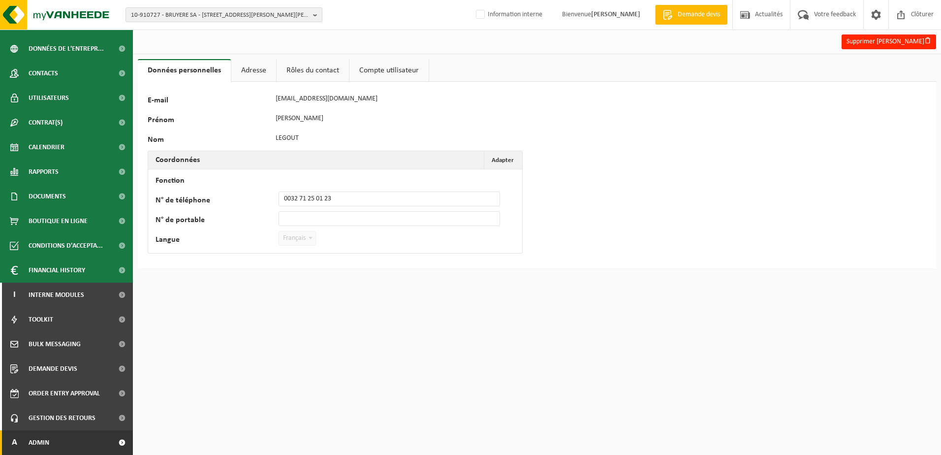
click at [61, 444] on link "A Admin" at bounding box center [66, 442] width 133 height 25
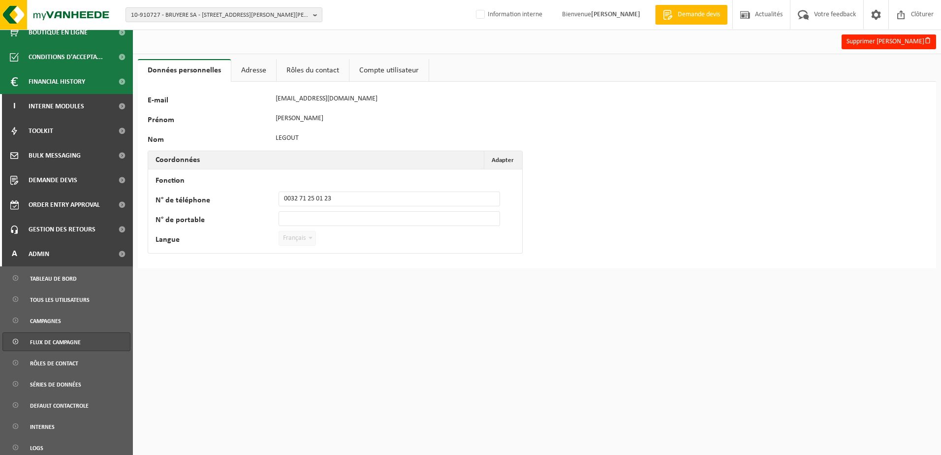
scroll to position [239, 0]
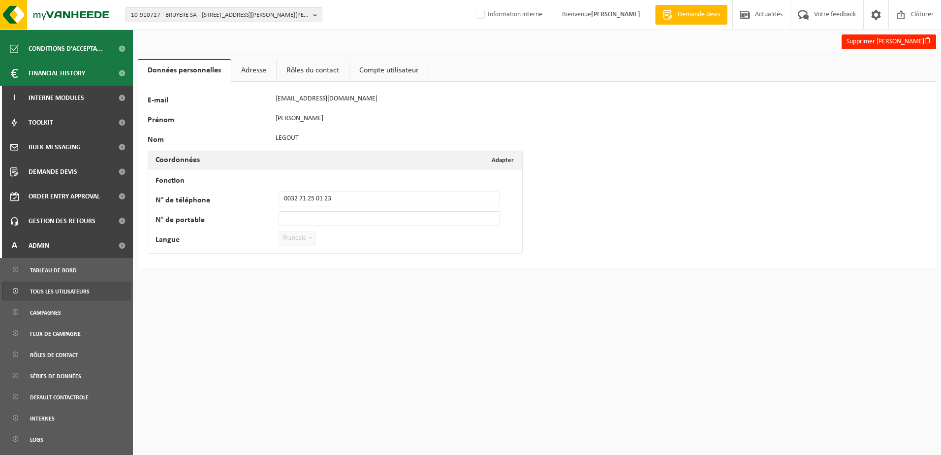
click at [63, 292] on span "Tous les utilisateurs" at bounding box center [60, 291] width 60 height 19
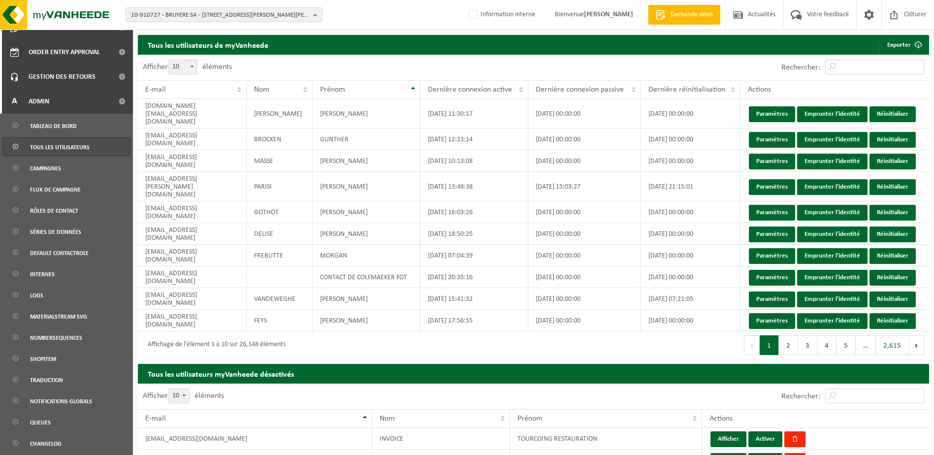
click at [847, 64] on input "Rechercher:" at bounding box center [874, 67] width 99 height 15
paste input "[EMAIL_ADDRESS][DOMAIN_NAME]"
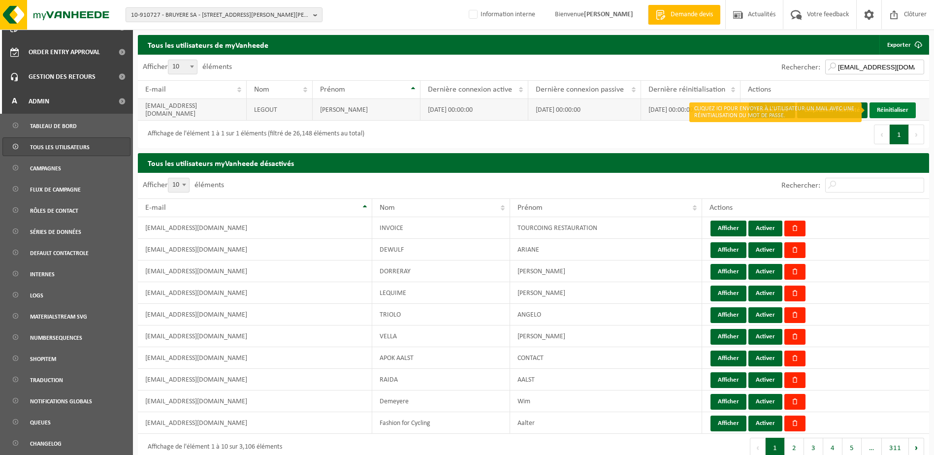
type input "[EMAIL_ADDRESS][DOMAIN_NAME]"
click at [891, 110] on link "Réinitialiser" at bounding box center [892, 110] width 46 height 16
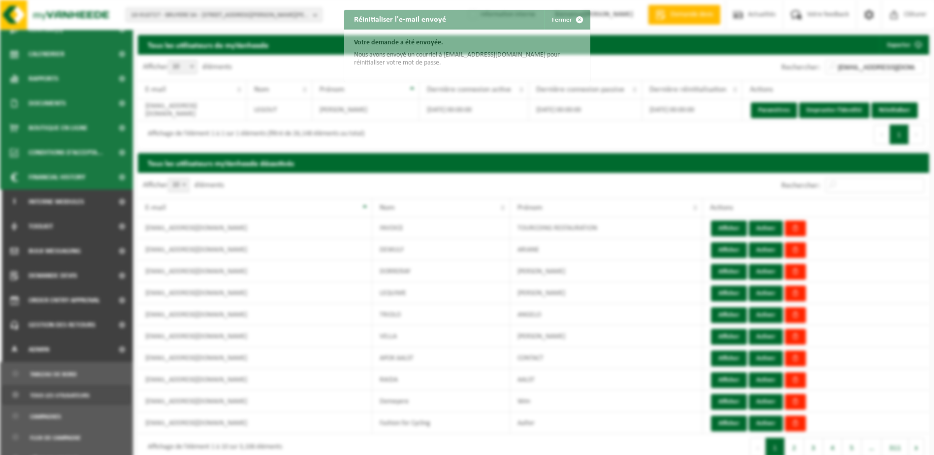
scroll to position [135, 0]
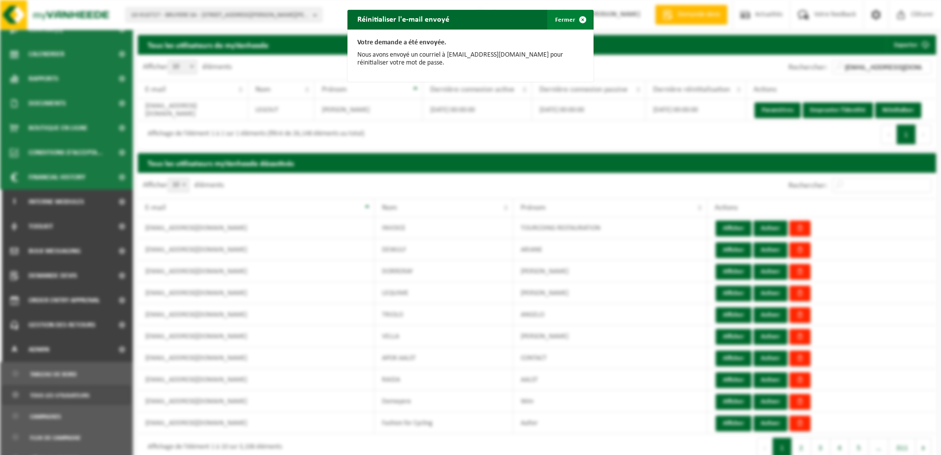
click at [552, 19] on button "Fermer" at bounding box center [569, 20] width 45 height 20
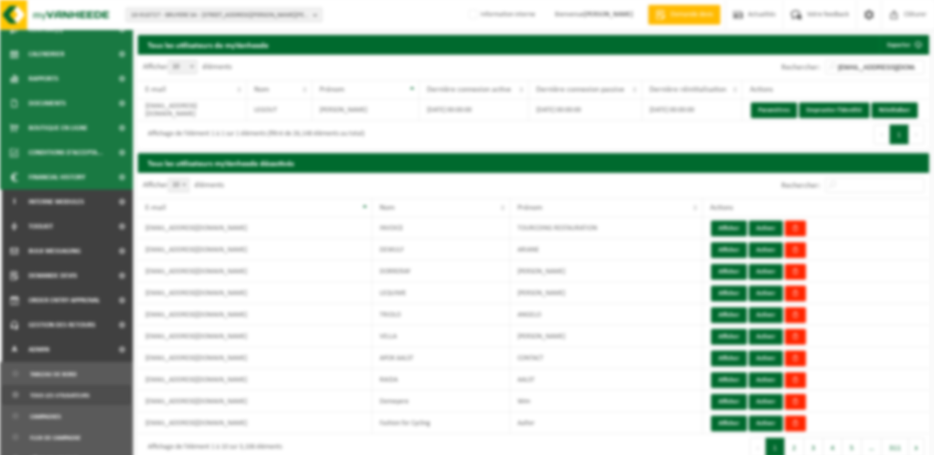
scroll to position [383, 0]
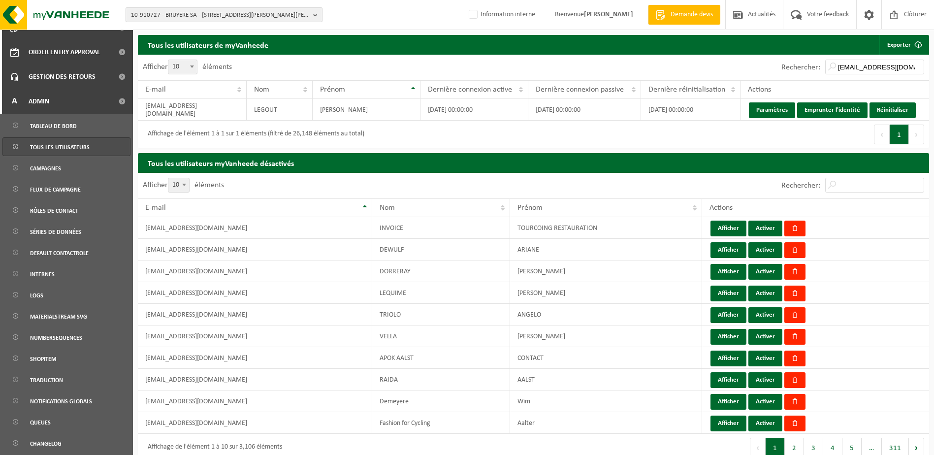
click at [175, 15] on span "10-910727 - BRUYERE SA - [STREET_ADDRESS][PERSON_NAME][PERSON_NAME]" at bounding box center [220, 15] width 178 height 15
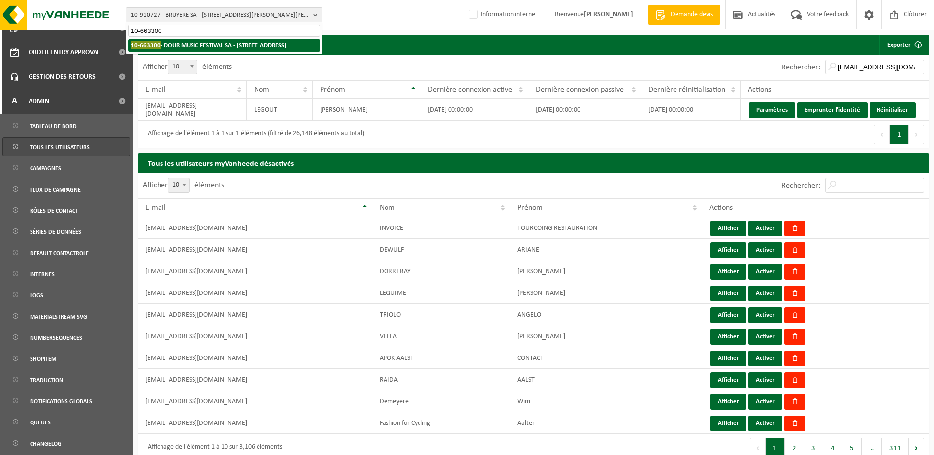
type input "10-663300"
click at [195, 45] on strong "10-663300 - DOUR MUSIC FESTIVAL SA - [STREET_ADDRESS]" at bounding box center [208, 44] width 155 height 7
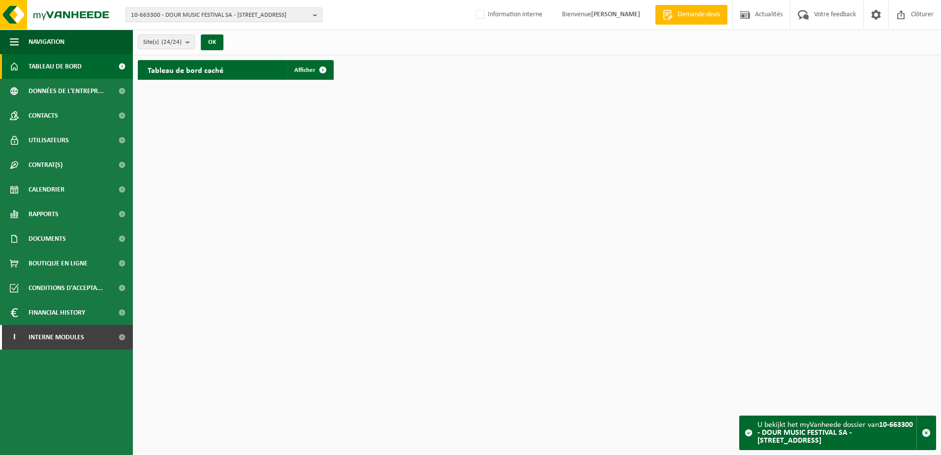
click at [80, 68] on span "Tableau de bord" at bounding box center [55, 66] width 53 height 25
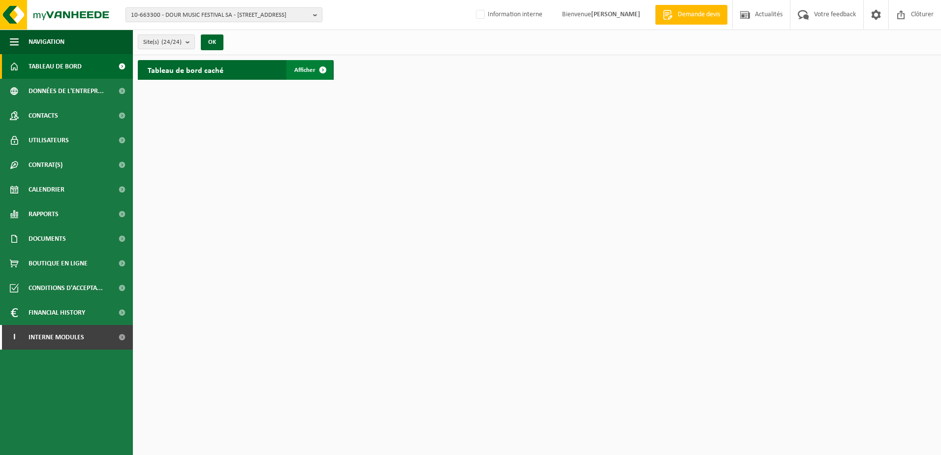
click at [314, 66] on span at bounding box center [323, 70] width 20 height 20
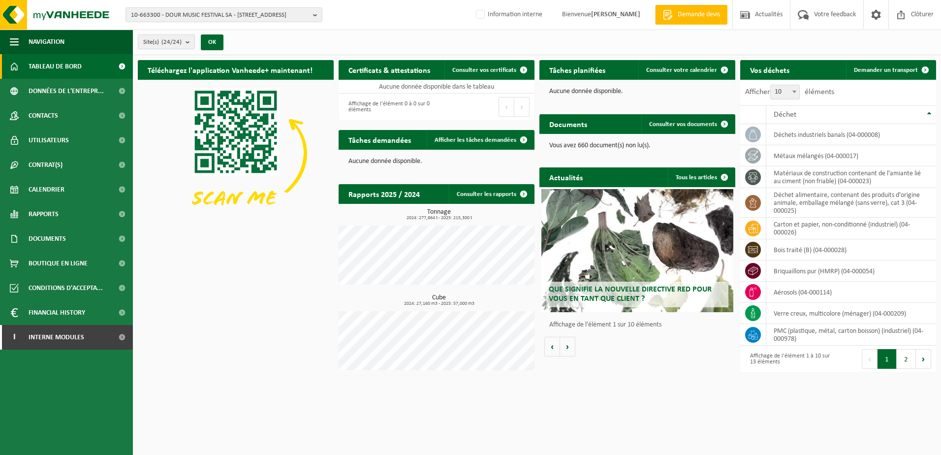
click at [364, 36] on div "Site(s) (24/24) Tout sélectionner Tout désélectionner Sélectionner les actifs D…" at bounding box center [537, 43] width 808 height 26
click at [487, 67] on span "Consulter vos certificats" at bounding box center [484, 70] width 64 height 6
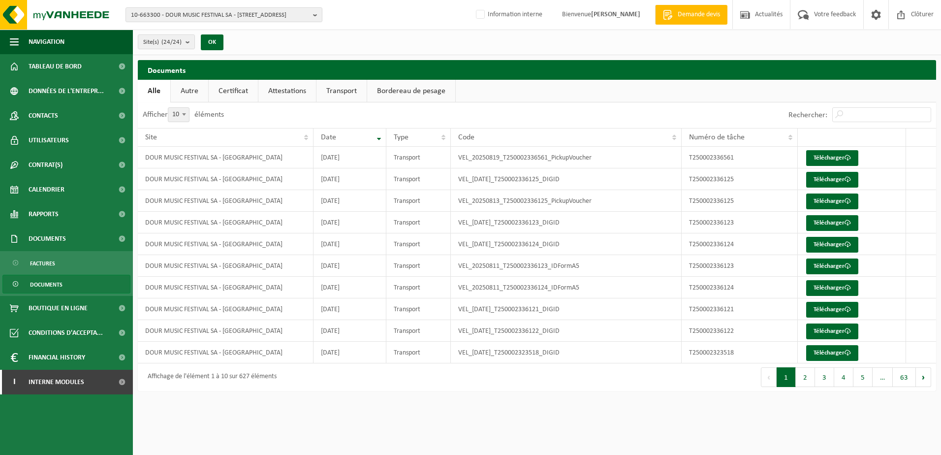
click at [187, 96] on link "Autre" at bounding box center [189, 91] width 37 height 23
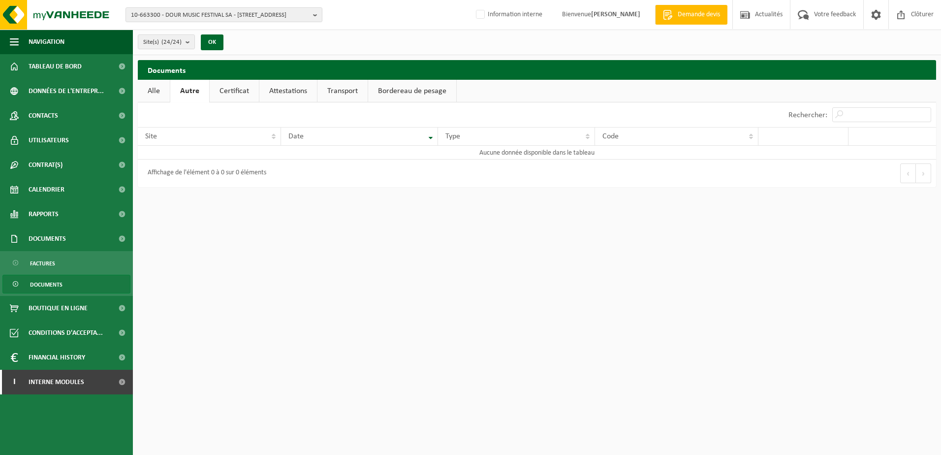
click at [229, 94] on link "Certificat" at bounding box center [234, 91] width 49 height 23
click at [63, 121] on link "Contacts" at bounding box center [66, 115] width 133 height 25
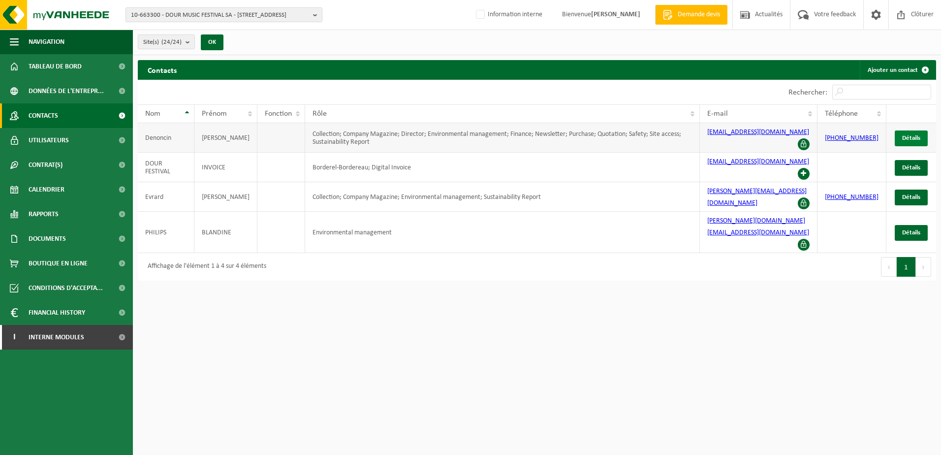
click at [910, 137] on span "Détails" at bounding box center [911, 138] width 18 height 6
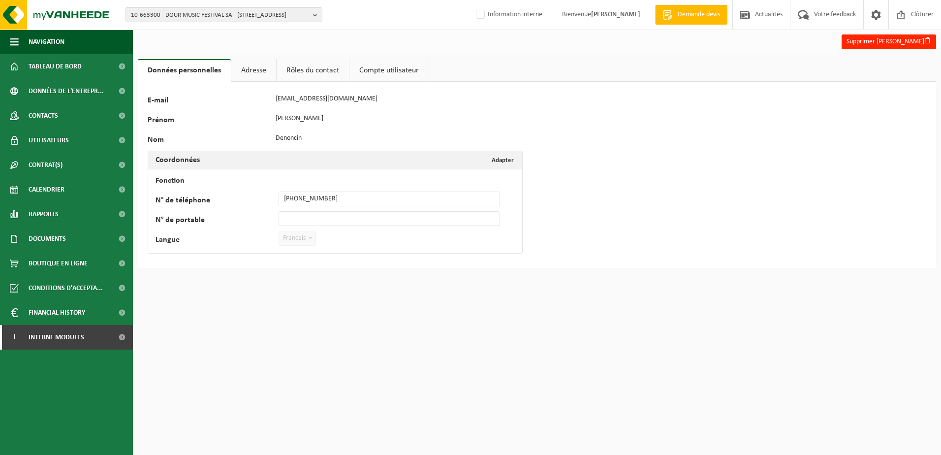
click at [308, 70] on link "Rôles du contact" at bounding box center [313, 70] width 72 height 23
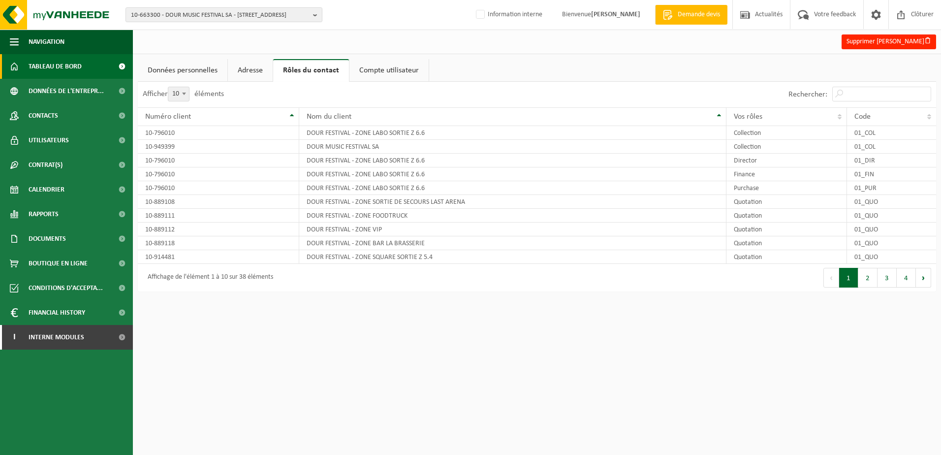
click at [36, 74] on span "Tableau de bord" at bounding box center [55, 66] width 53 height 25
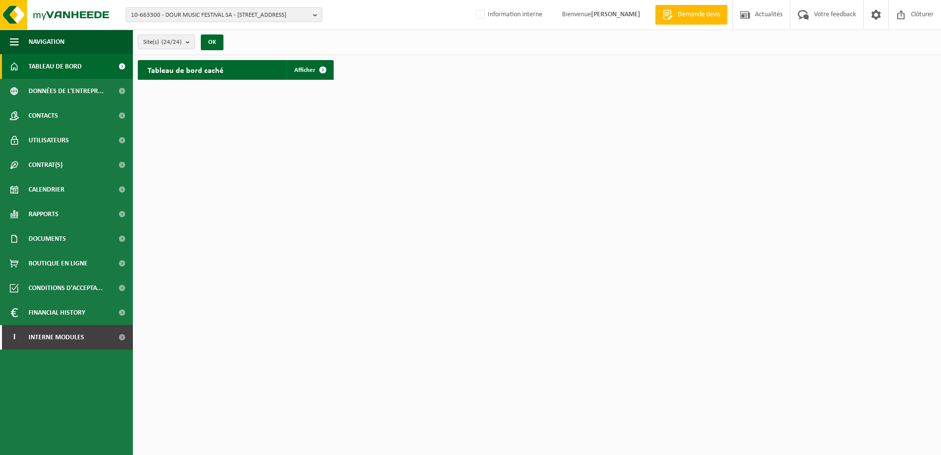
click at [273, 66] on div "Tableau de bord caché Afficher" at bounding box center [236, 70] width 196 height 20
click at [321, 74] on span at bounding box center [323, 70] width 20 height 20
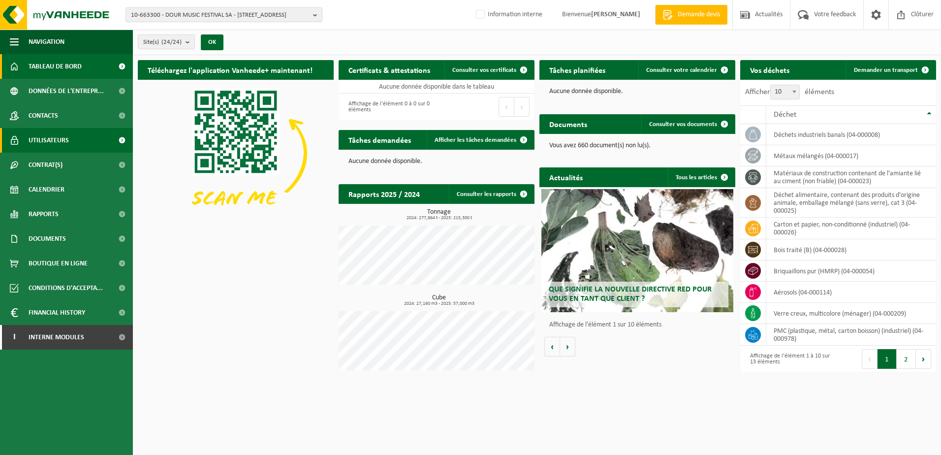
click at [50, 145] on span "Utilisateurs" at bounding box center [49, 140] width 40 height 25
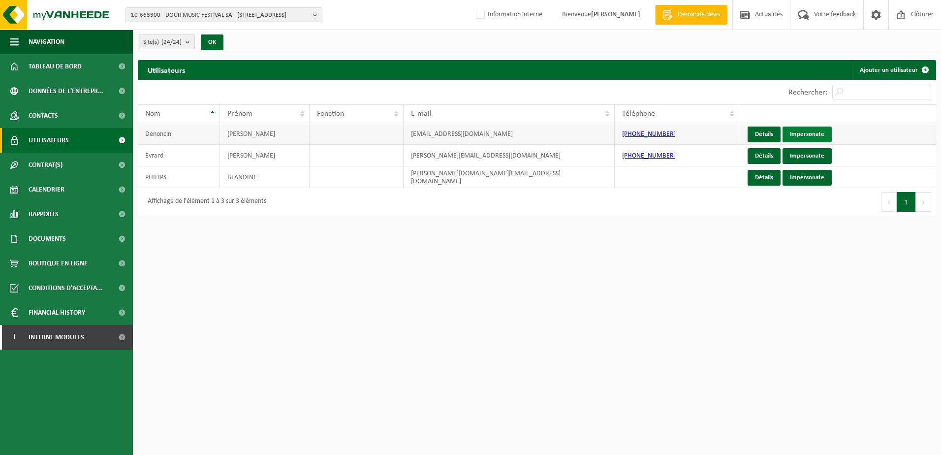
click at [816, 130] on link "Impersonate" at bounding box center [807, 135] width 49 height 16
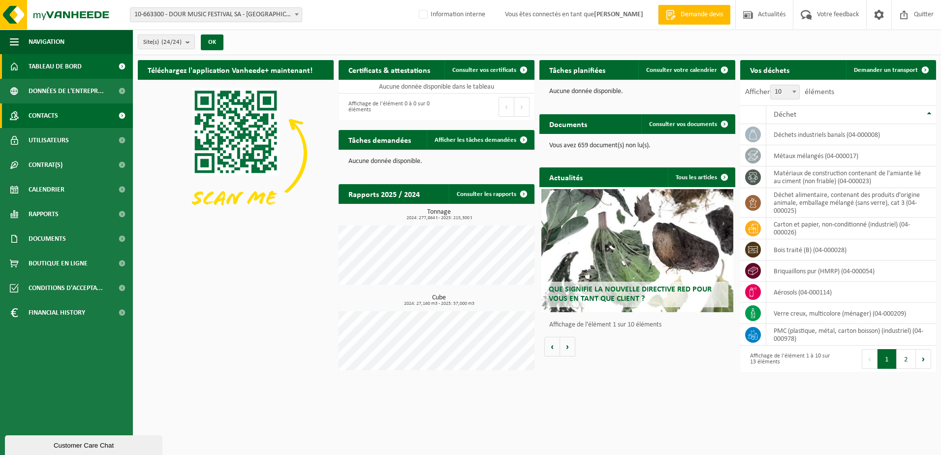
click at [48, 119] on span "Contacts" at bounding box center [44, 115] width 30 height 25
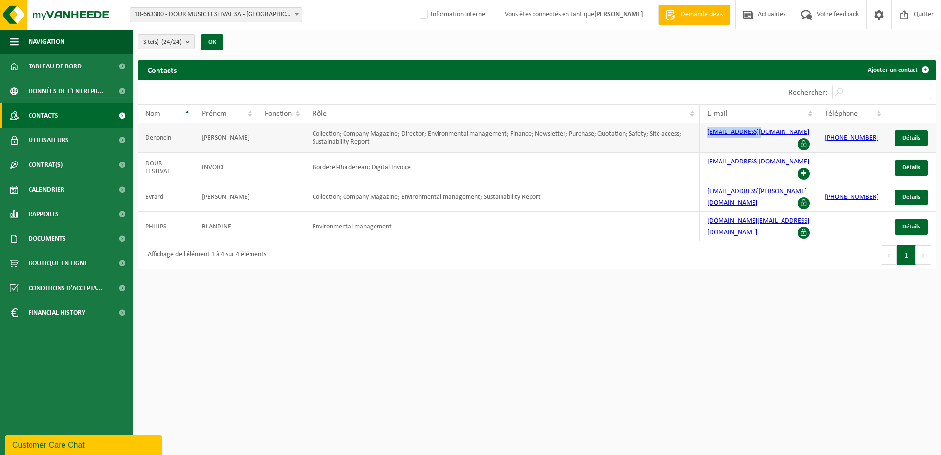
drag, startPoint x: 773, startPoint y: 134, endPoint x: 703, endPoint y: 132, distance: 70.4
click at [703, 132] on td "[EMAIL_ADDRESS][DOMAIN_NAME]" at bounding box center [759, 138] width 118 height 30
copy link "[EMAIL_ADDRESS][DOMAIN_NAME]"
click at [896, 190] on link "Détails" at bounding box center [911, 198] width 33 height 16
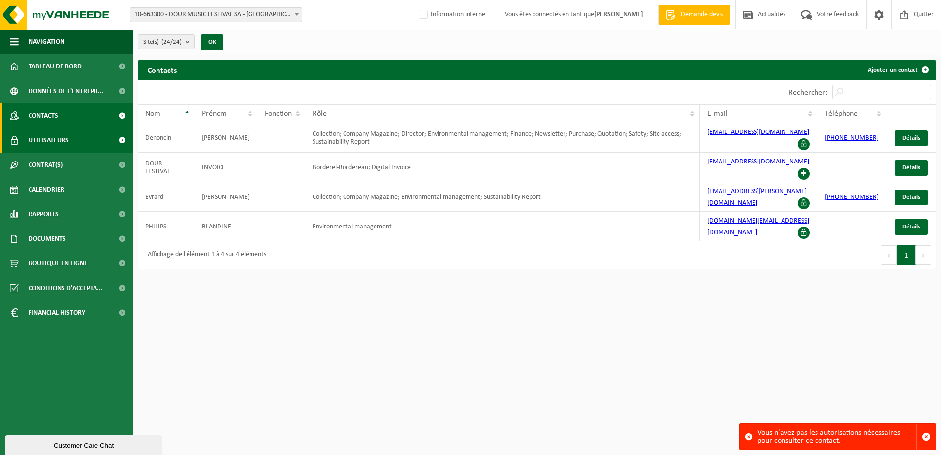
click at [61, 140] on span "Utilisateurs" at bounding box center [49, 140] width 40 height 25
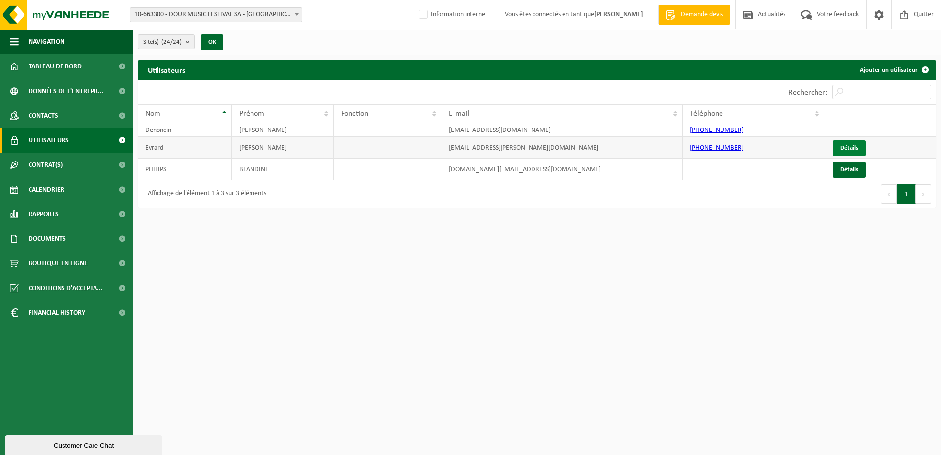
click at [854, 149] on link "Détails" at bounding box center [849, 148] width 33 height 16
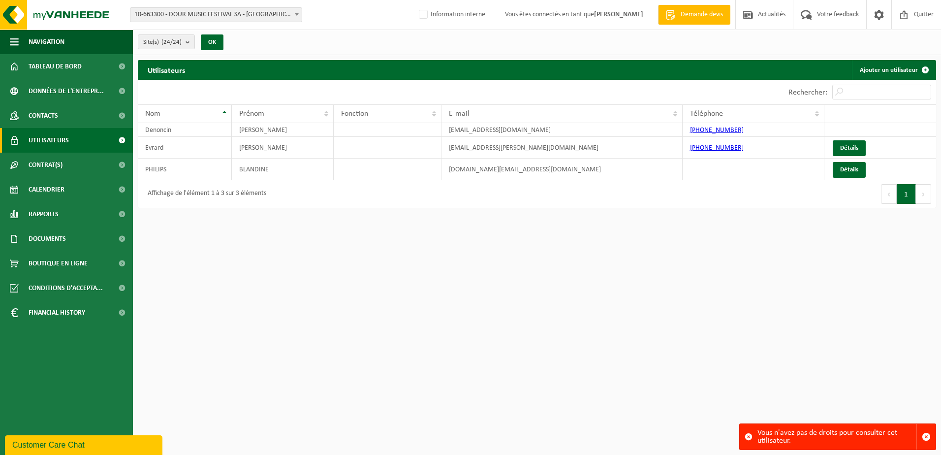
click at [460, 278] on html "Site: 10-663300 - DOUR MUSIC FESTIVAL SA - [GEOGRAPHIC_DATA] 10-796003 - DOUR F…" at bounding box center [470, 227] width 941 height 455
click at [432, 289] on html "Site: 10-663300 - DOUR MUSIC FESTIVAL SA - [GEOGRAPHIC_DATA] 10-796003 - DOUR F…" at bounding box center [470, 227] width 941 height 455
click at [178, 11] on span "10-663300 - DOUR MUSIC FESTIVAL SA - [GEOGRAPHIC_DATA]" at bounding box center [215, 15] width 171 height 14
drag, startPoint x: 173, startPoint y: 30, endPoint x: 117, endPoint y: 26, distance: 56.7
click at [117, 26] on body "Site: 10-663300 - DOUR MUSIC FESTIVAL SA - [GEOGRAPHIC_DATA] 10-796003 - DOUR F…" at bounding box center [470, 106] width 941 height 213
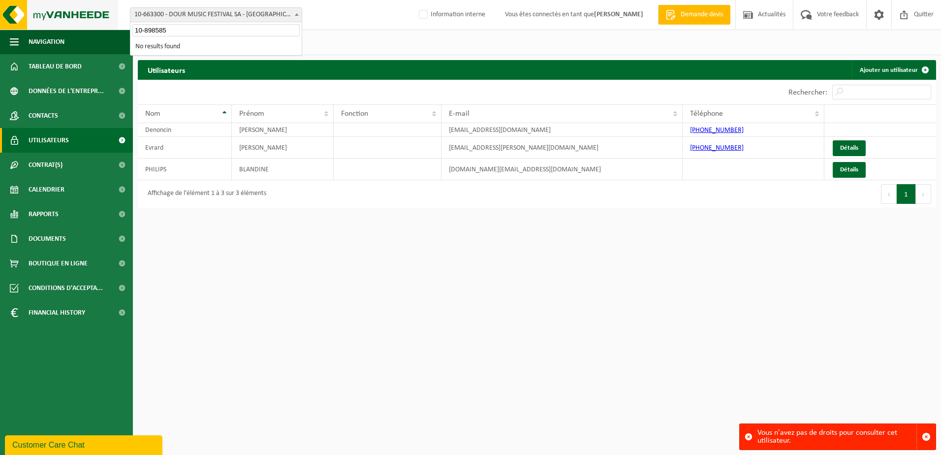
paste input "974858"
click at [186, 31] on input "10-974858" at bounding box center [215, 30] width 167 height 12
drag, startPoint x: 185, startPoint y: 29, endPoint x: 133, endPoint y: 29, distance: 51.2
click at [133, 29] on input "10-974858" at bounding box center [215, 30] width 167 height 12
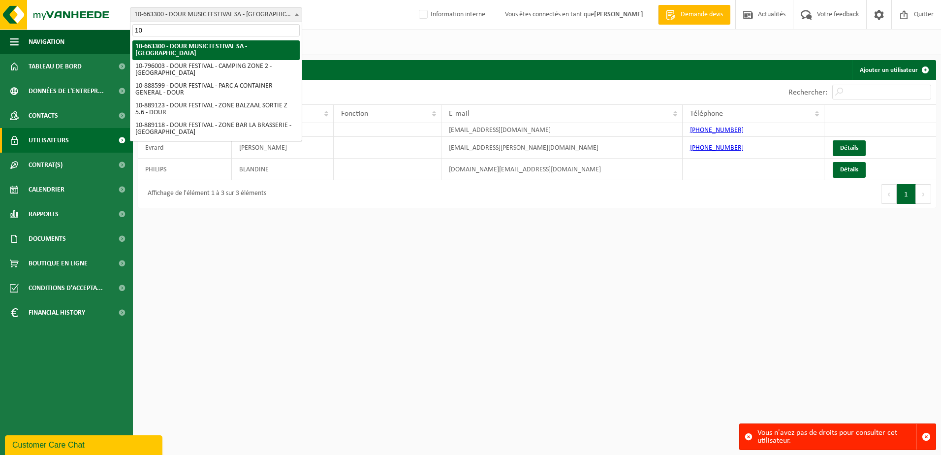
click at [151, 31] on input "10" at bounding box center [215, 30] width 167 height 12
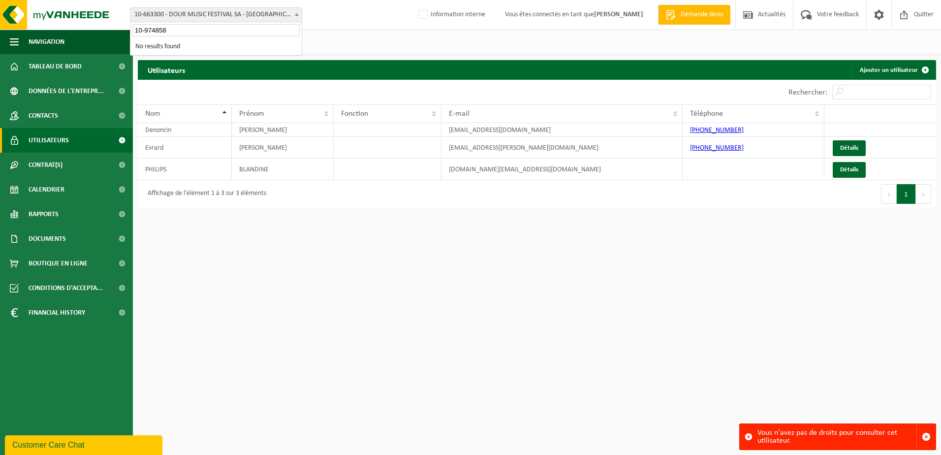
drag, startPoint x: 163, startPoint y: 30, endPoint x: 132, endPoint y: 32, distance: 31.1
click at [132, 32] on input "10-974858" at bounding box center [215, 30] width 167 height 12
type input "10-974858"
click at [170, 32] on input "10-974858" at bounding box center [215, 30] width 167 height 12
drag, startPoint x: 169, startPoint y: 32, endPoint x: 131, endPoint y: 42, distance: 39.2
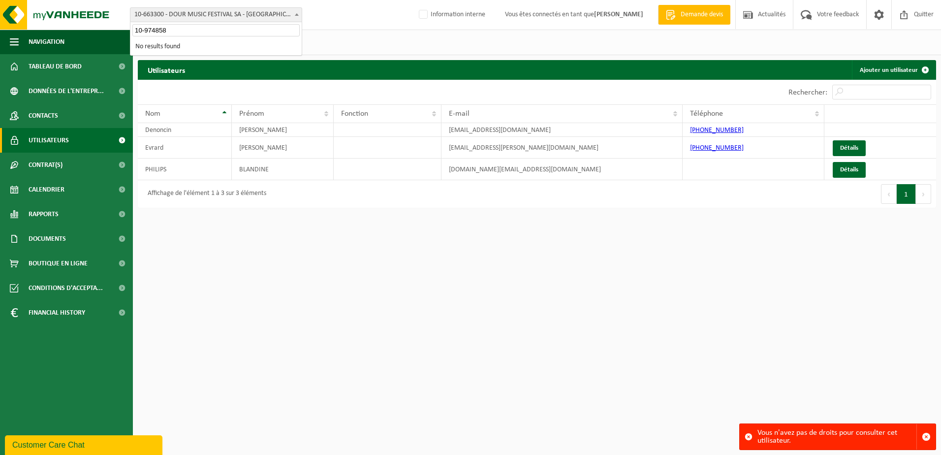
click at [132, 42] on span "10-974858 No results found" at bounding box center [216, 38] width 172 height 33
click at [177, 34] on input "10-974858" at bounding box center [215, 30] width 167 height 12
drag, startPoint x: 171, startPoint y: 29, endPoint x: 118, endPoint y: 30, distance: 53.2
click at [122, 30] on body "Site: 10-663300 - DOUR MUSIC FESTIVAL SA - [GEOGRAPHIC_DATA] 10-796003 - DOUR F…" at bounding box center [470, 106] width 941 height 213
drag, startPoint x: 178, startPoint y: 28, endPoint x: 133, endPoint y: 29, distance: 44.8
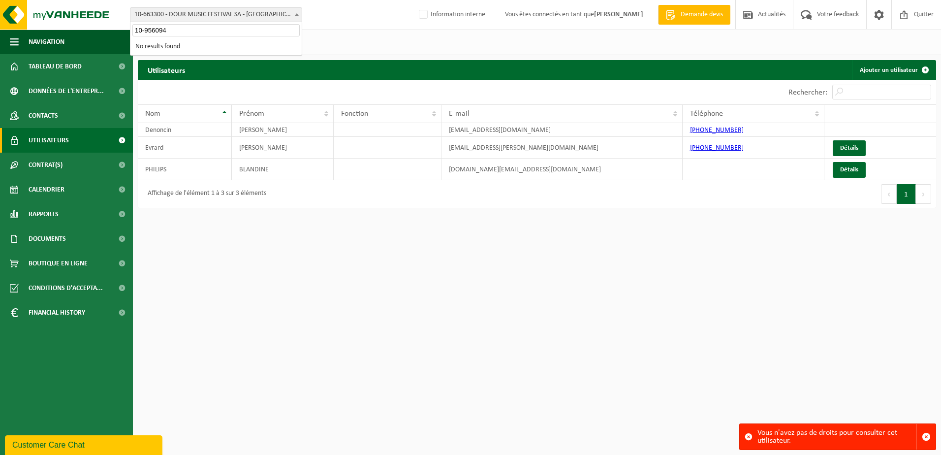
click at [133, 29] on input "10-956094" at bounding box center [215, 30] width 167 height 12
type input "10-956094"
